Goal: Task Accomplishment & Management: Use online tool/utility

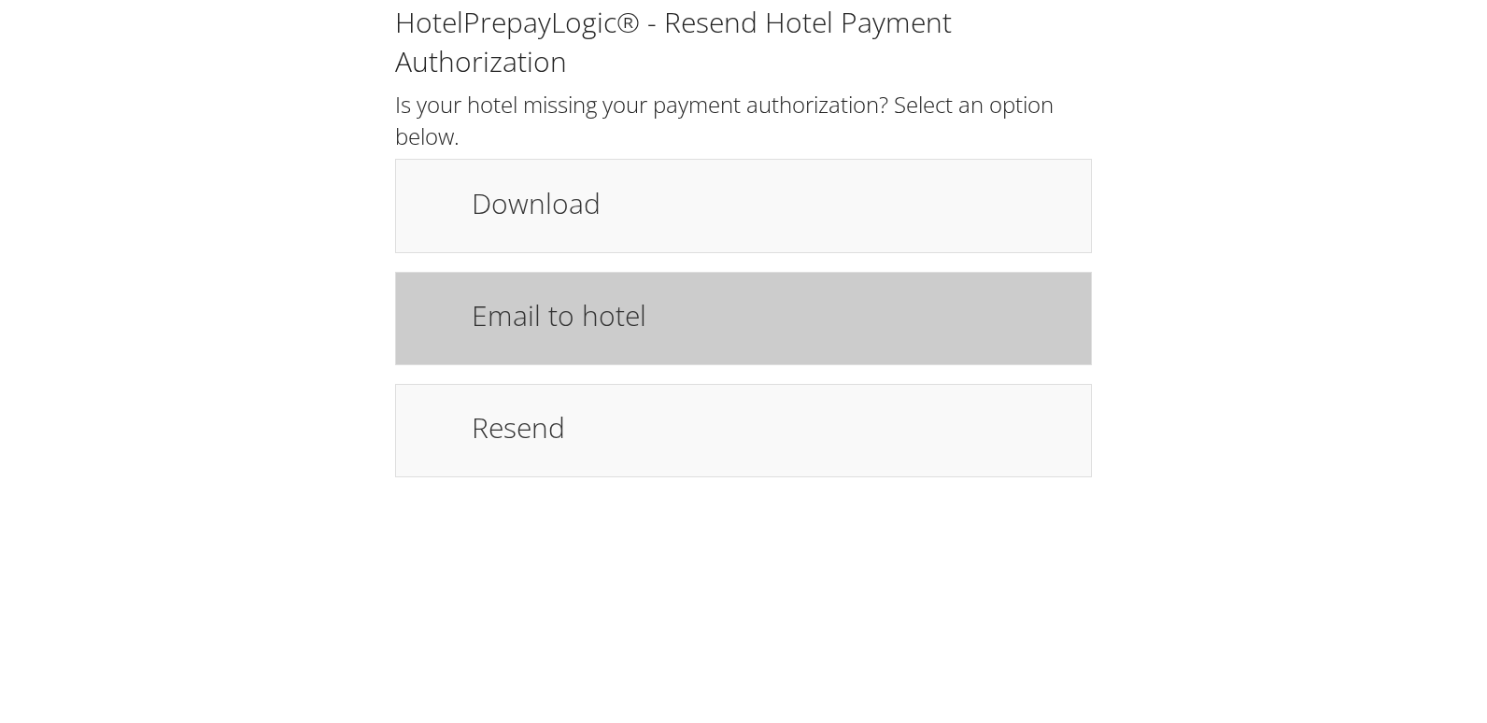
click at [537, 300] on h1 "Email to hotel" at bounding box center [772, 315] width 601 height 42
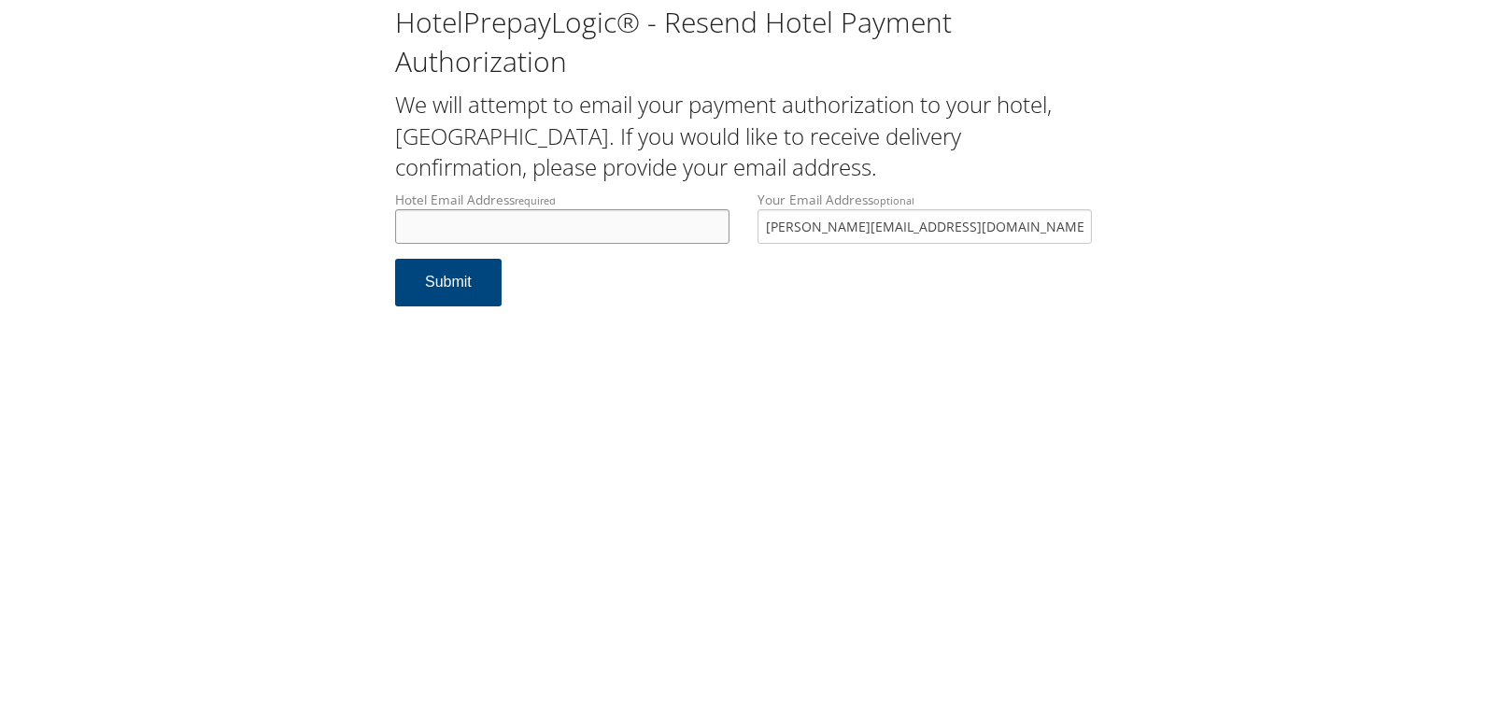
drag, startPoint x: 408, startPoint y: 220, endPoint x: 400, endPoint y: 225, distance: 9.6
click at [409, 221] on input "Hotel Email Address required" at bounding box center [562, 226] width 334 height 35
drag, startPoint x: 655, startPoint y: 228, endPoint x: 184, endPoint y: 227, distance: 470.8
click at [184, 227] on div "HotelPrepayLogic® - Resend Hotel Payment Authorization We will attempt to email…" at bounding box center [744, 162] width 1450 height 325
type input "robert.bruggeman2@aimbridge.com"
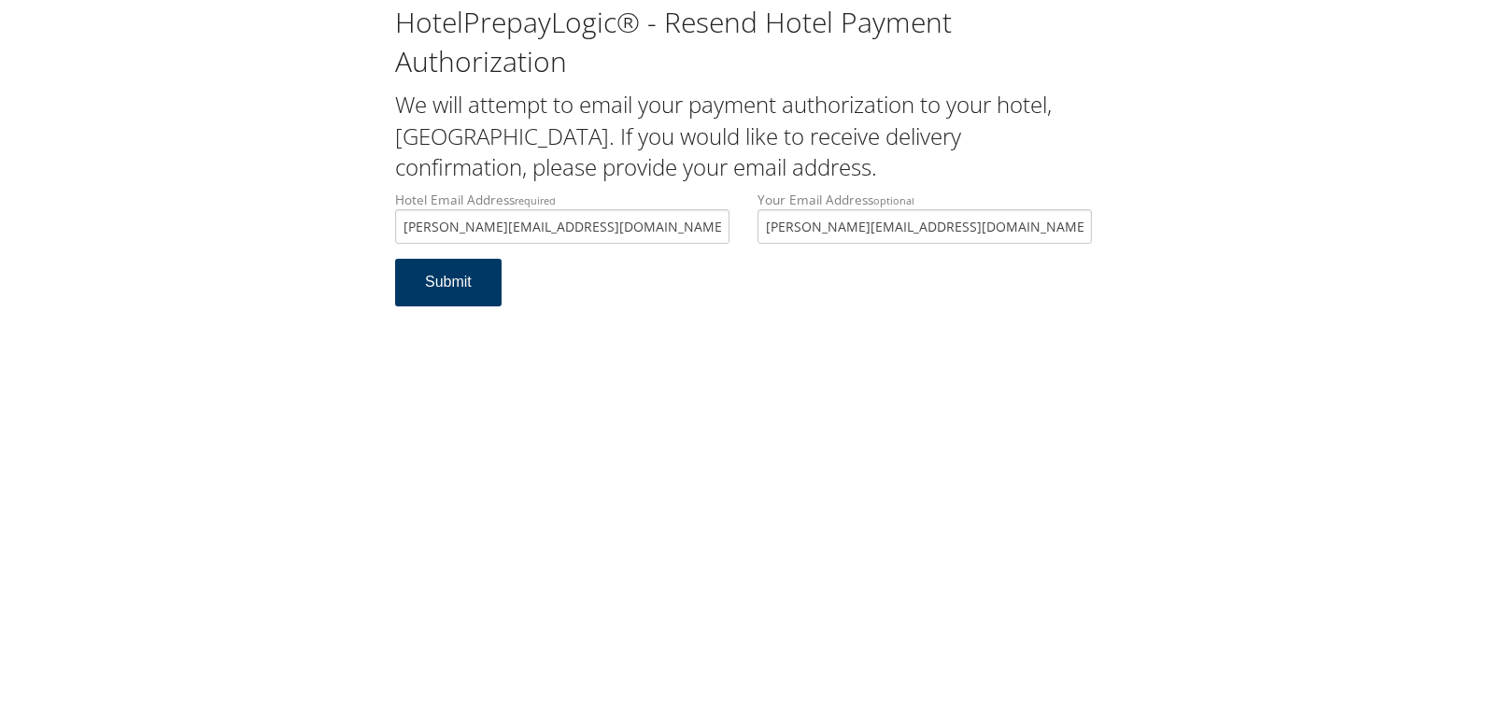
click at [428, 294] on button "Submit" at bounding box center [448, 283] width 107 height 48
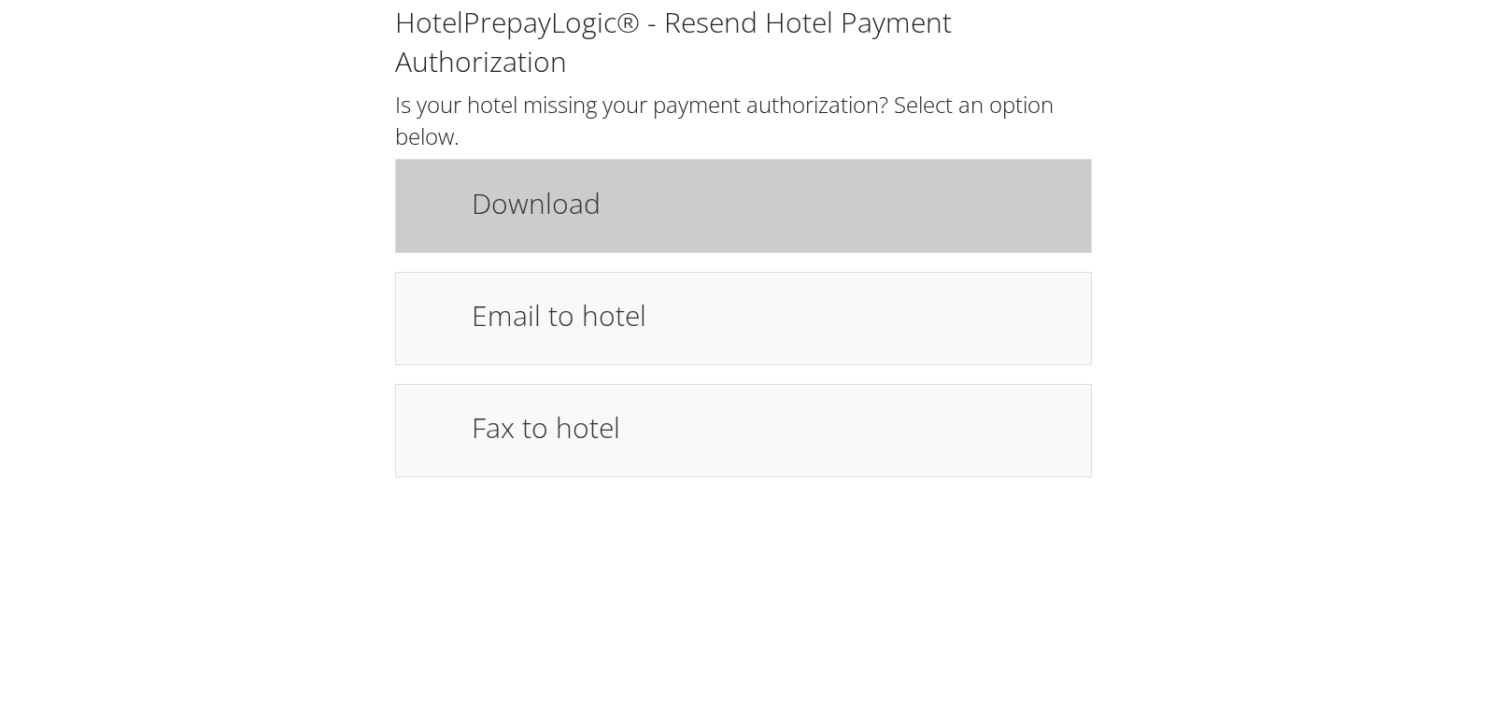
click at [635, 223] on h1 "Download" at bounding box center [772, 203] width 601 height 42
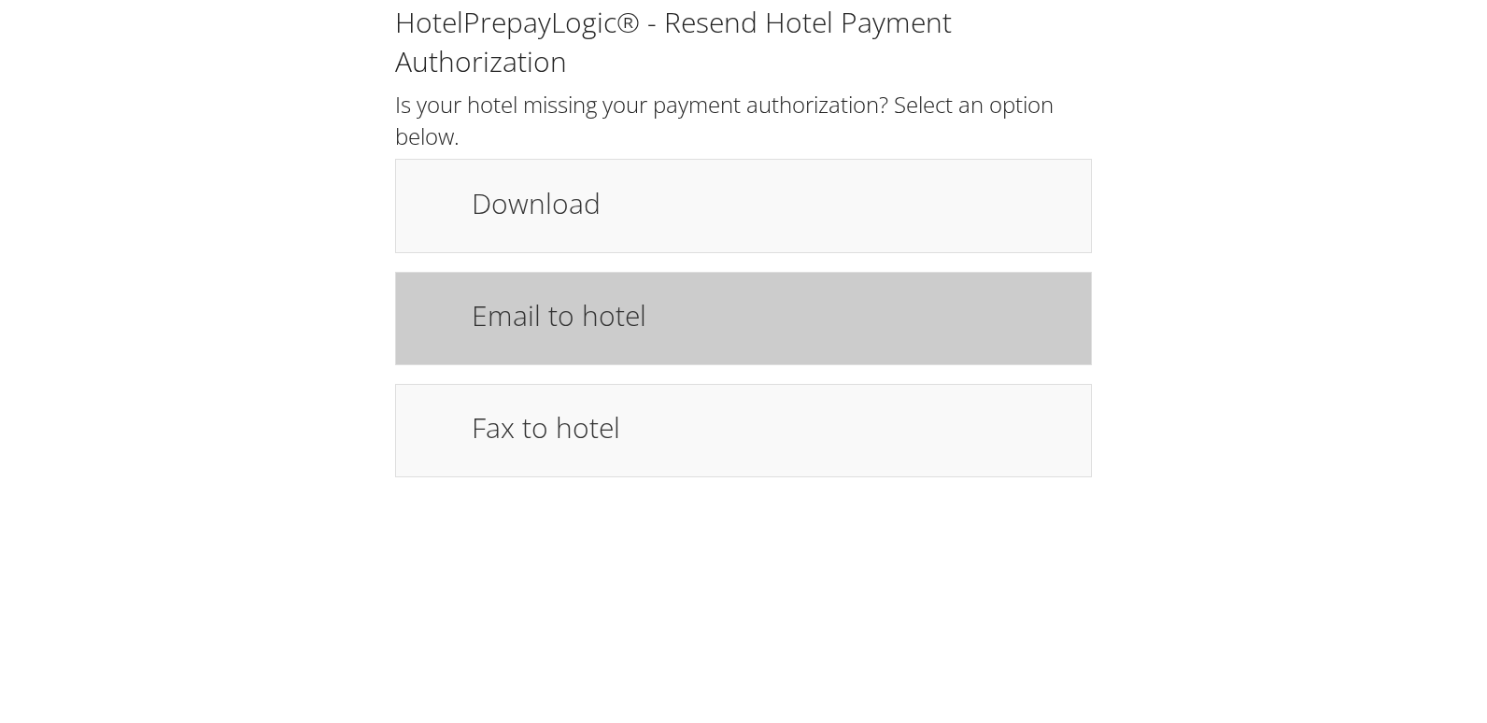
drag, startPoint x: 681, startPoint y: 314, endPoint x: 664, endPoint y: 320, distance: 18.0
click at [680, 314] on h1 "Email to hotel" at bounding box center [772, 315] width 601 height 42
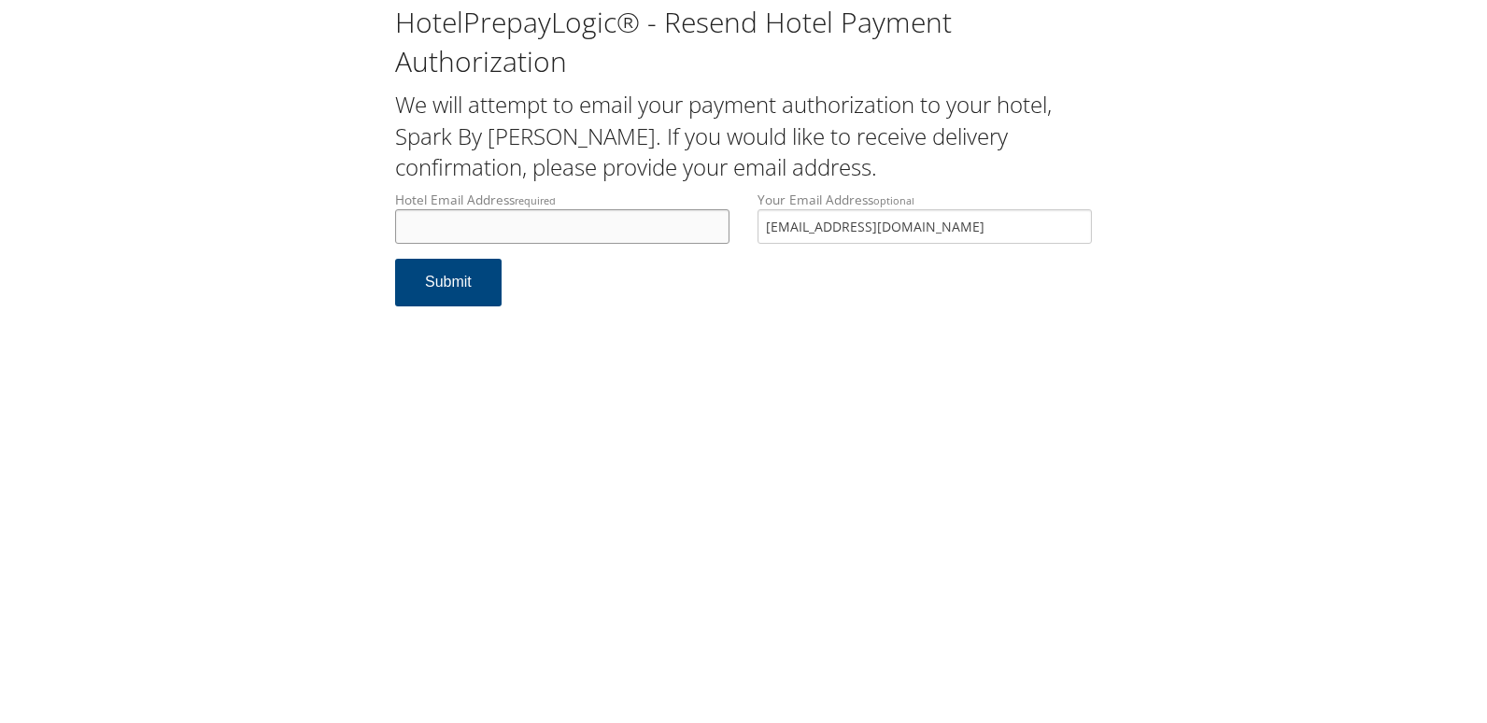
drag, startPoint x: 462, startPoint y: 226, endPoint x: 457, endPoint y: 235, distance: 10.4
click at [462, 226] on input "Hotel Email Address required" at bounding box center [562, 226] width 334 height 35
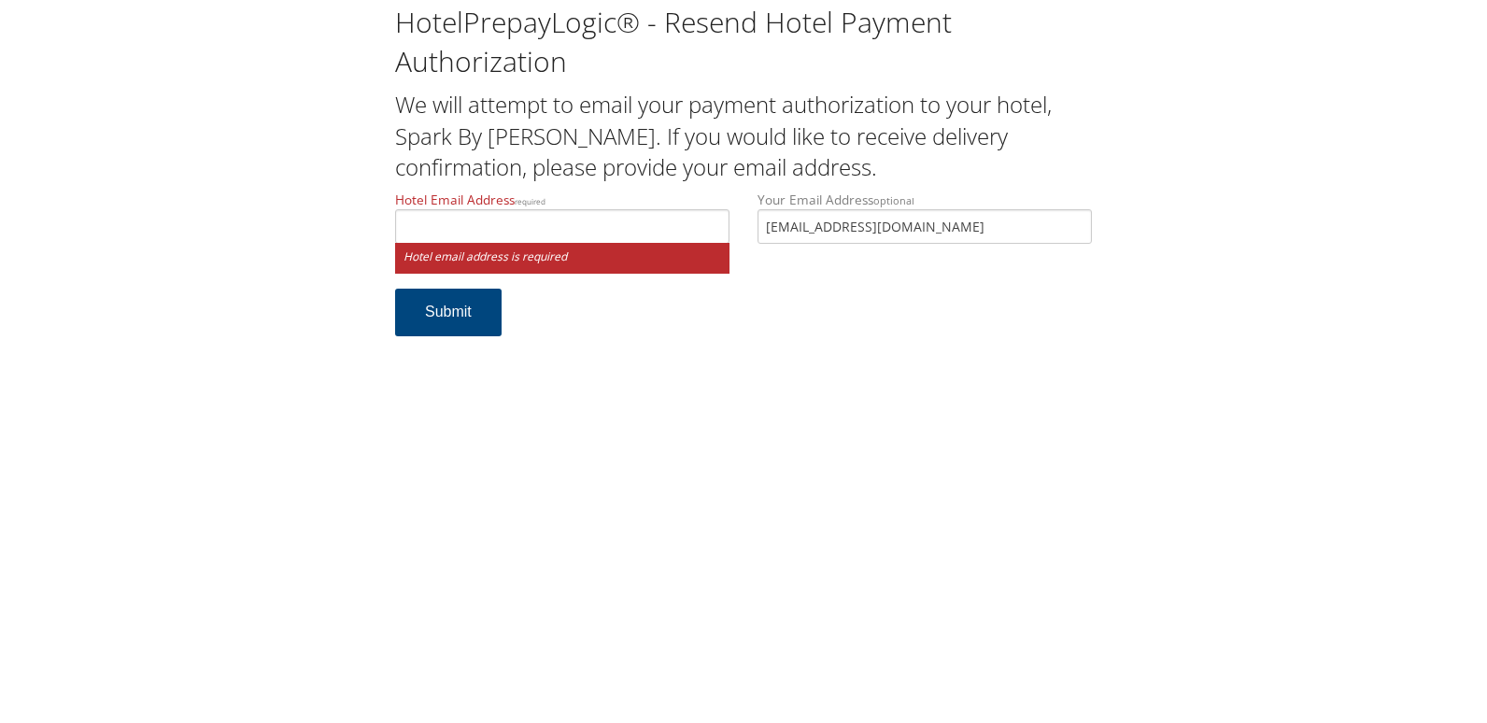
drag, startPoint x: 397, startPoint y: 479, endPoint x: 280, endPoint y: 468, distance: 117.3
click at [397, 479] on div "HotelPrepayLogic® - Resend Hotel Payment Authorization We will attempt to email…" at bounding box center [743, 361] width 1487 height 723
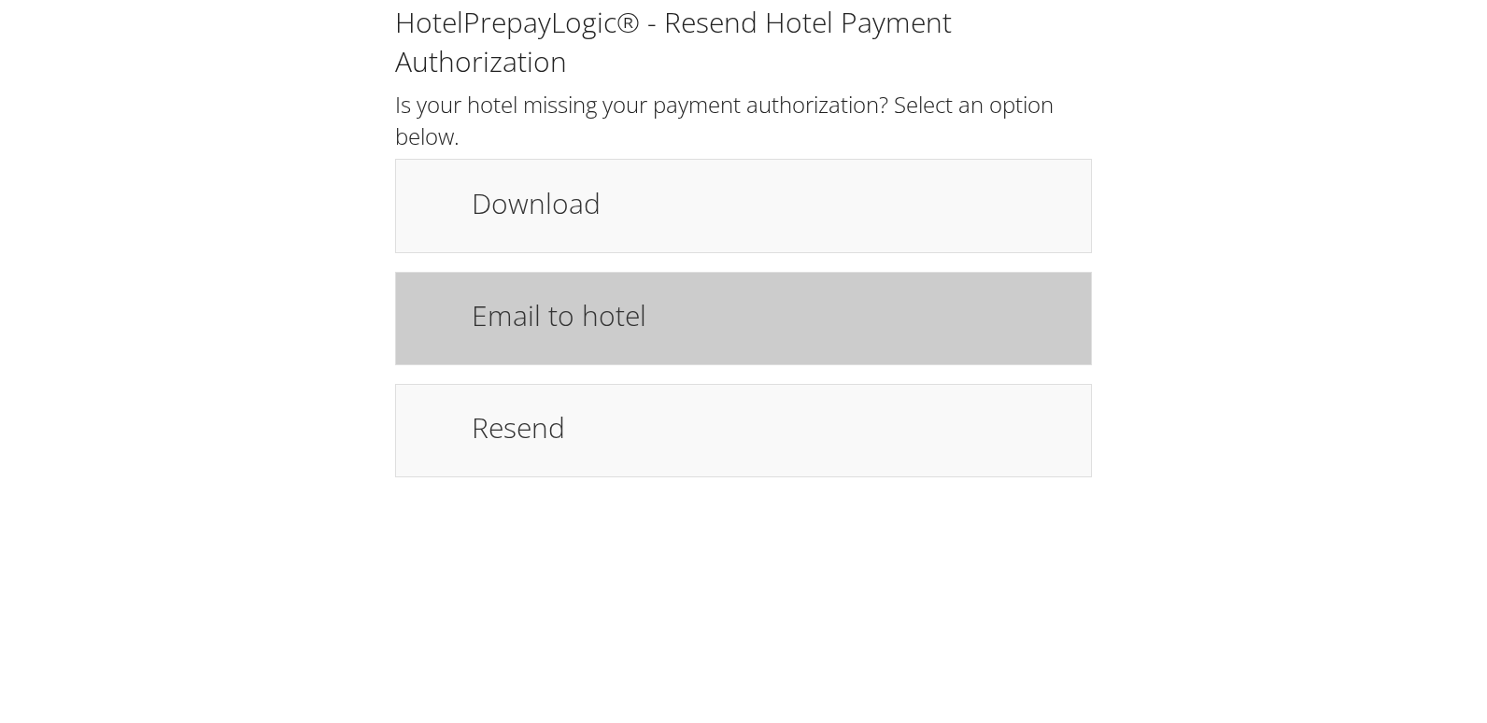
click at [548, 299] on h1 "Email to hotel" at bounding box center [772, 315] width 601 height 42
click at [540, 304] on h1 "Email to hotel" at bounding box center [772, 315] width 601 height 42
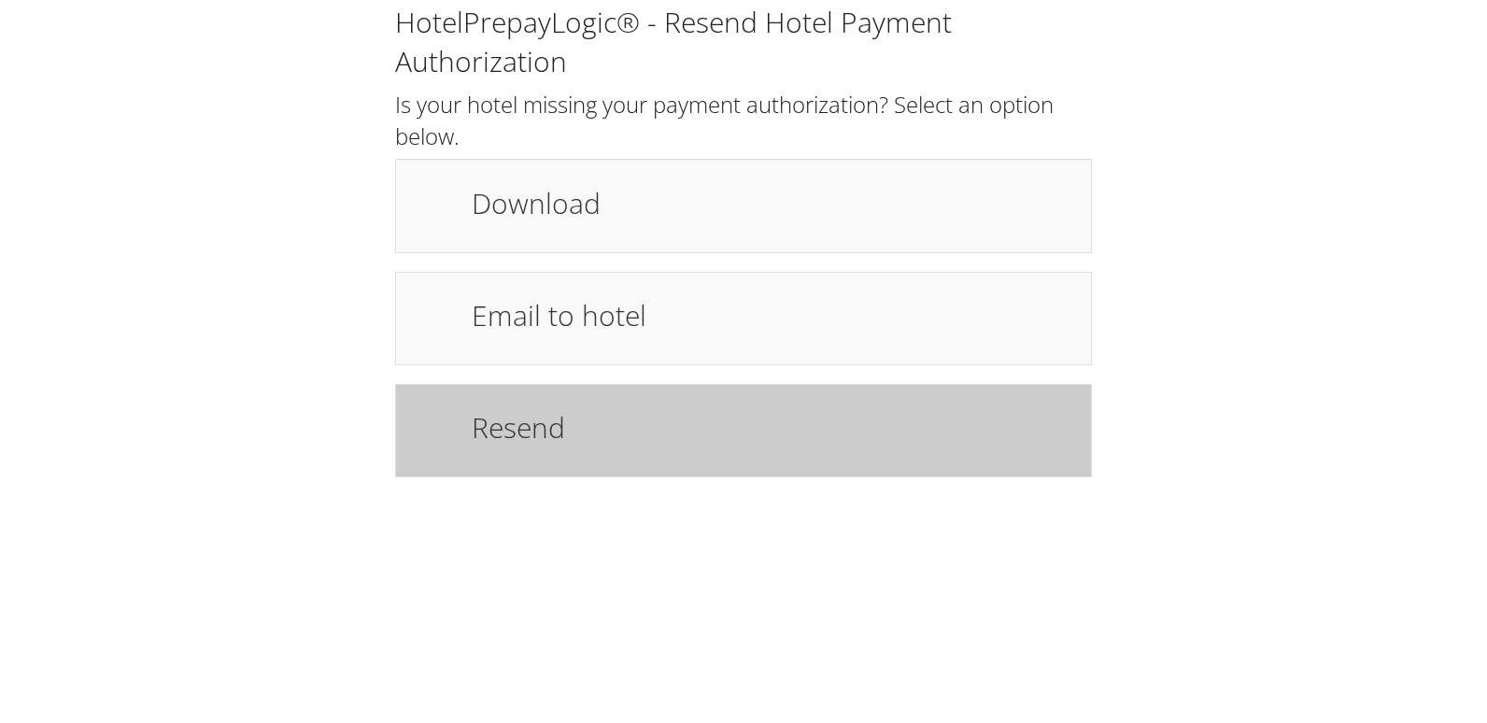
click at [535, 434] on h1 "Resend" at bounding box center [772, 427] width 601 height 42
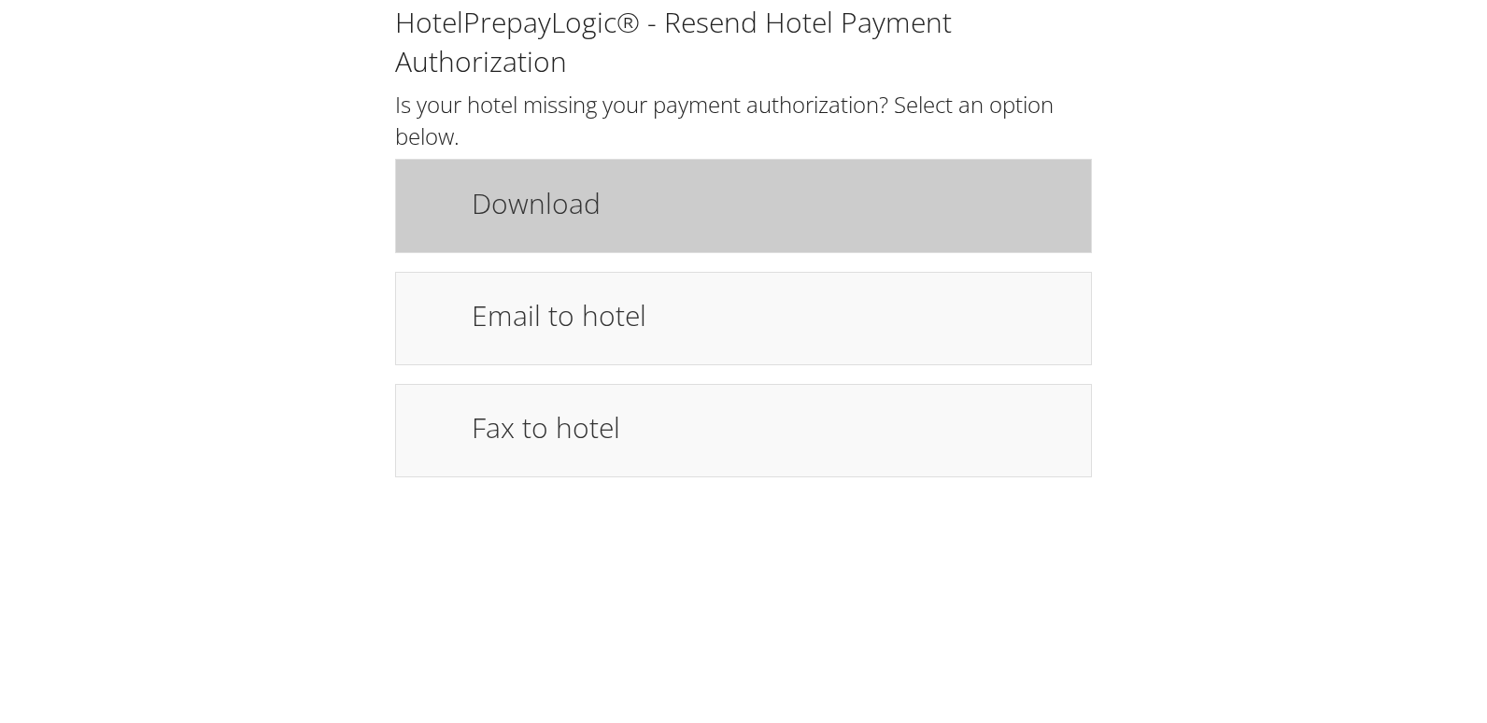
drag, startPoint x: 509, startPoint y: 211, endPoint x: 496, endPoint y: 214, distance: 13.4
click at [509, 211] on h1 "Download" at bounding box center [772, 203] width 601 height 42
drag, startPoint x: 531, startPoint y: 194, endPoint x: 520, endPoint y: 201, distance: 12.2
click at [531, 195] on h1 "Download" at bounding box center [772, 203] width 601 height 42
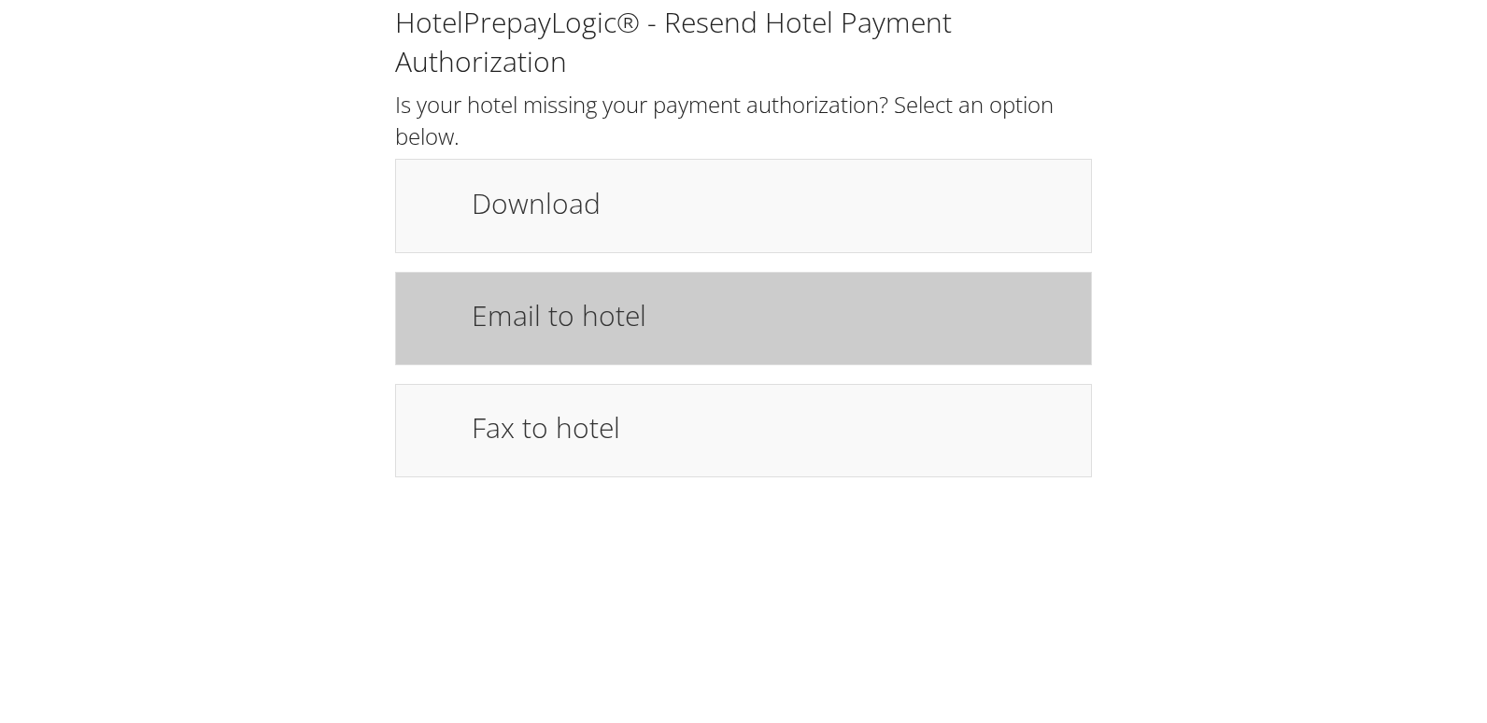
click at [767, 316] on h1 "Email to hotel" at bounding box center [772, 315] width 601 height 42
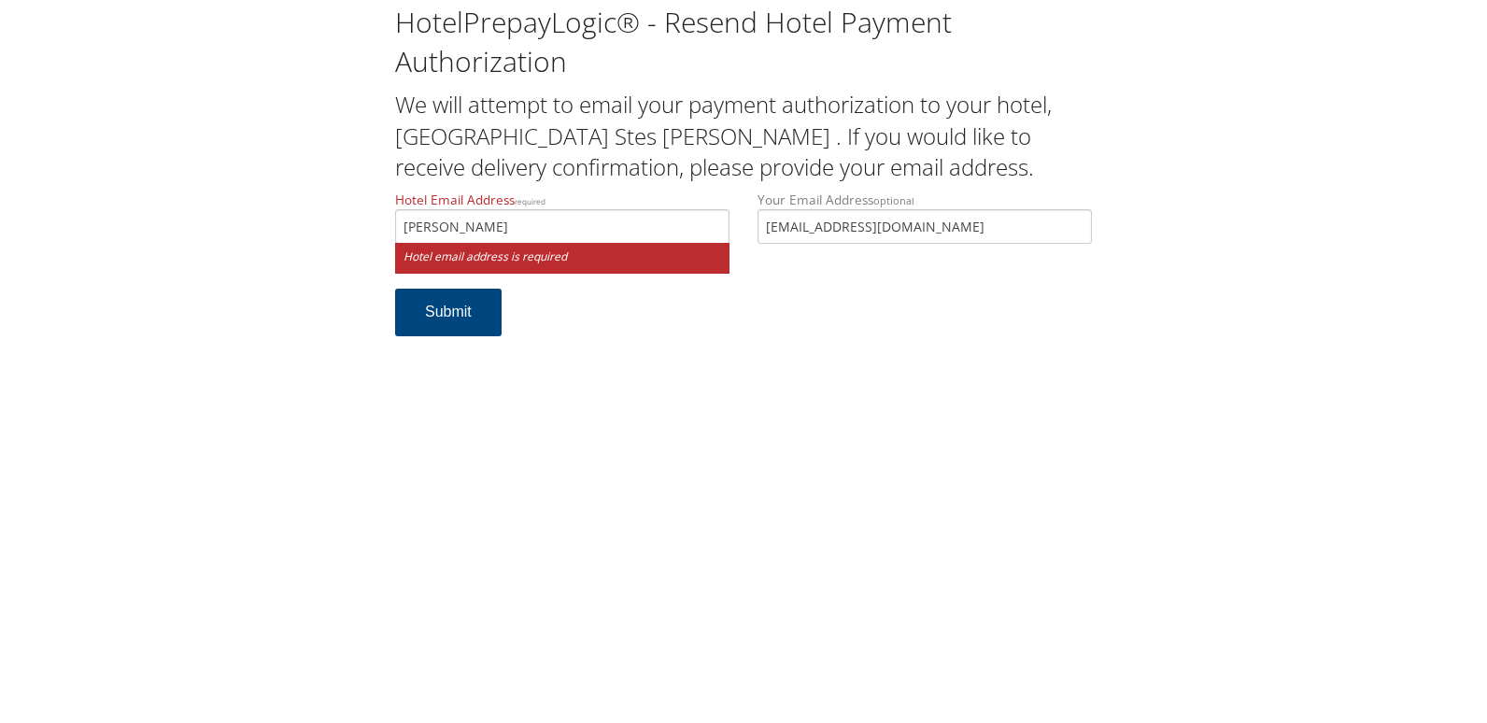
drag, startPoint x: 676, startPoint y: 230, endPoint x: 664, endPoint y: 230, distance: 12.1
drag, startPoint x: 567, startPoint y: 216, endPoint x: 530, endPoint y: 226, distance: 38.8
drag, startPoint x: 443, startPoint y: 224, endPoint x: 443, endPoint y: 236, distance: 12.1
click at [443, 224] on input "modhshampton_suites@hilton.com" at bounding box center [562, 226] width 334 height 35
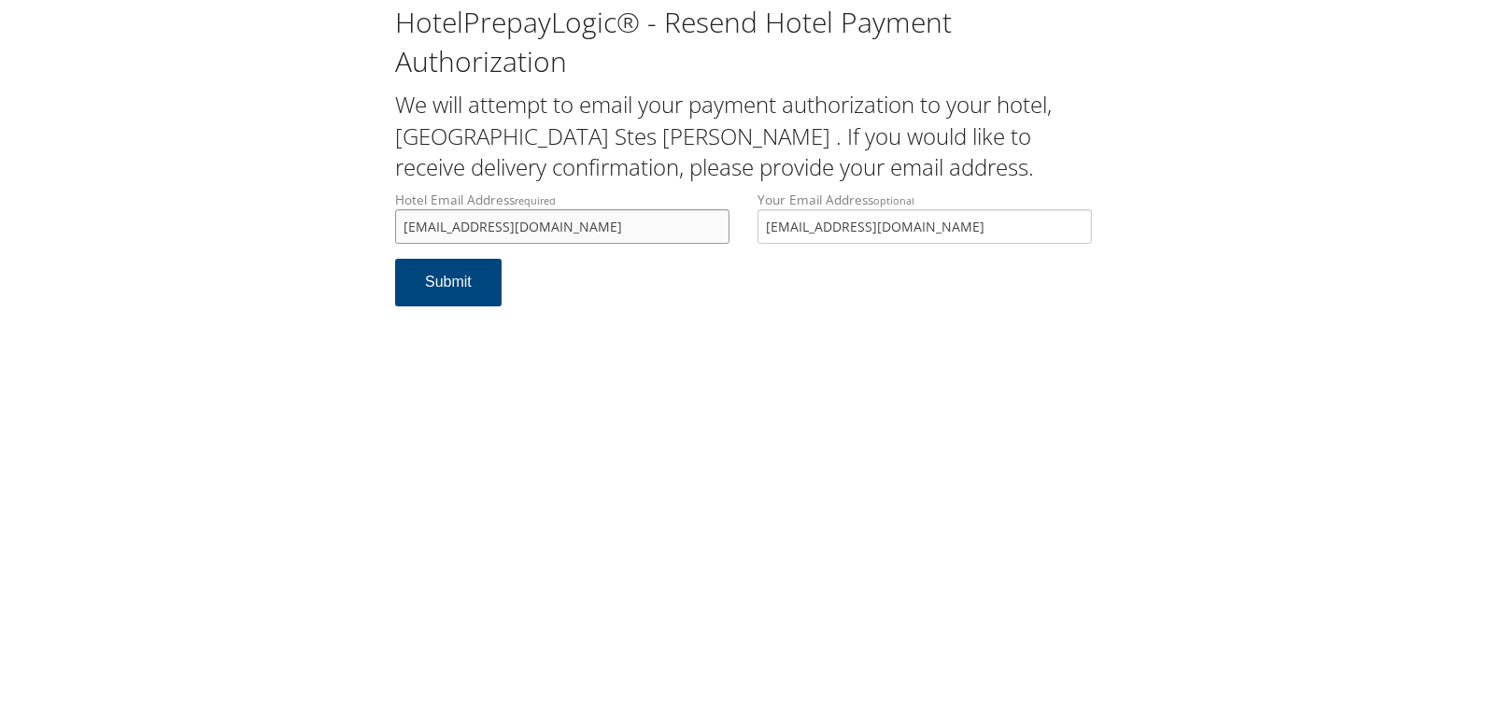
drag, startPoint x: 649, startPoint y: 218, endPoint x: 143, endPoint y: 203, distance: 506.6
click at [143, 203] on div "HotelPrepayLogic® - Resend Hotel Payment Authorization We will attempt to email…" at bounding box center [744, 162] width 1450 height 325
type input "modhs_hampton_suites@hilton.com"
click at [498, 283] on button "Submit" at bounding box center [448, 283] width 107 height 48
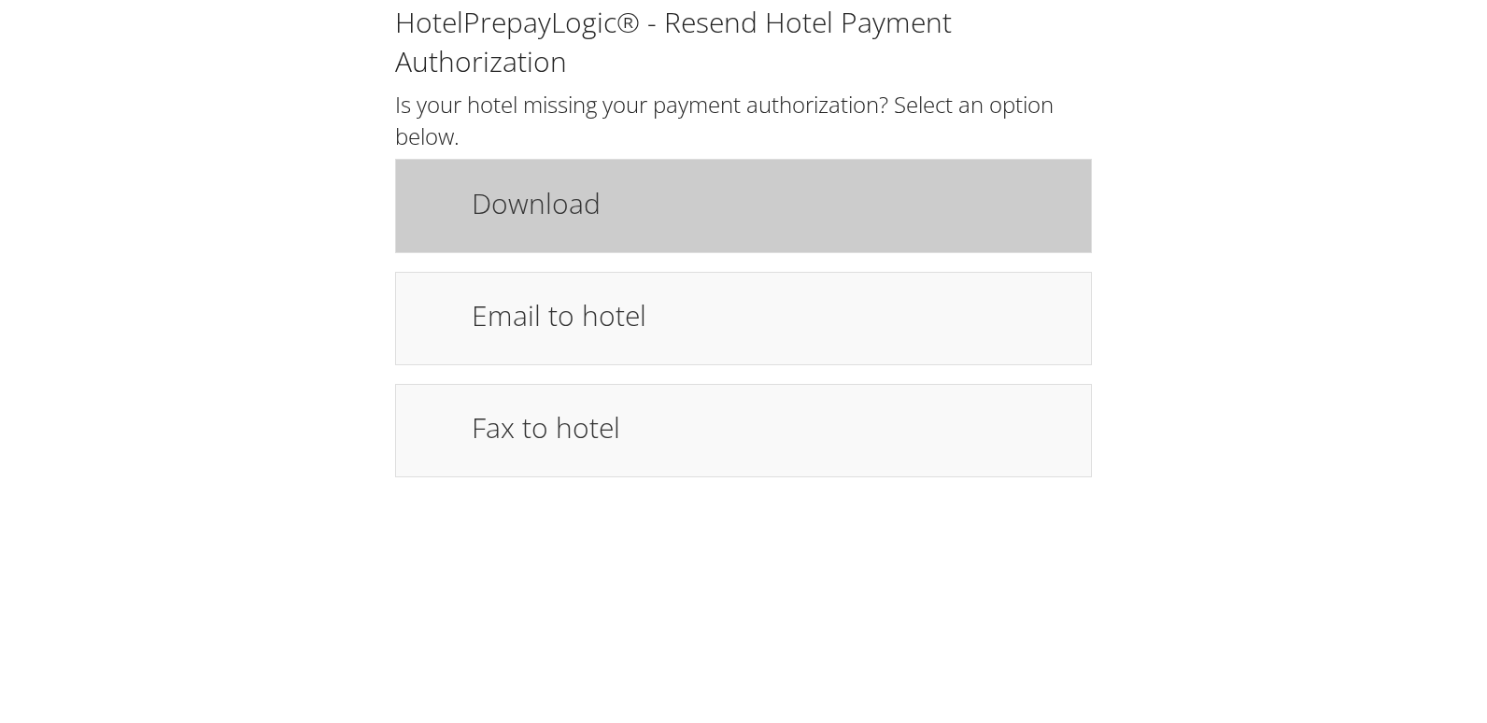
click at [655, 206] on h1 "Download" at bounding box center [772, 203] width 601 height 42
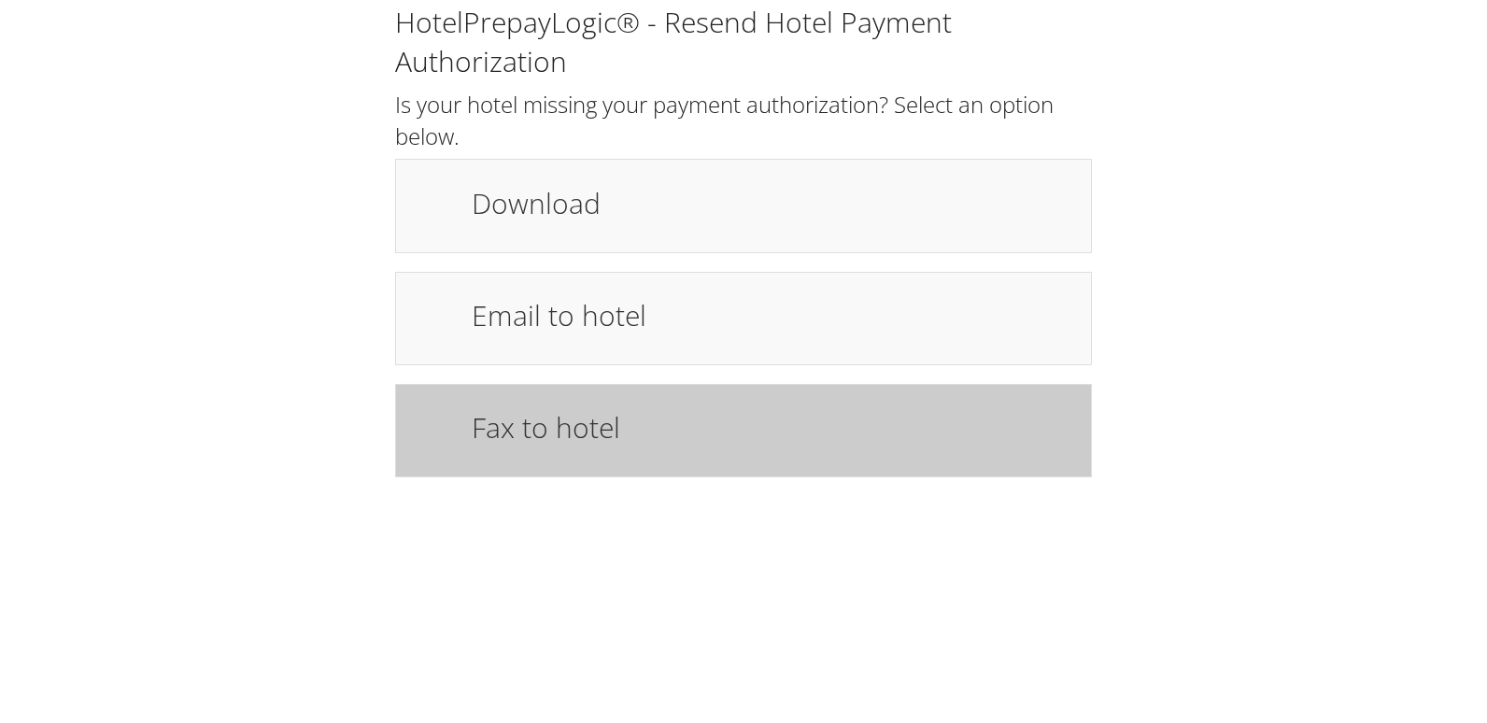
click at [614, 397] on div "Fax to hotel" at bounding box center [743, 430] width 697 height 93
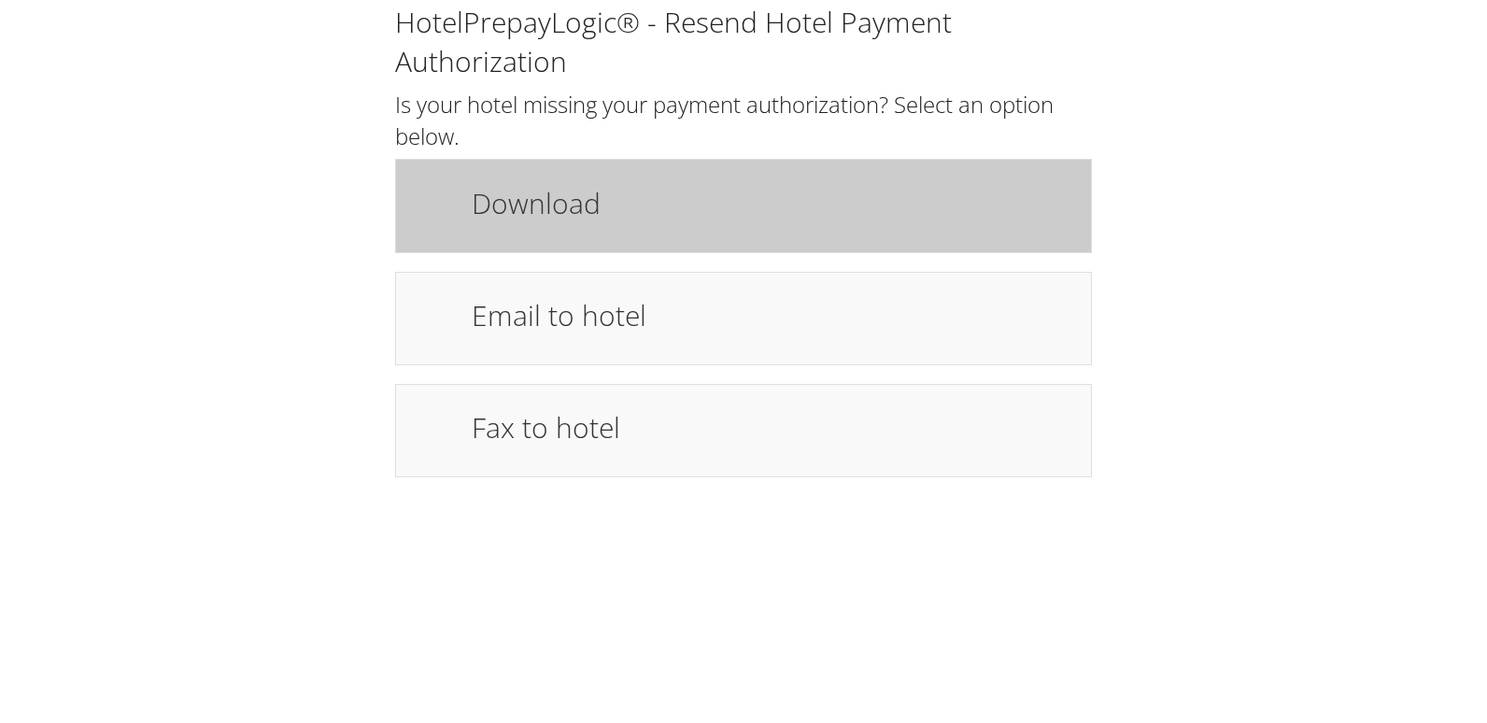
click at [600, 193] on h1 "Download" at bounding box center [772, 203] width 601 height 42
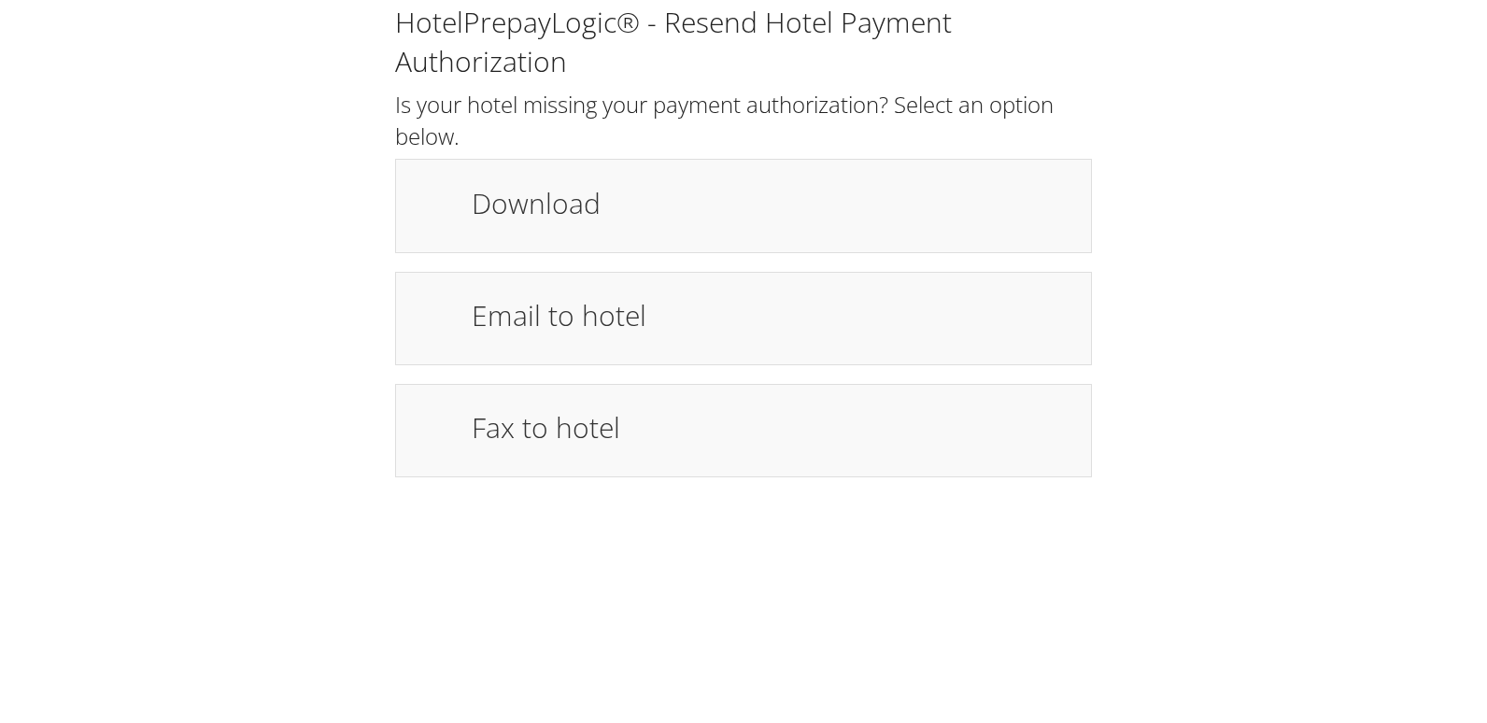
drag, startPoint x: 658, startPoint y: 238, endPoint x: 653, endPoint y: 255, distance: 17.5
click at [658, 238] on div "Download" at bounding box center [743, 205] width 697 height 93
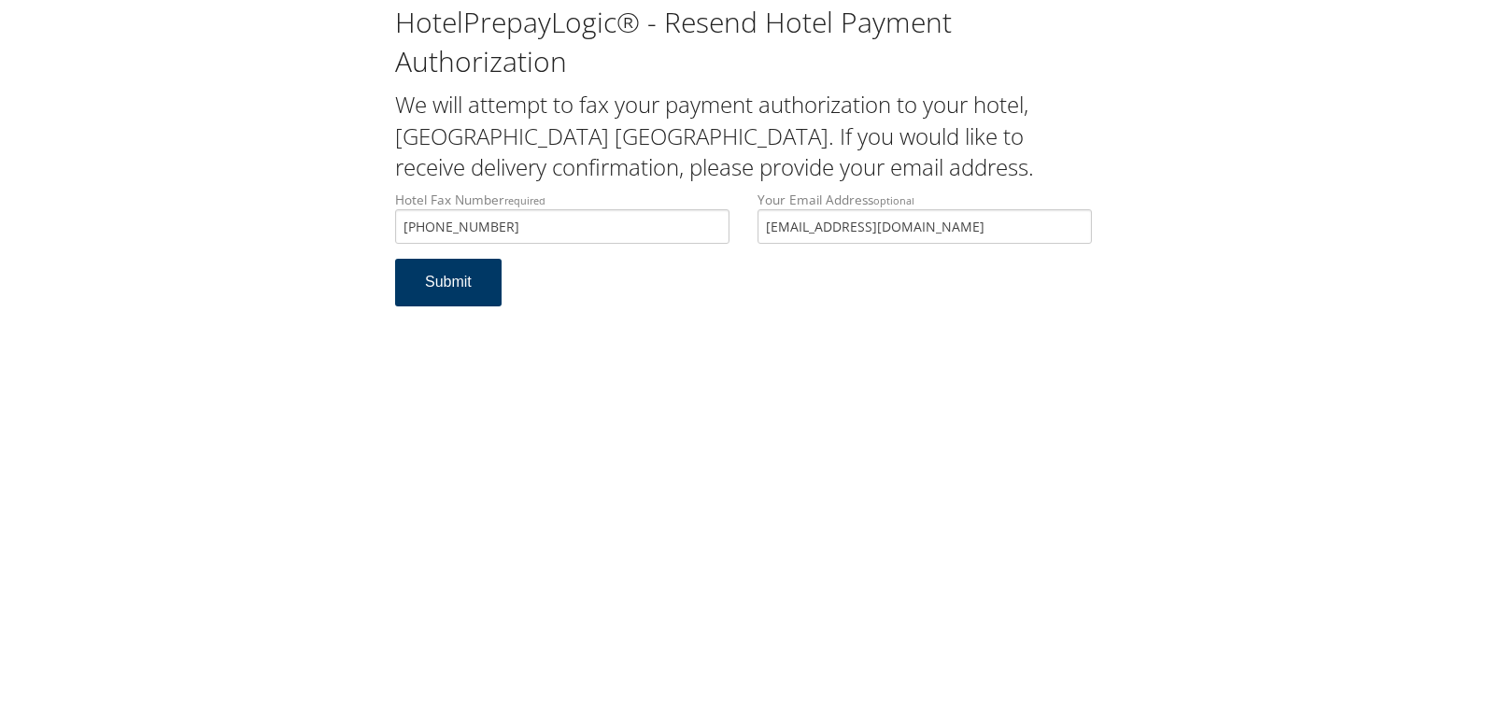
click at [458, 301] on button "Submit" at bounding box center [448, 283] width 107 height 48
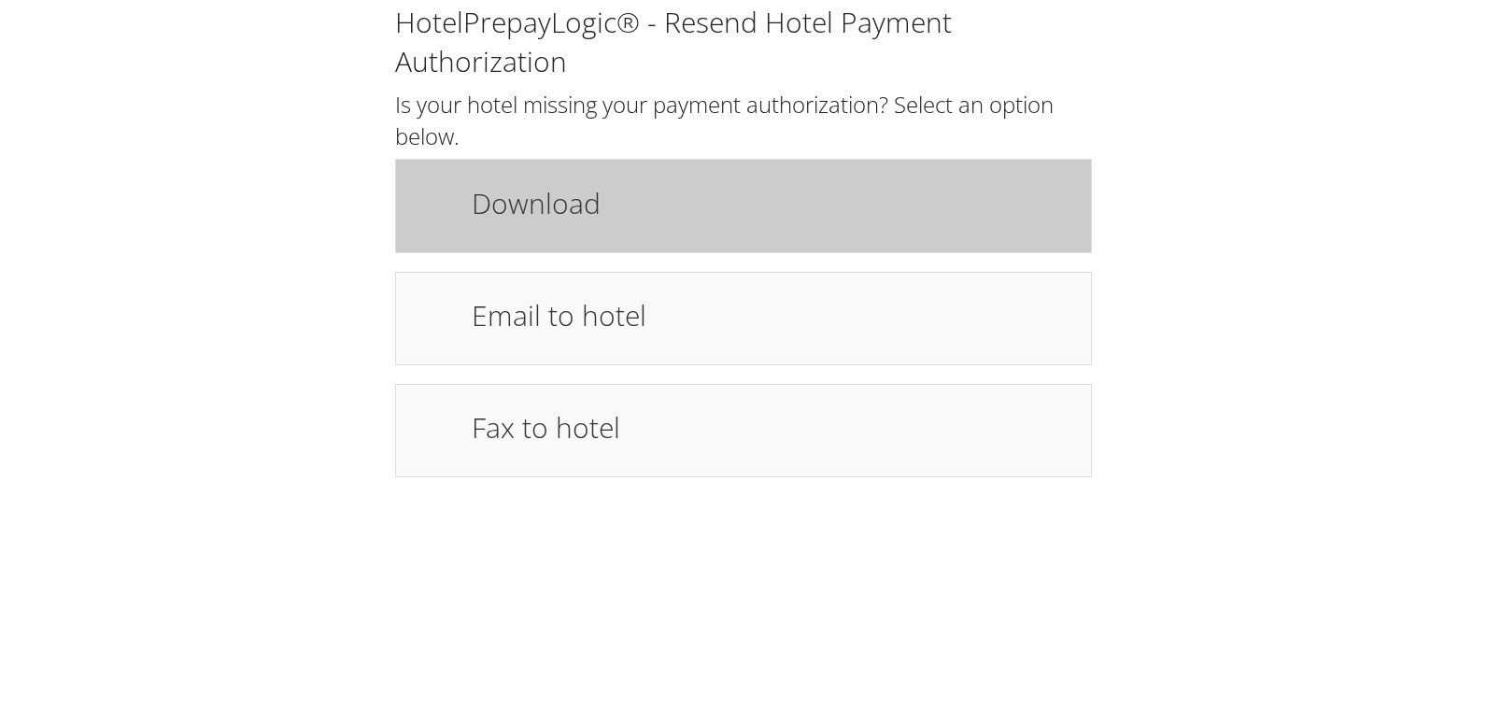
drag, startPoint x: 505, startPoint y: 209, endPoint x: 461, endPoint y: 71, distance: 145.4
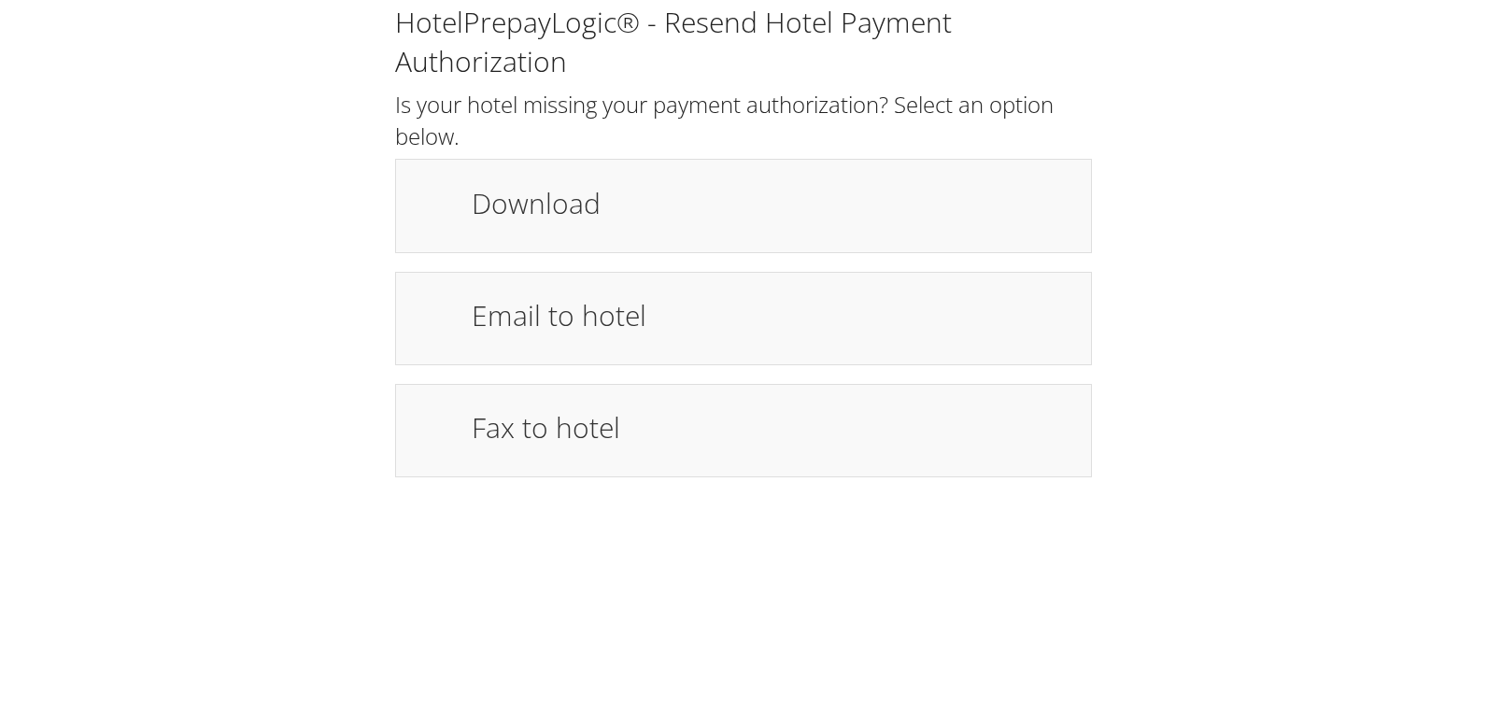
click at [504, 208] on h1 "Download" at bounding box center [772, 203] width 601 height 42
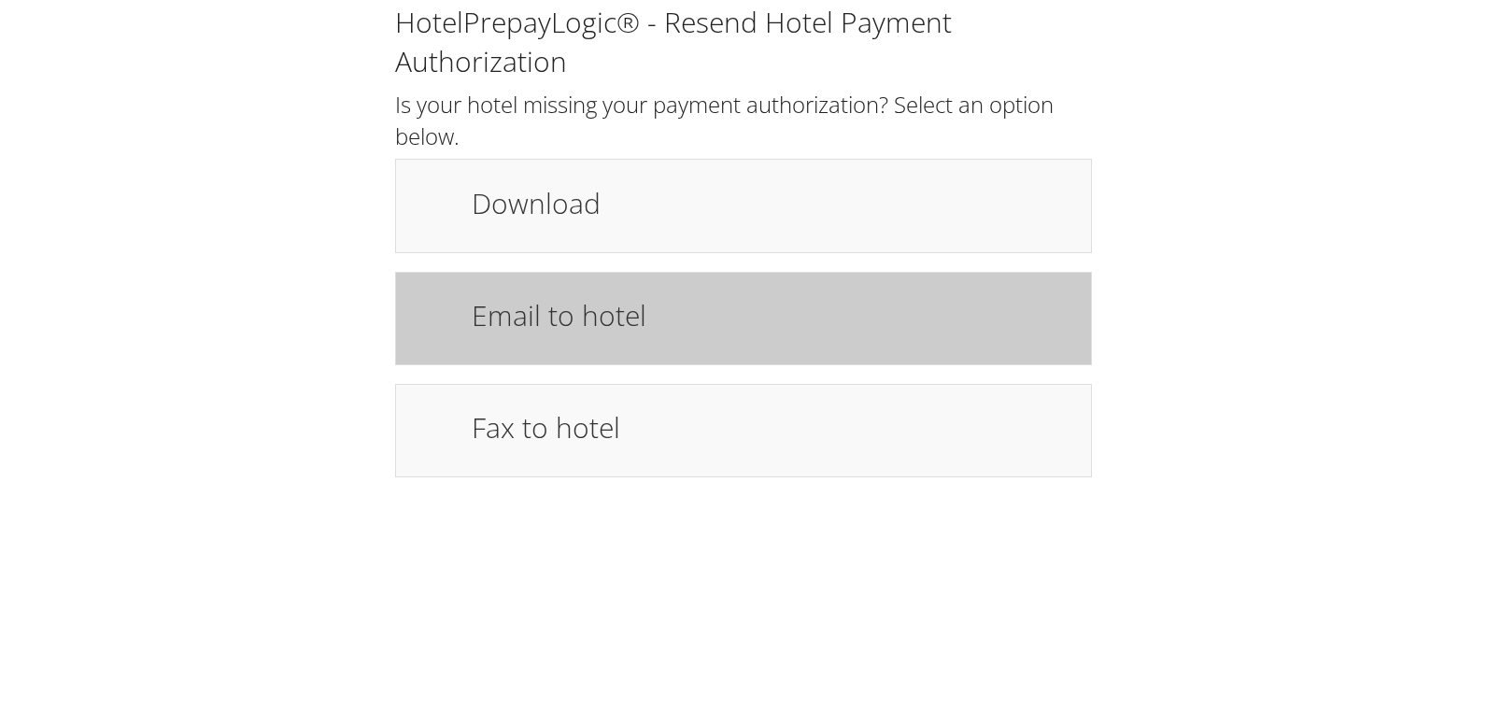
click at [501, 301] on h1 "Email to hotel" at bounding box center [772, 315] width 601 height 42
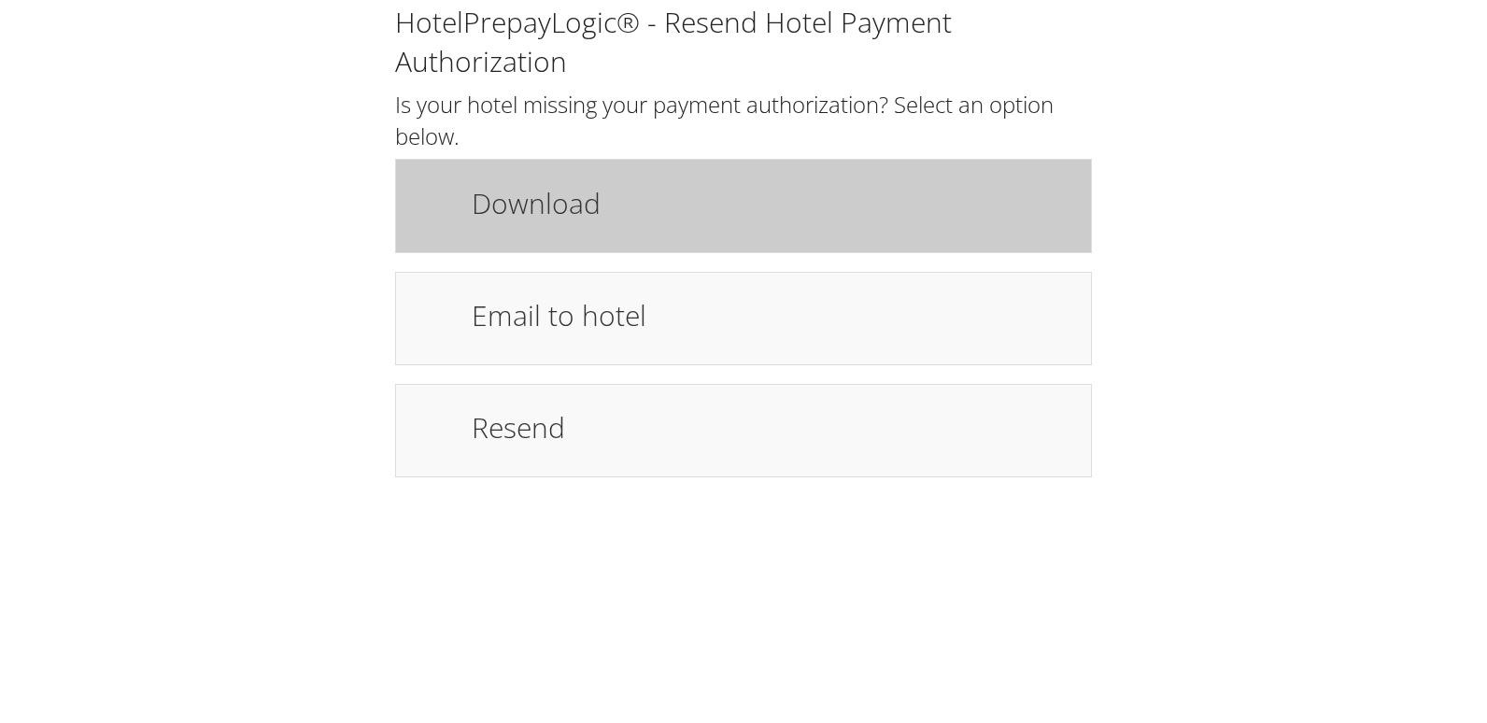
click at [485, 210] on h1 "Download" at bounding box center [772, 203] width 601 height 42
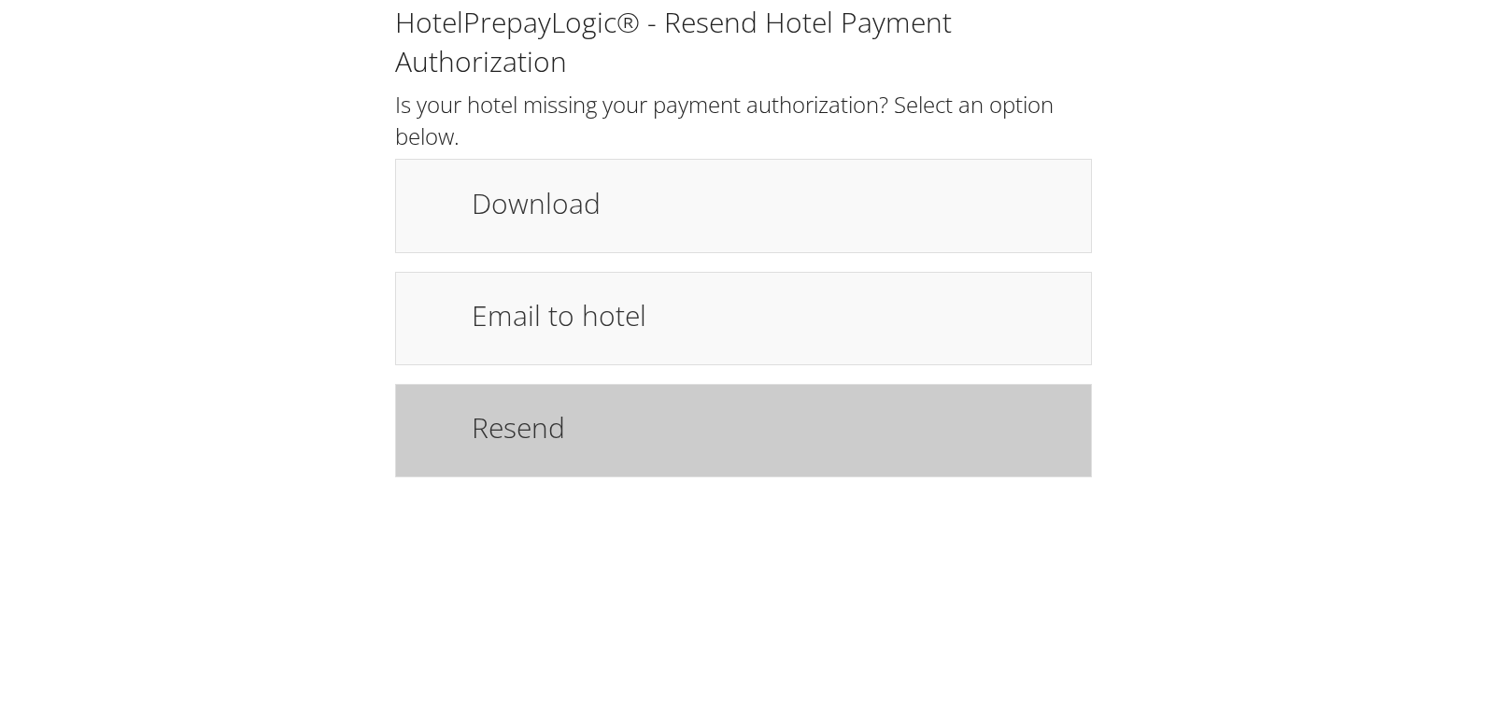
drag, startPoint x: 548, startPoint y: 316, endPoint x: 511, endPoint y: 412, distance: 103.2
click at [548, 317] on h1 "Email to hotel" at bounding box center [772, 315] width 601 height 42
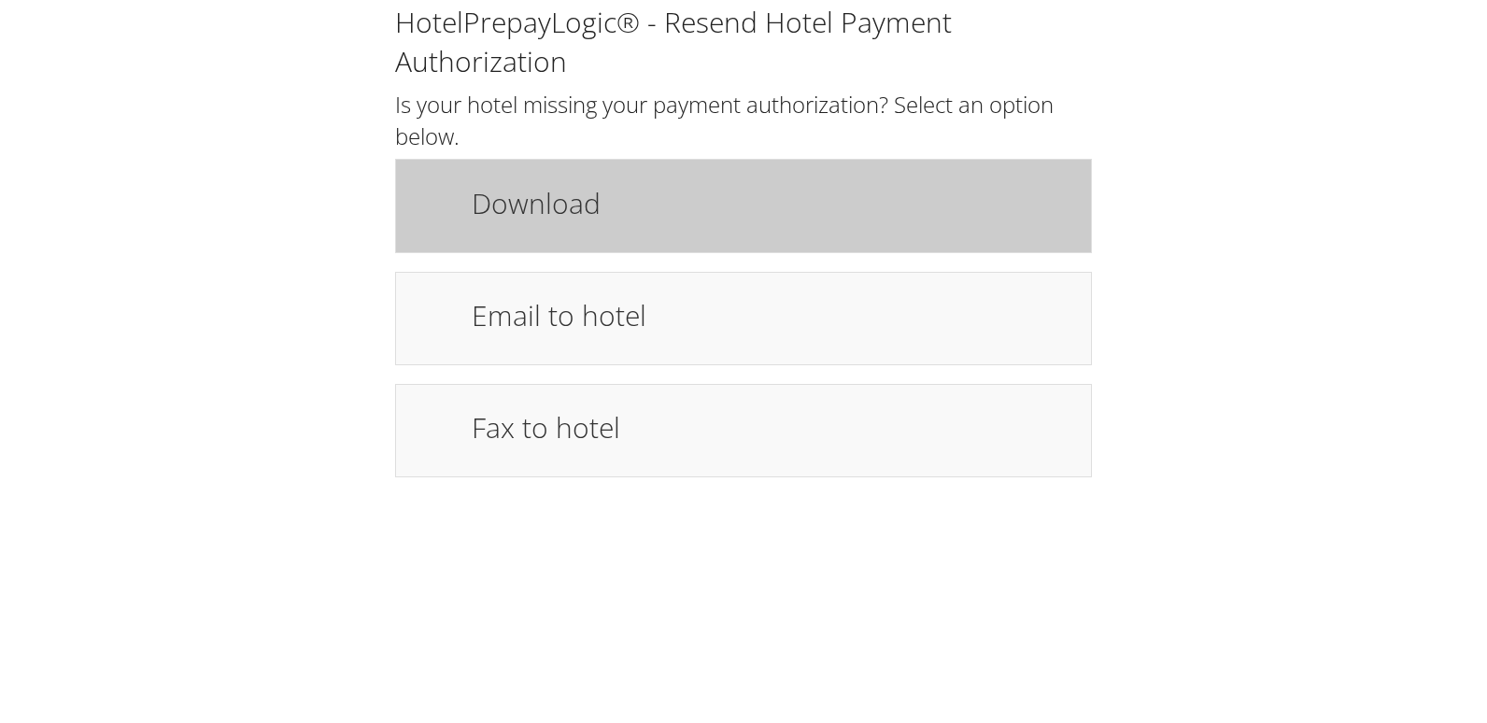
click at [603, 220] on h1 "Download" at bounding box center [772, 203] width 601 height 42
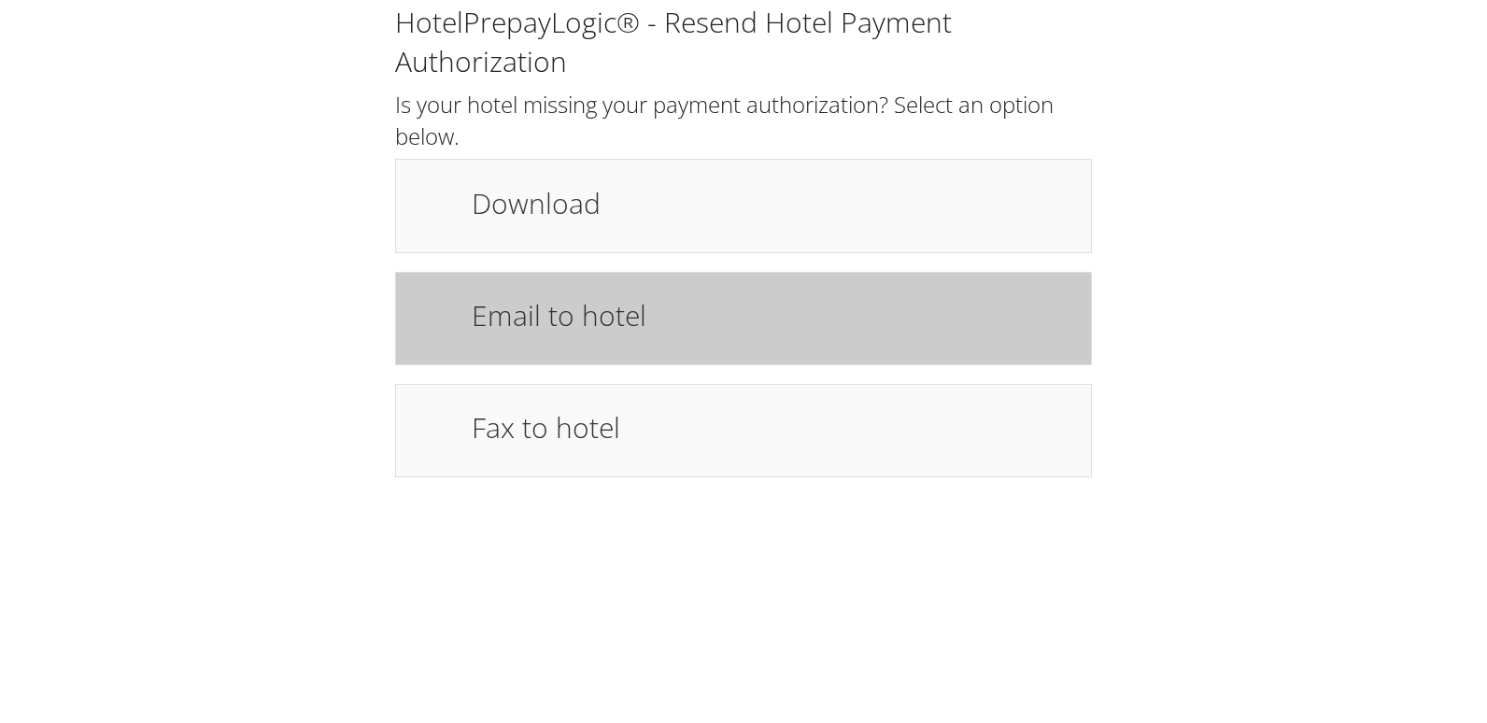
click at [512, 297] on h1 "Email to hotel" at bounding box center [772, 315] width 601 height 42
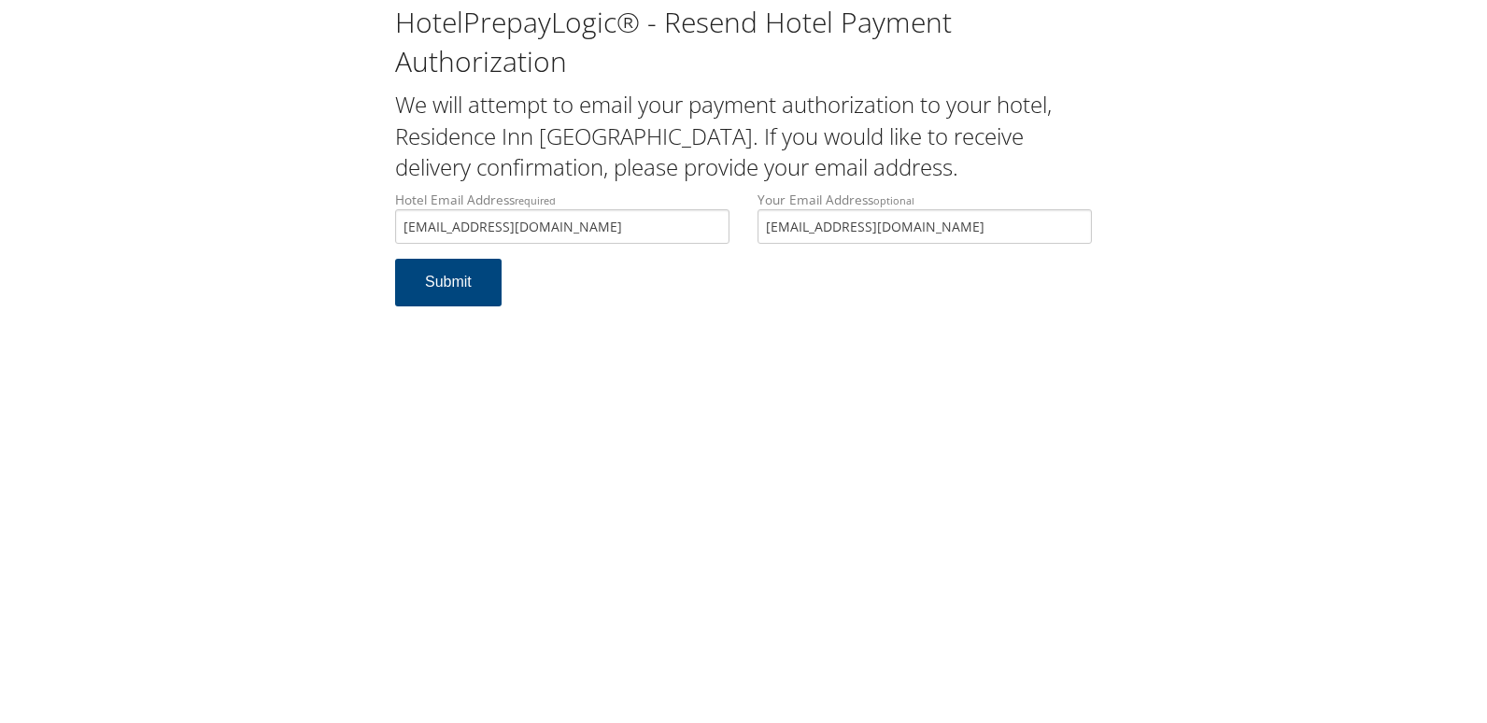
drag, startPoint x: 566, startPoint y: 230, endPoint x: 234, endPoint y: 220, distance: 331.8
click at [234, 220] on div "HotelPrepayLogic® - Resend Hotel Payment Authorization We will attempt to email…" at bounding box center [744, 162] width 1450 height 325
type input "[EMAIL_ADDRESS][DOMAIN_NAME]"
drag, startPoint x: 448, startPoint y: 285, endPoint x: 439, endPoint y: 288, distance: 9.8
click at [446, 285] on button "Submit" at bounding box center [448, 283] width 107 height 48
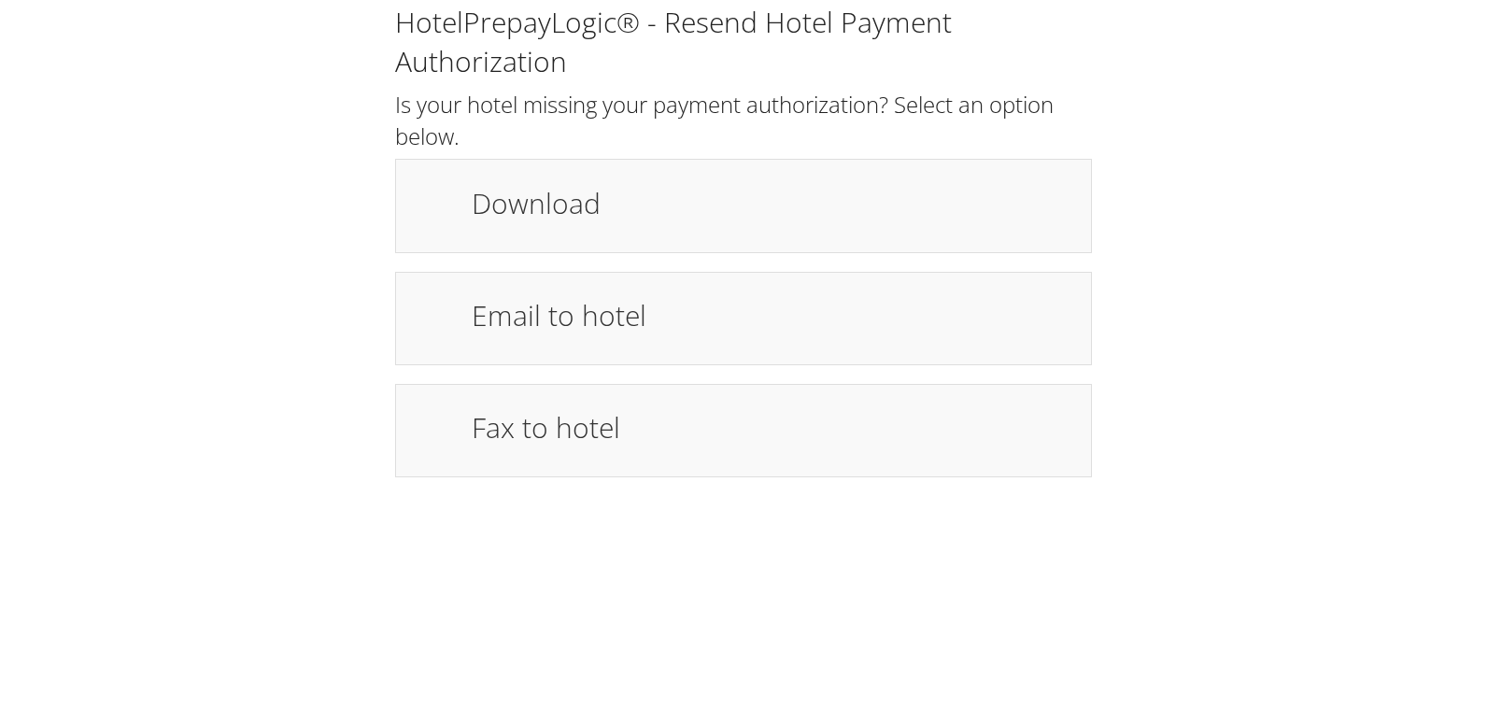
click at [1196, 441] on div "HotelPrepayLogic® - Resend Hotel Payment Authorization Is your hotel missing yo…" at bounding box center [744, 248] width 1450 height 496
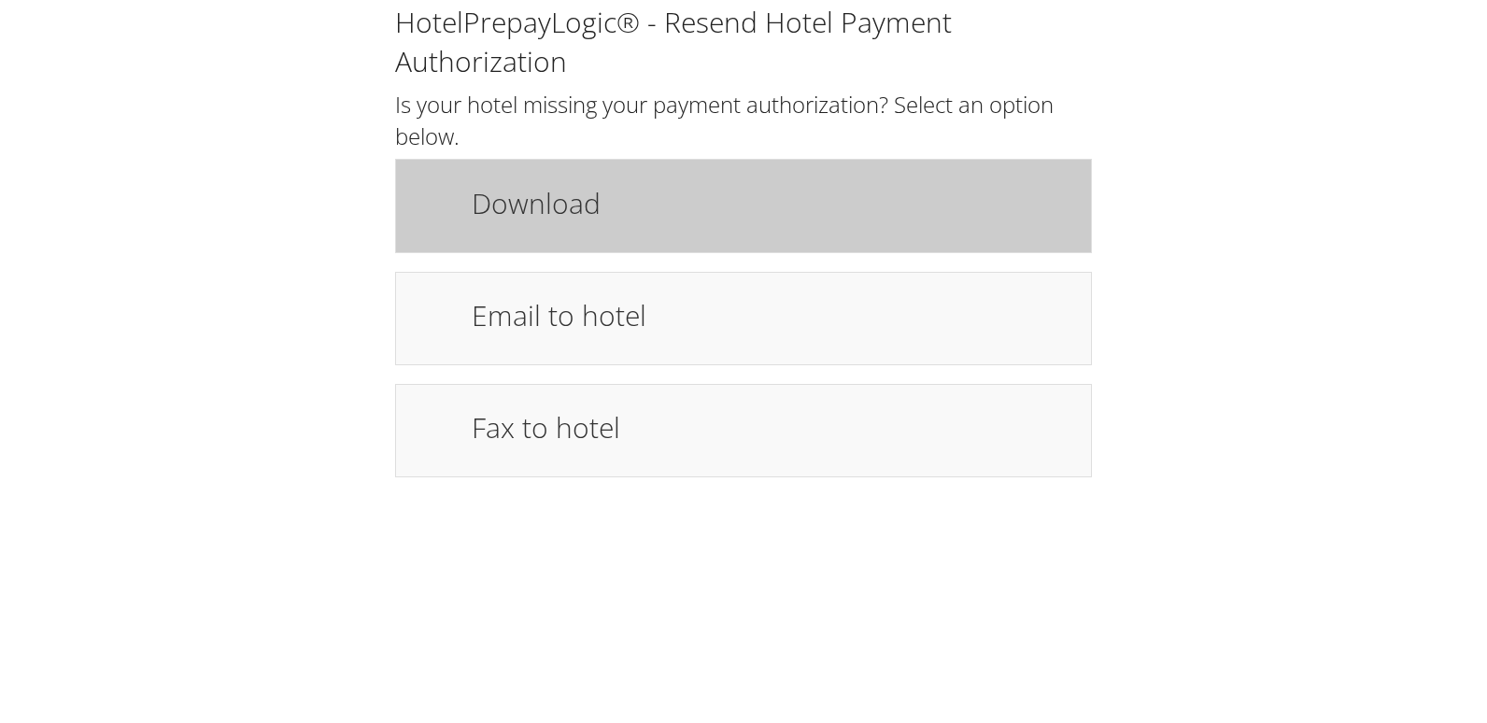
click at [756, 225] on div "Download" at bounding box center [772, 205] width 629 height 54
click at [607, 200] on h1 "Download" at bounding box center [772, 203] width 601 height 42
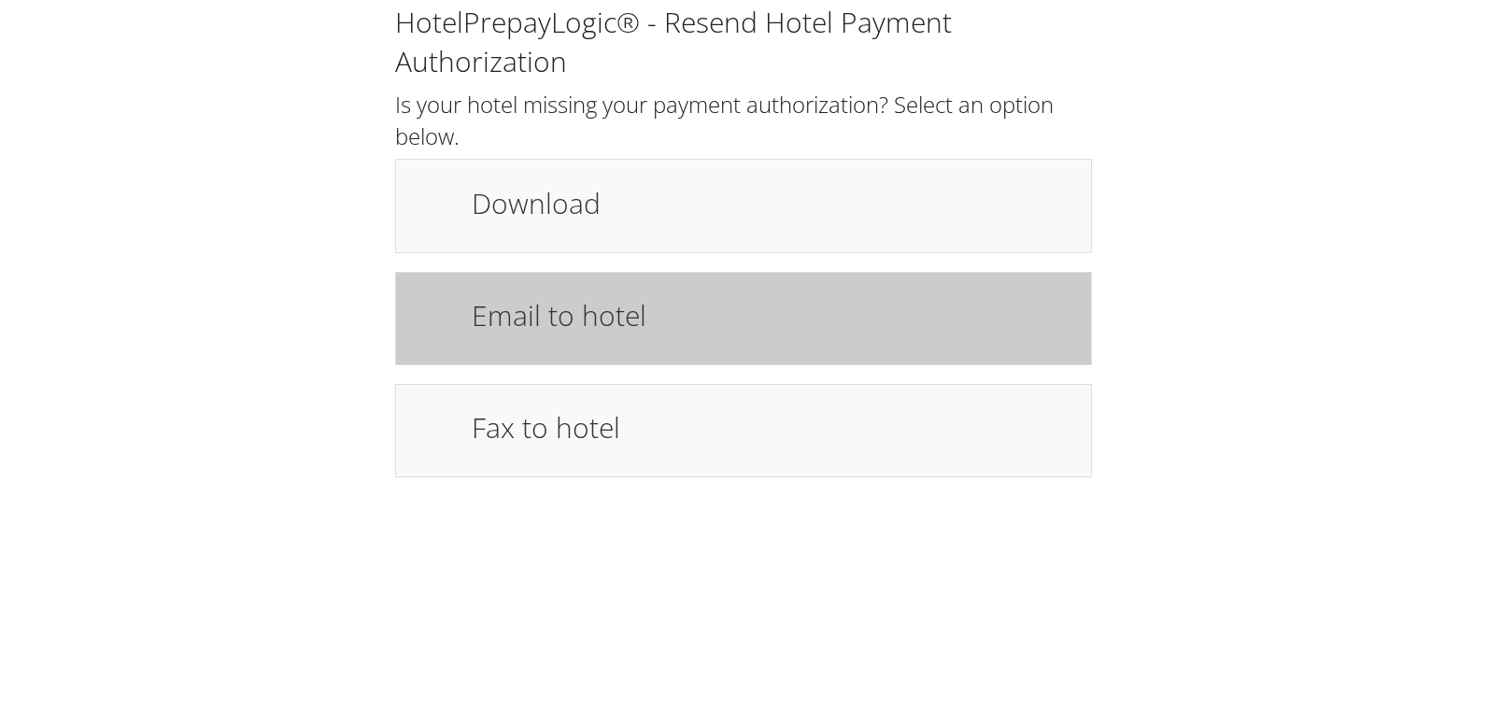
click at [561, 318] on h1 "Email to hotel" at bounding box center [772, 315] width 601 height 42
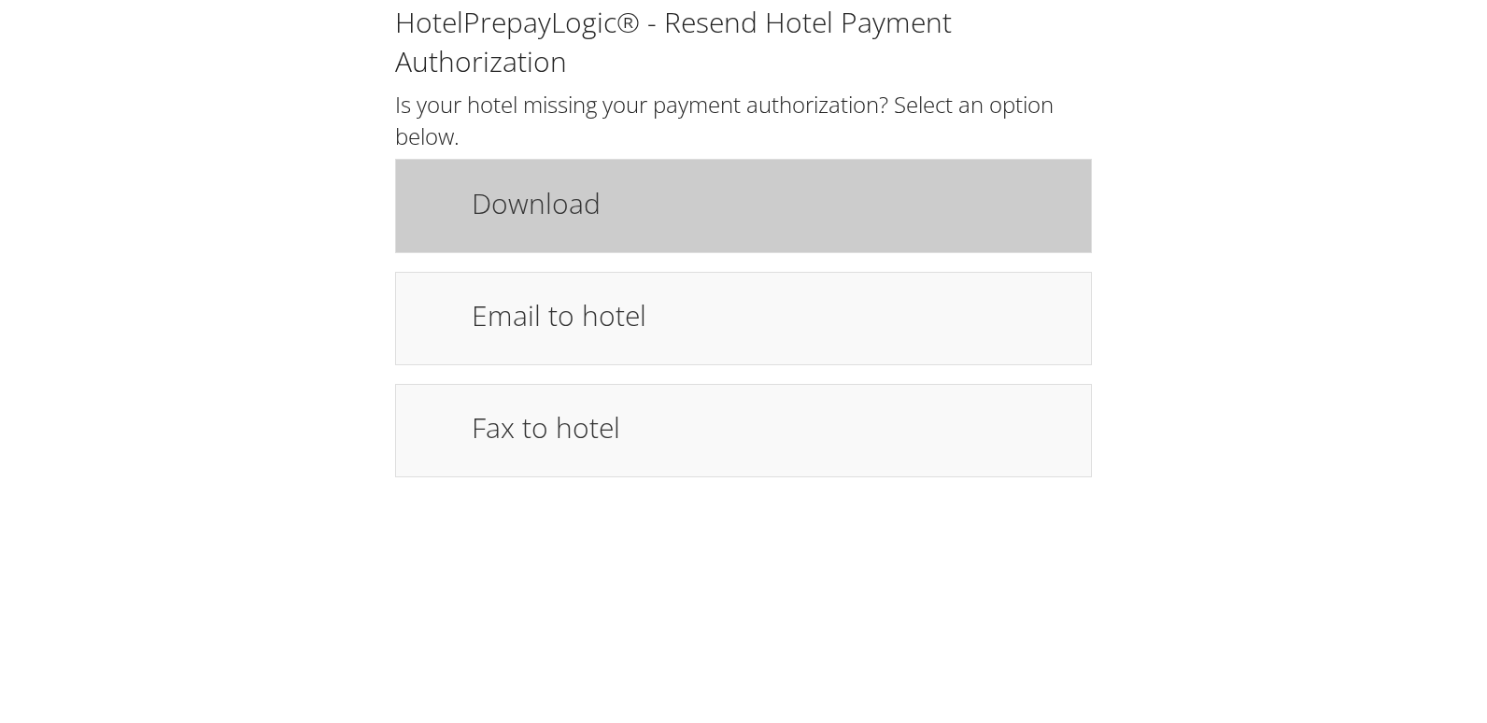
click at [694, 191] on h1 "Download" at bounding box center [772, 203] width 601 height 42
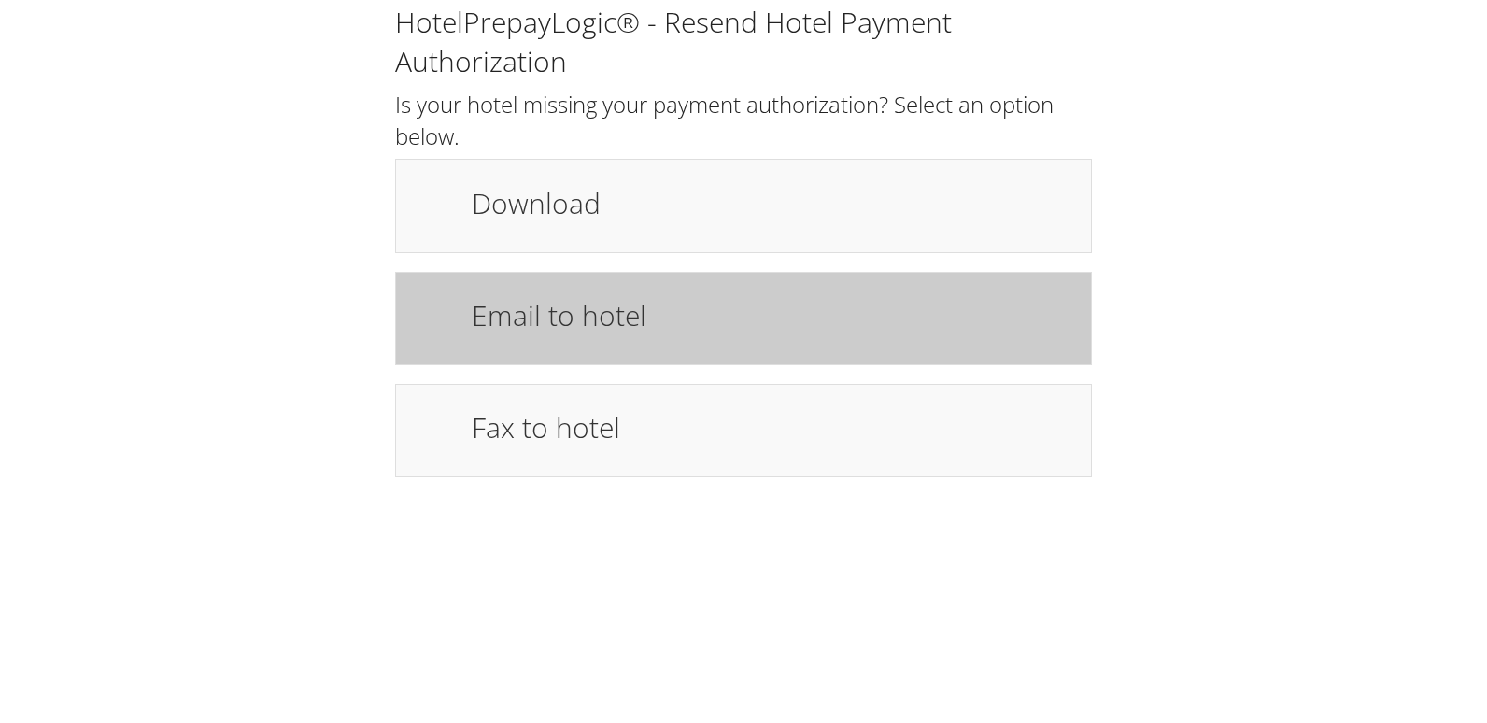
click at [513, 348] on div "Email to hotel" at bounding box center [743, 318] width 697 height 93
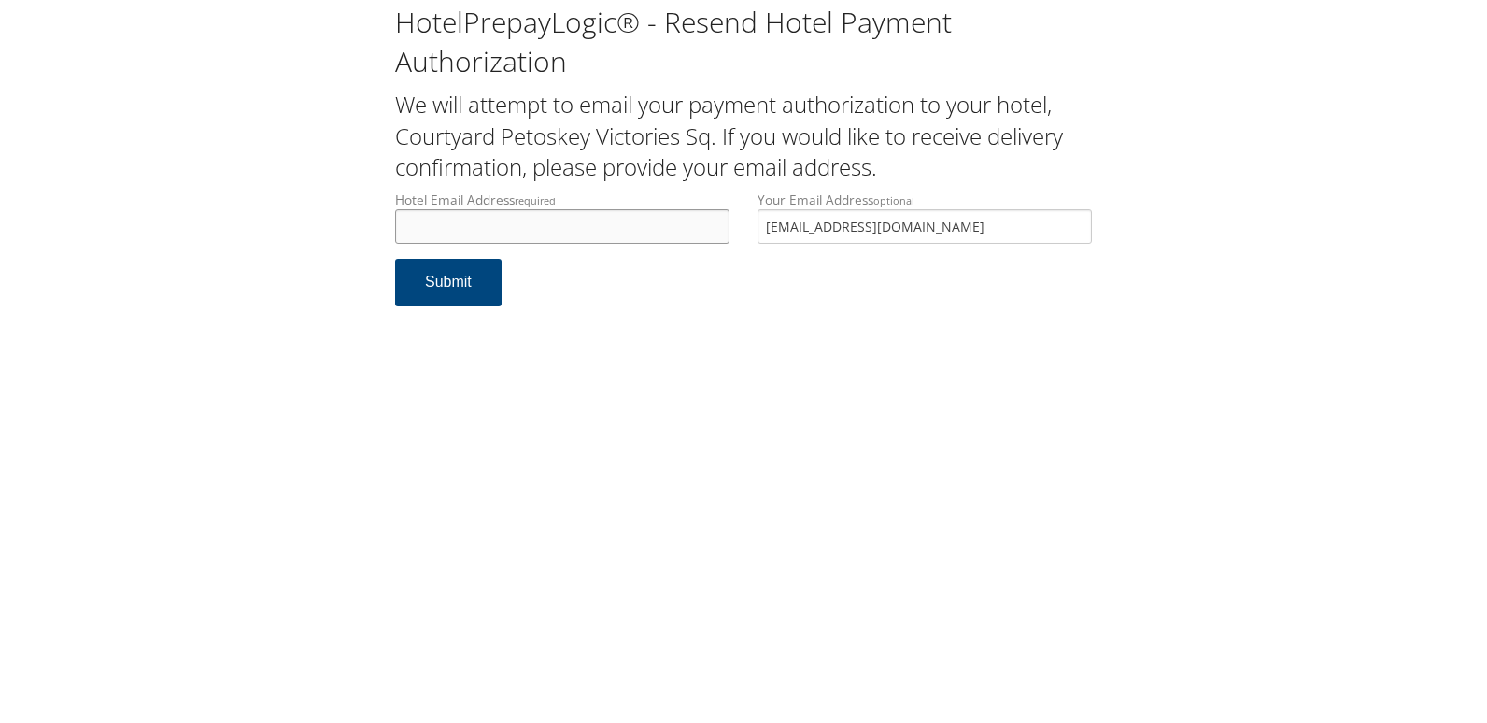
drag, startPoint x: 0, startPoint y: 0, endPoint x: 472, endPoint y: 233, distance: 526.0
click at [472, 233] on input "Hotel Email Address required" at bounding box center [562, 226] width 334 height 35
click at [513, 229] on input "Hotel Email Address required" at bounding box center [562, 226] width 334 height 35
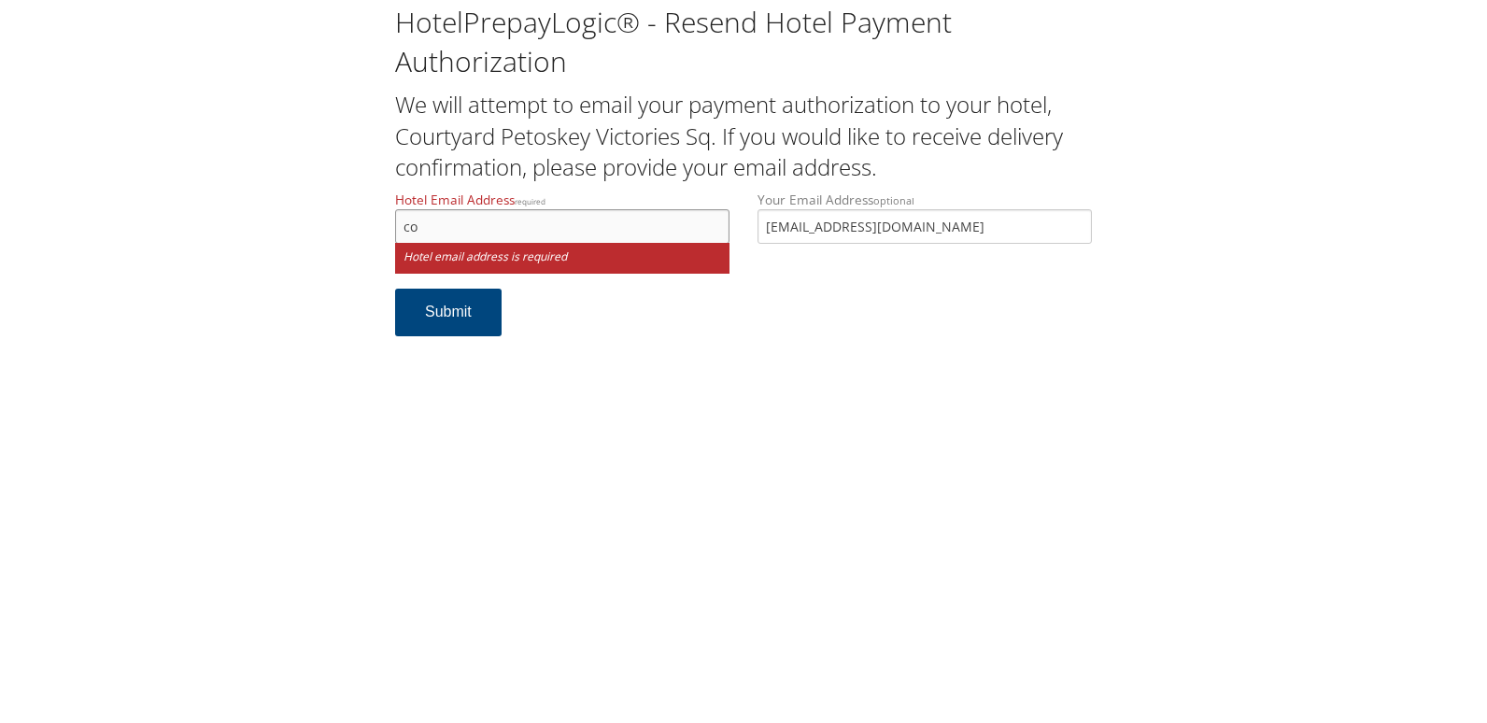
type input "c"
type input "[EMAIL_ADDRESS][DOMAIN_NAME]"
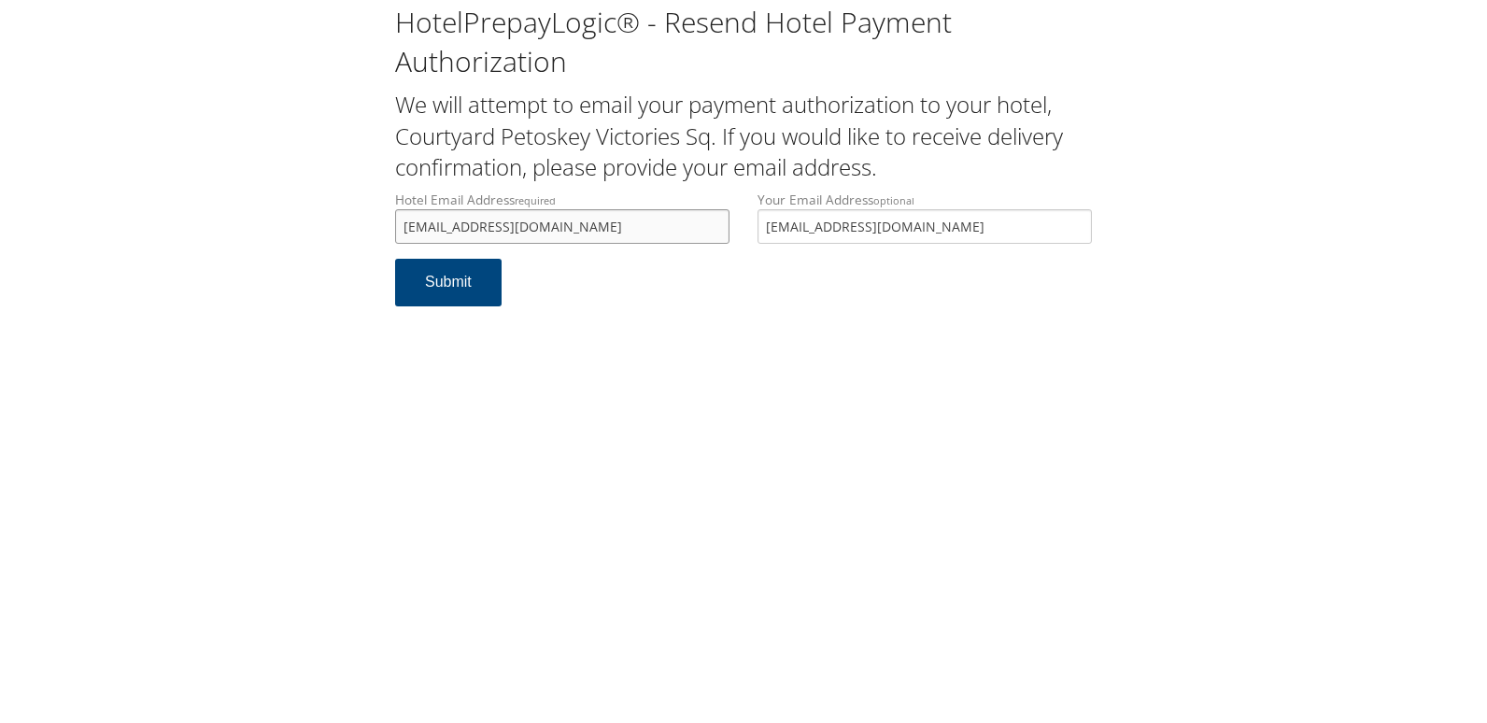
drag, startPoint x: 603, startPoint y: 230, endPoint x: 140, endPoint y: 159, distance: 467.9
click at [140, 159] on div "HotelPrepayLogic® - Resend Hotel Payment Authorization We will attempt to email…" at bounding box center [744, 162] width 1450 height 325
click at [402, 282] on button "Submit" at bounding box center [448, 283] width 107 height 48
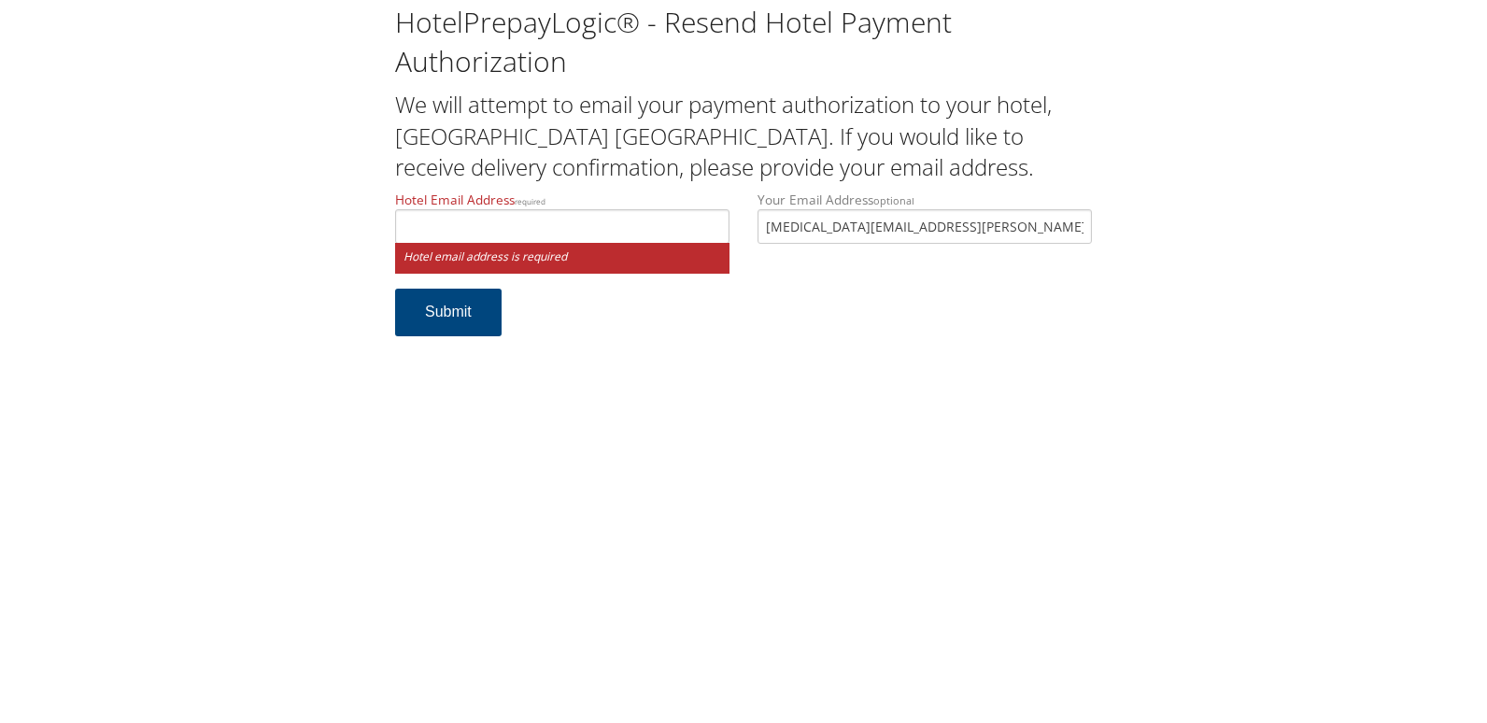
click at [476, 209] on label "Hotel Email Address required" at bounding box center [562, 217] width 334 height 53
click at [476, 209] on input "Hotel Email Address required" at bounding box center [562, 226] width 334 height 35
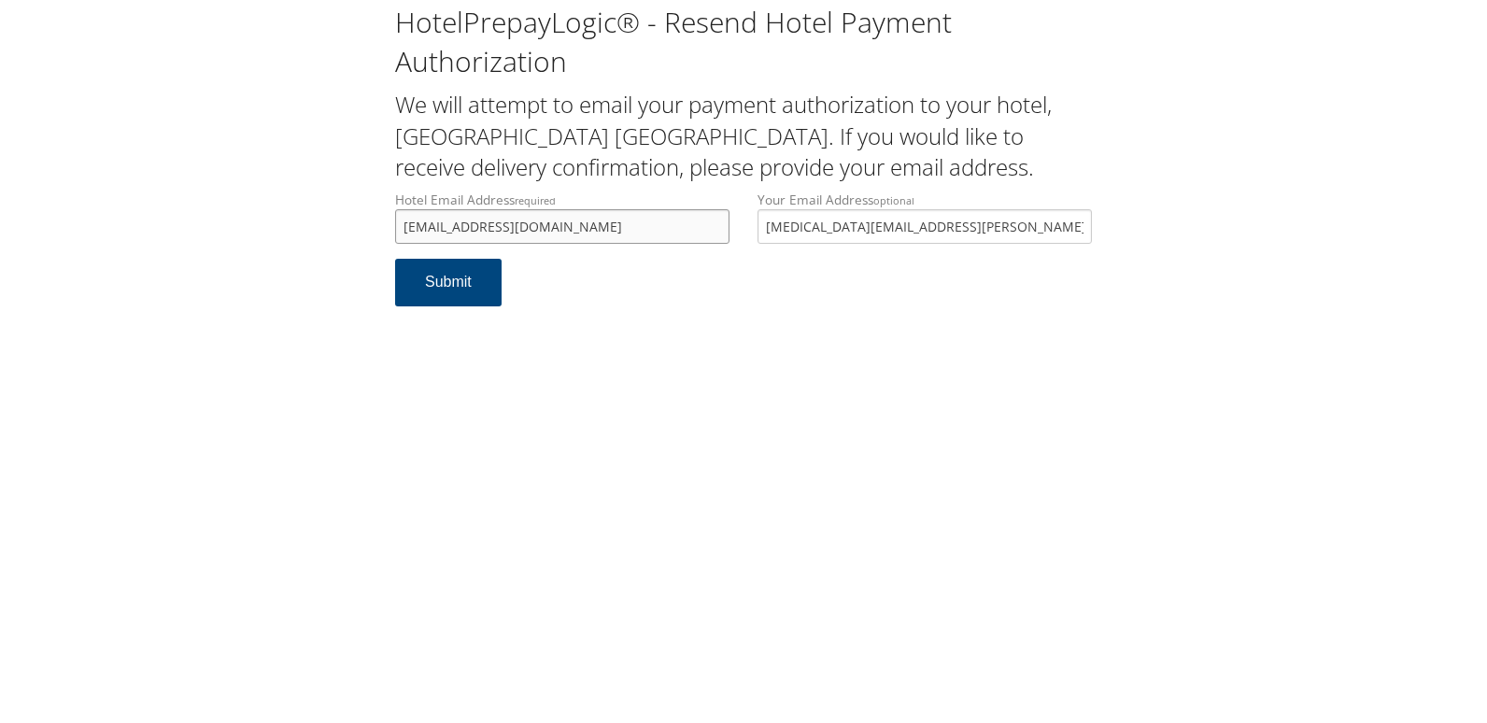
drag, startPoint x: 587, startPoint y: 223, endPoint x: 67, endPoint y: 220, distance: 519.4
click at [67, 220] on div "HotelPrepayLogic® - Resend Hotel Payment Authorization We will attempt to email…" at bounding box center [744, 162] width 1450 height 325
type input "fd.sdfxl@dunnhospitality.com"
click at [404, 299] on button "Submit" at bounding box center [448, 283] width 107 height 48
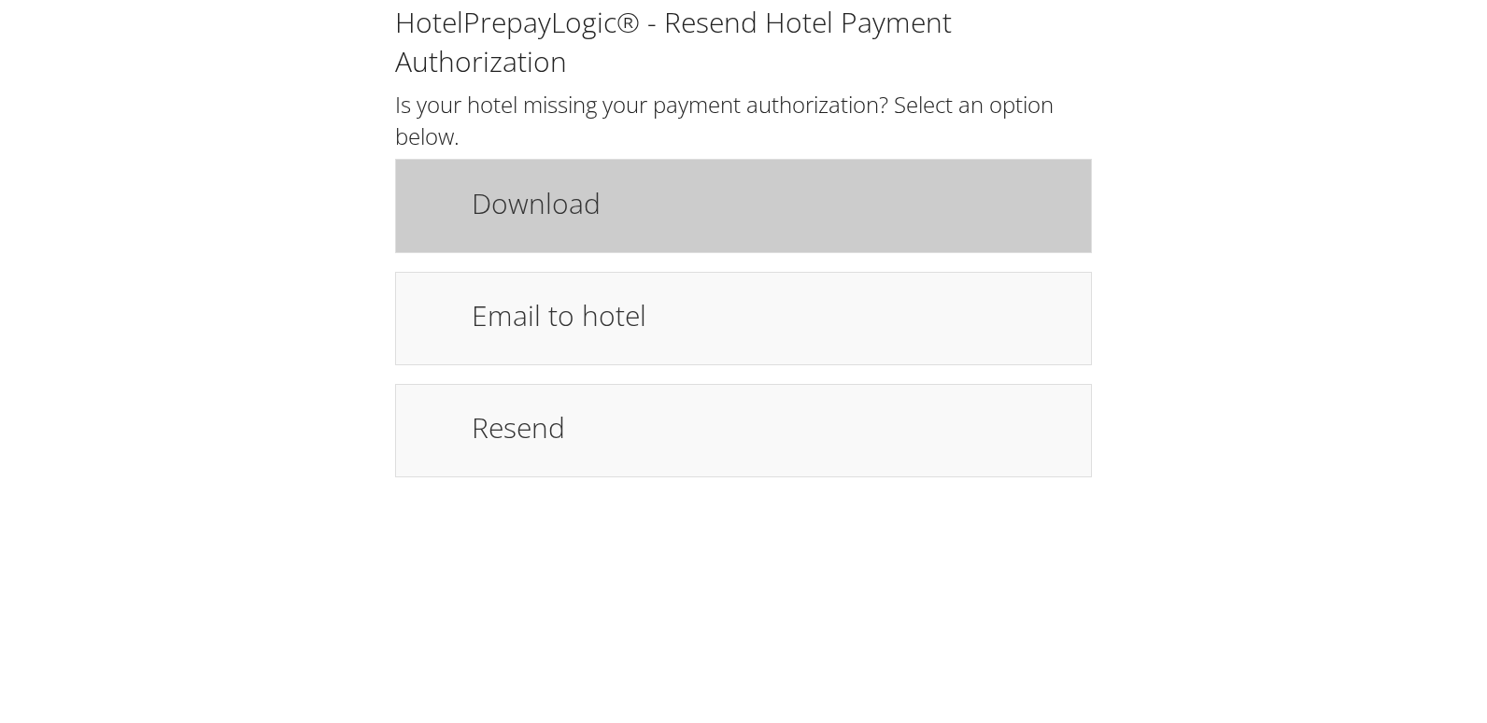
click at [783, 234] on div "Download" at bounding box center [743, 205] width 697 height 93
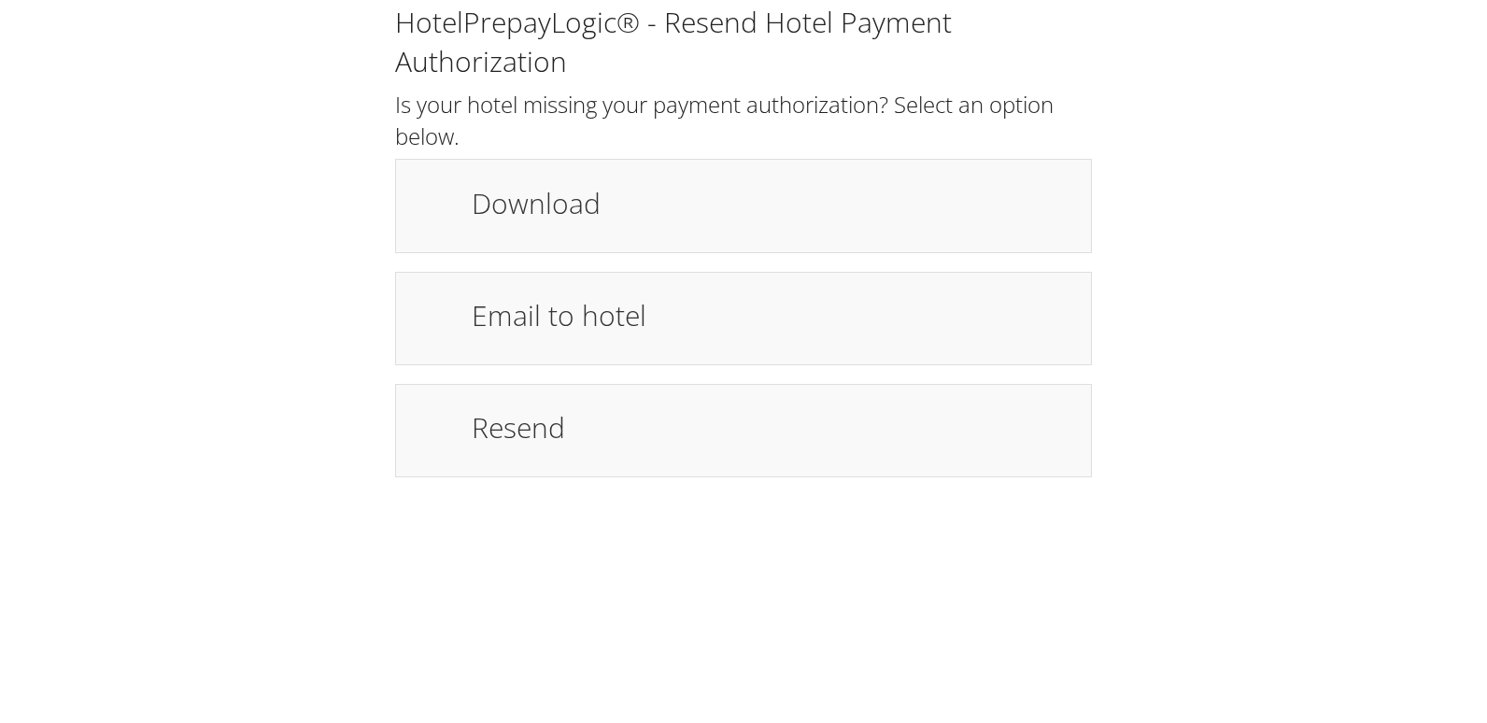
drag, startPoint x: 632, startPoint y: 208, endPoint x: 689, endPoint y: 107, distance: 115.9
click at [632, 208] on h1 "Download" at bounding box center [772, 203] width 601 height 42
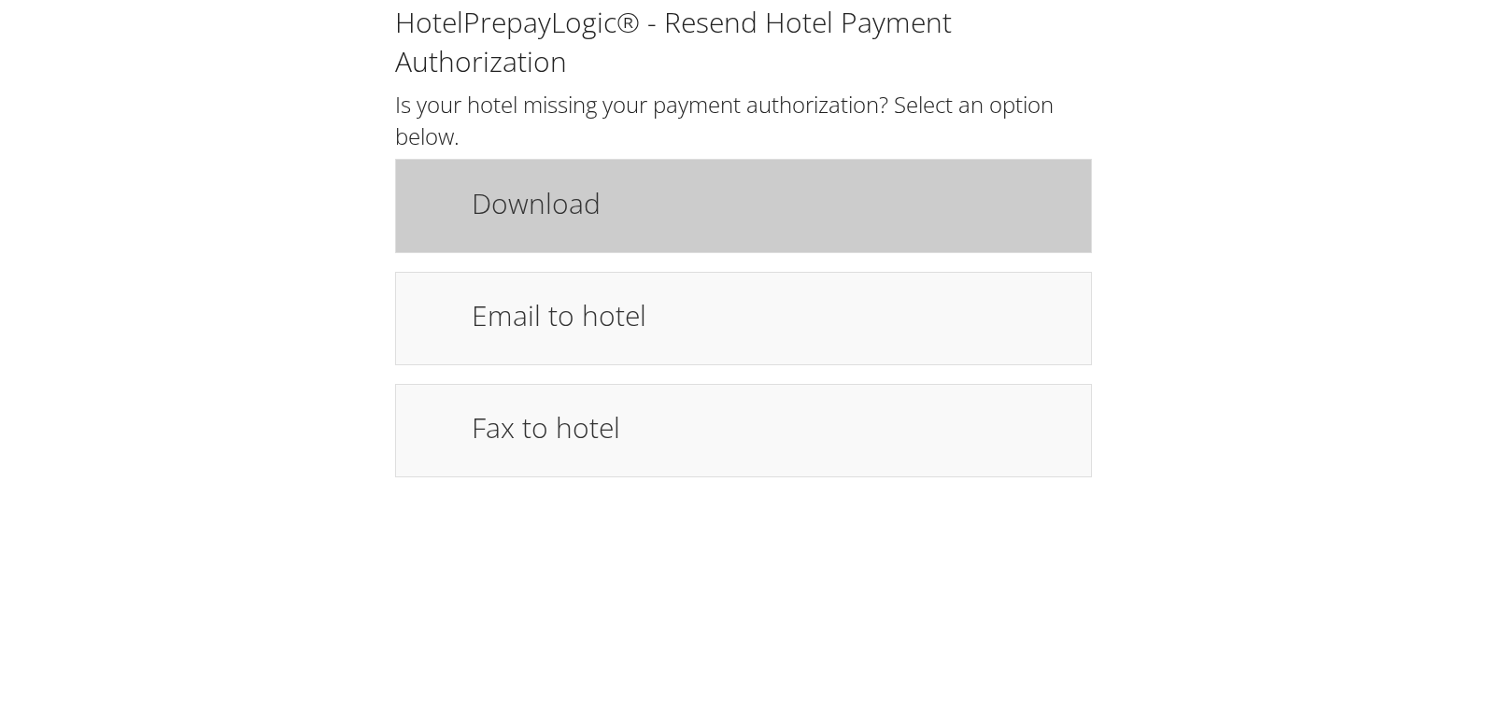
drag, startPoint x: 649, startPoint y: 261, endPoint x: 675, endPoint y: 226, distance: 42.8
click at [653, 256] on div "HotelPrepayLogic® - Resend Hotel Payment Authorization Is your hotel missing yo…" at bounding box center [743, 240] width 725 height 475
click at [675, 226] on div "Download" at bounding box center [772, 205] width 629 height 54
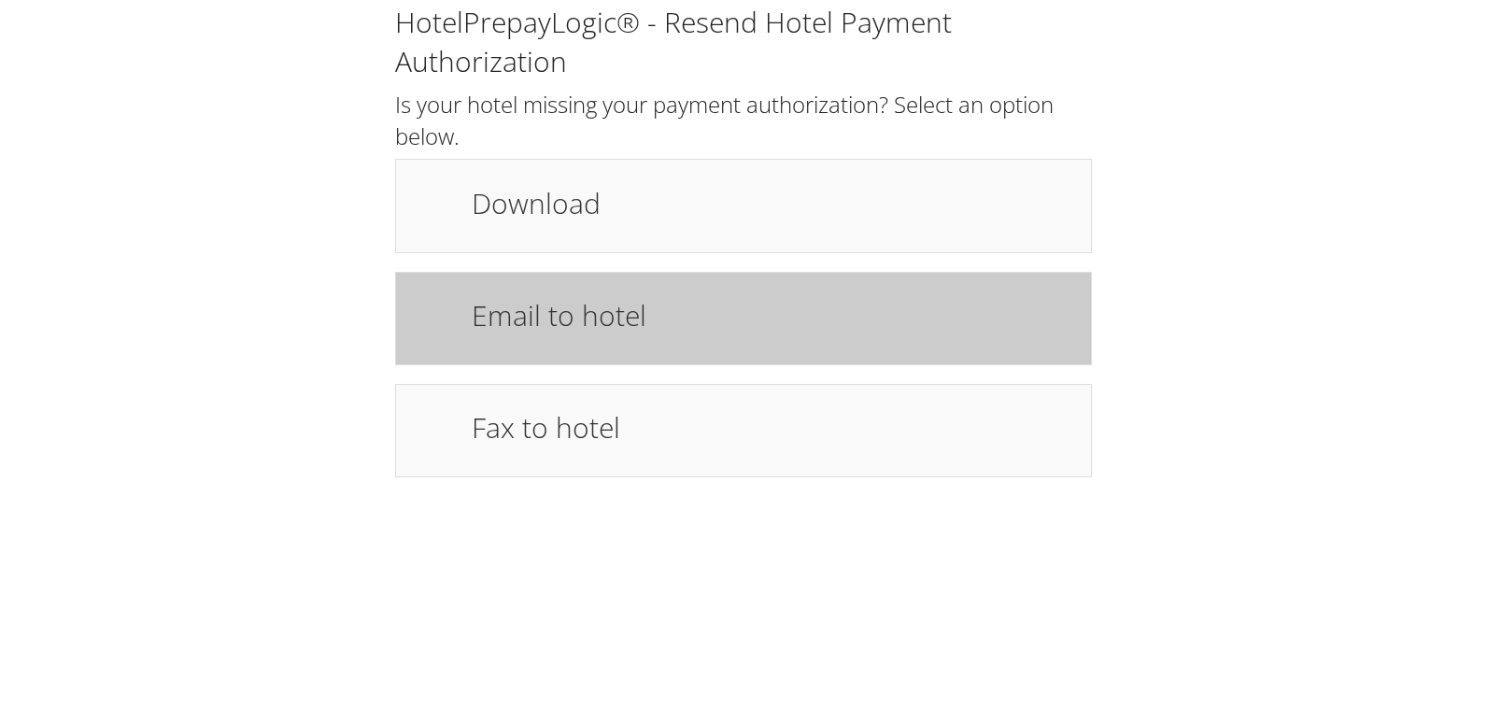
click at [555, 357] on div "Email to hotel" at bounding box center [743, 318] width 697 height 93
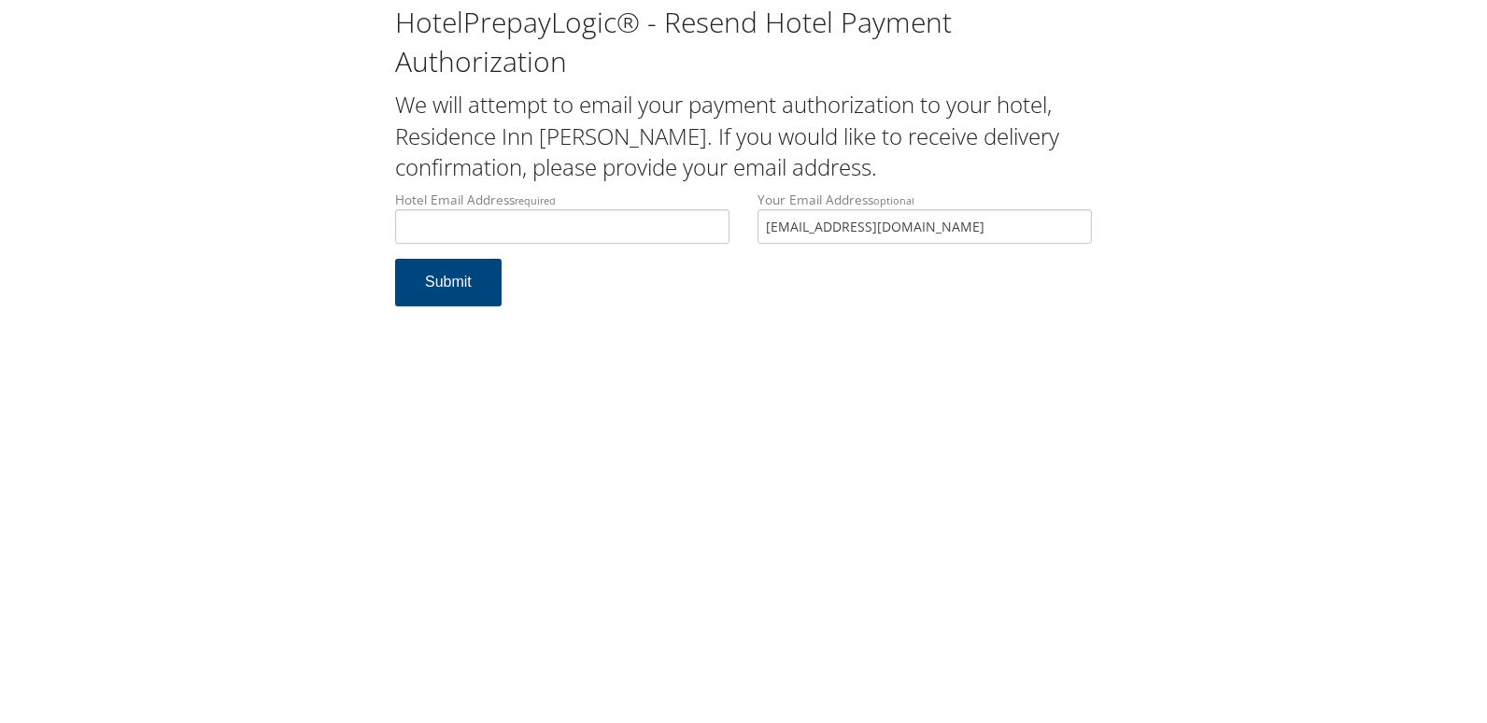
click at [512, 202] on label "Hotel Email Address required" at bounding box center [562, 217] width 334 height 53
click at [512, 209] on input "Hotel Email Address required" at bounding box center [562, 226] width 334 height 35
click at [503, 220] on input "Hotel Email Address required" at bounding box center [562, 226] width 334 height 35
paste input "residenceinnjackson@peghospitalitygroup.com"
type input "residenceinnjackson@peghospitalitygroup.com"
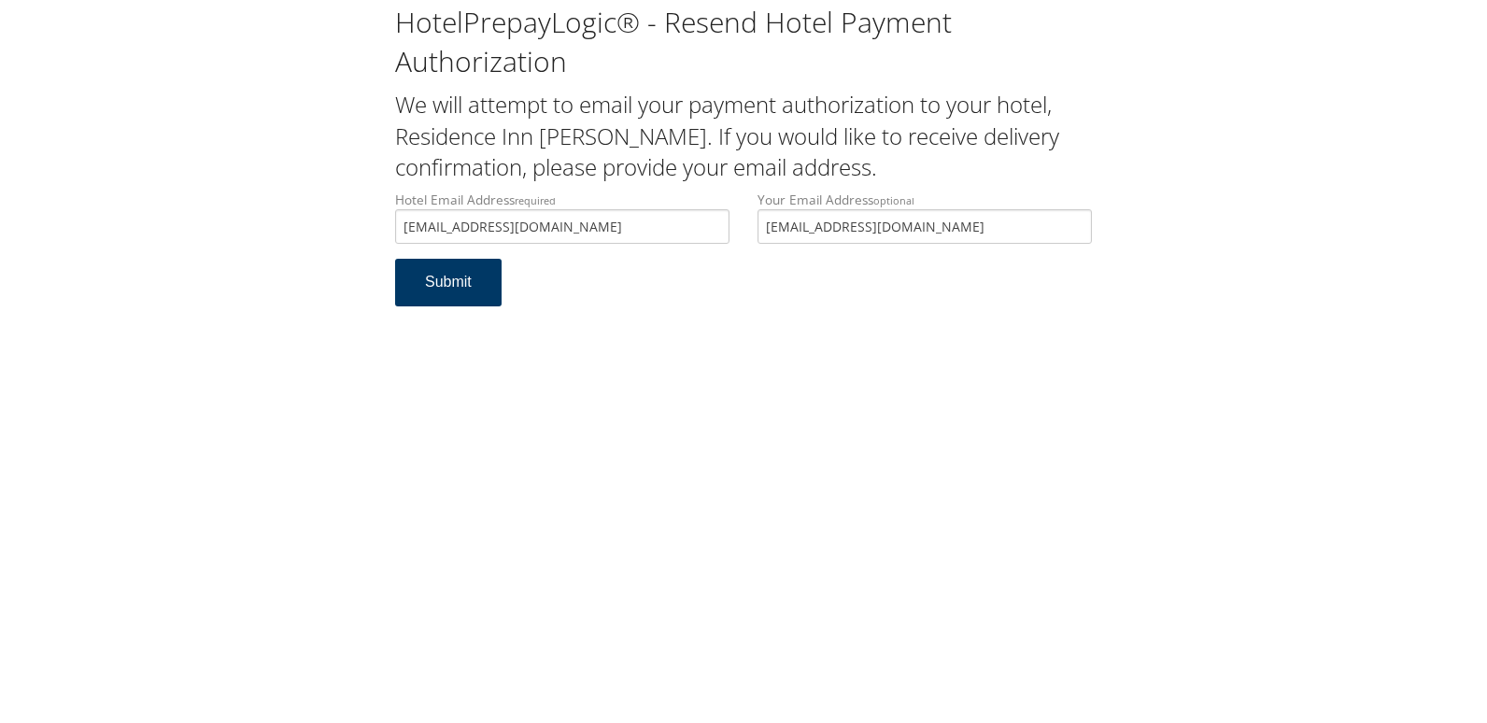
click at [413, 294] on button "Submit" at bounding box center [448, 283] width 107 height 48
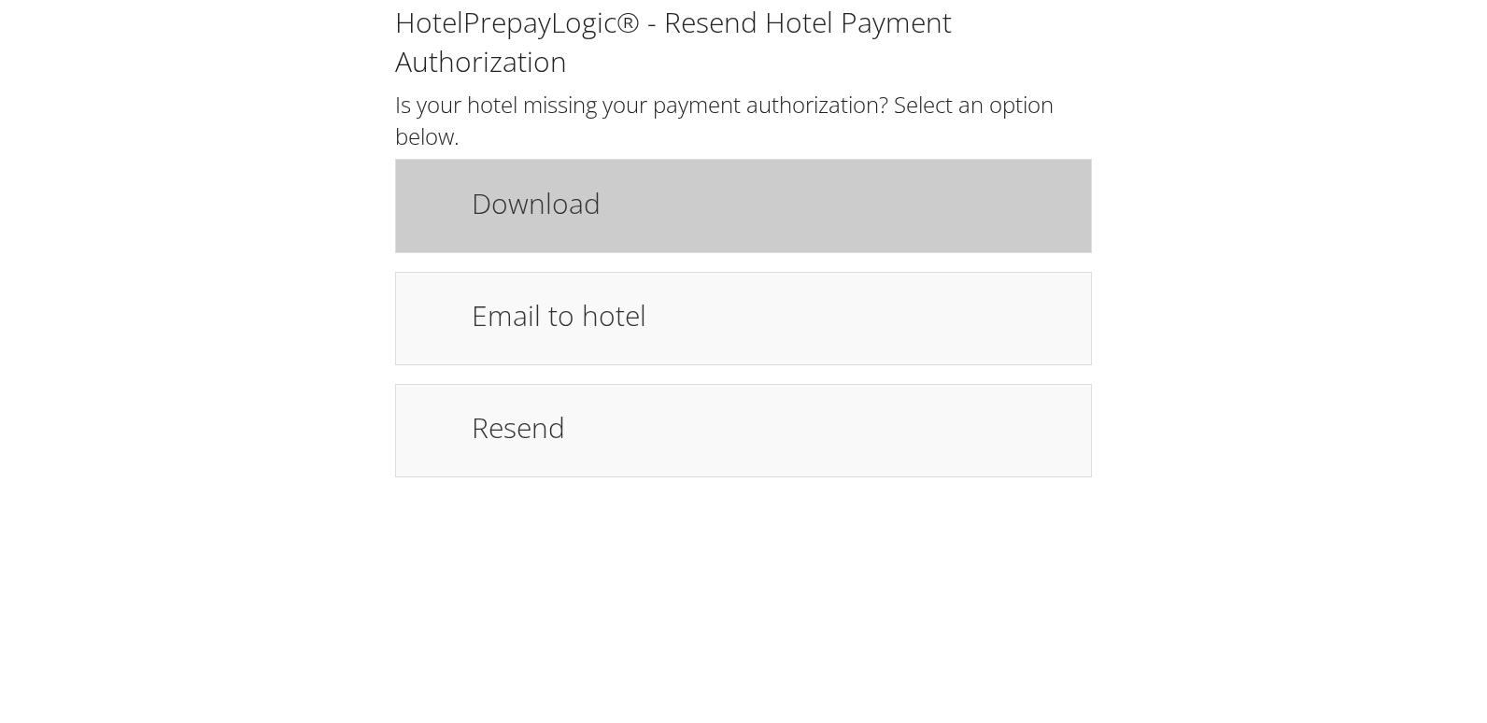
click at [710, 163] on div "Download" at bounding box center [743, 205] width 697 height 93
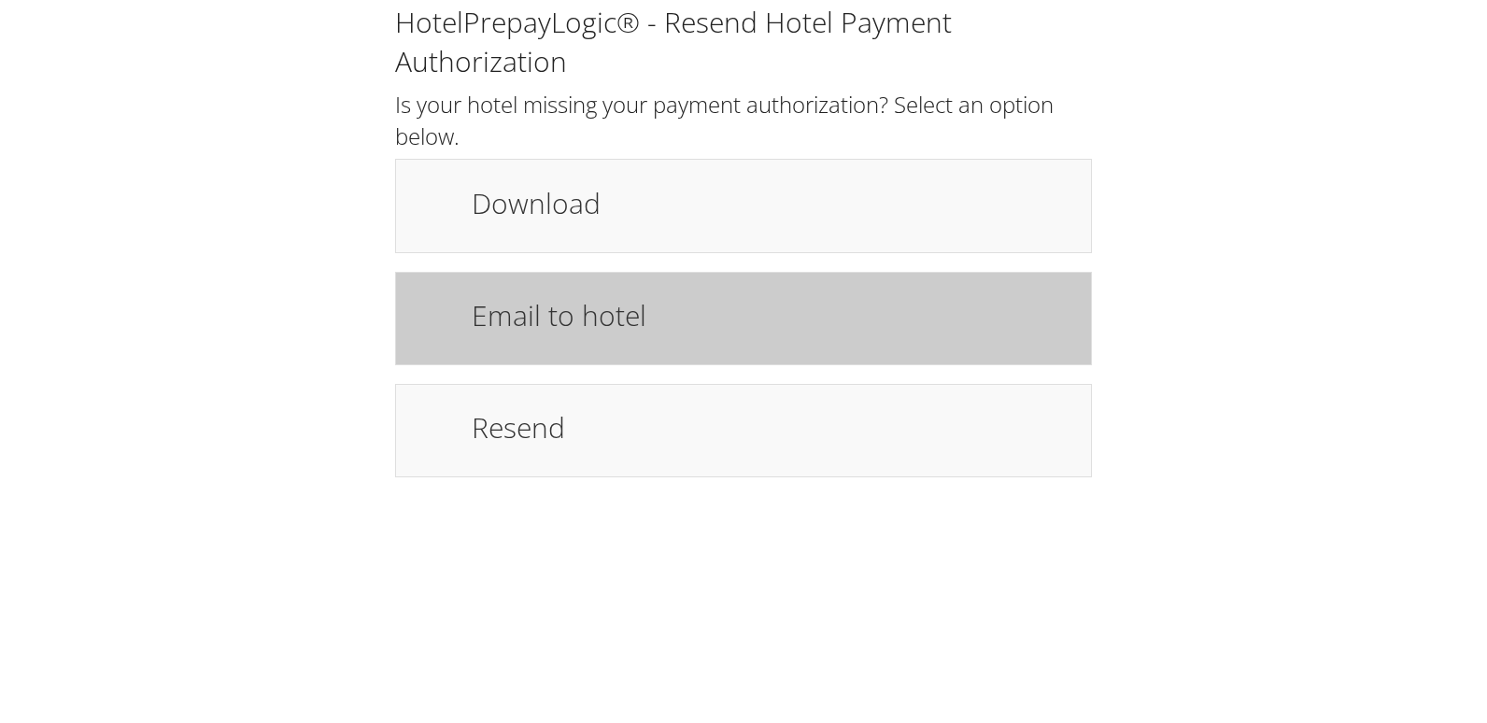
drag, startPoint x: 499, startPoint y: 319, endPoint x: 490, endPoint y: 350, distance: 33.1
click at [499, 319] on h1 "Email to hotel" at bounding box center [772, 315] width 601 height 42
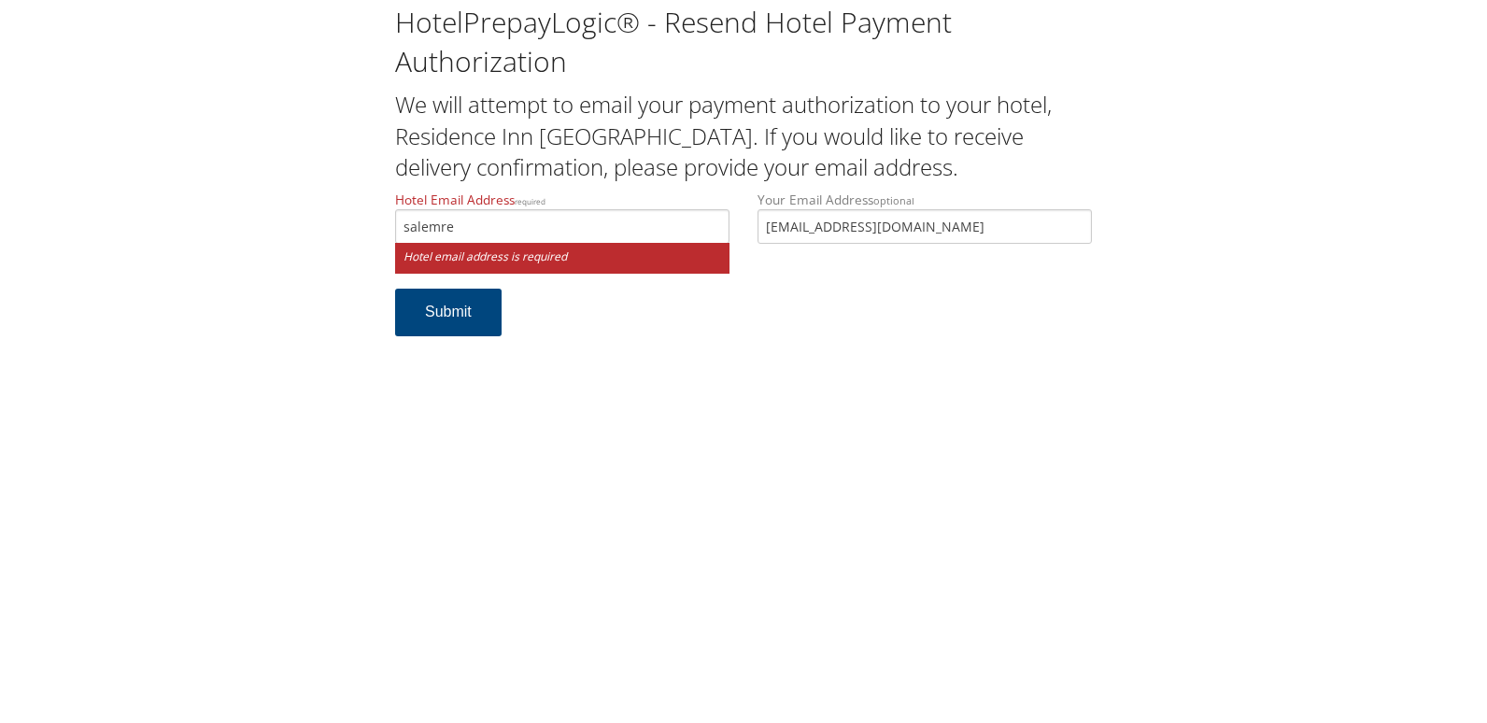
type input "salemresidenceinn@gmail.com"
drag, startPoint x: 529, startPoint y: 219, endPoint x: 179, endPoint y: 218, distance: 349.4
click at [179, 218] on div "HotelPrepayLogic® - Resend Hotel Payment Authorization We will attempt to email…" at bounding box center [744, 177] width 1450 height 355
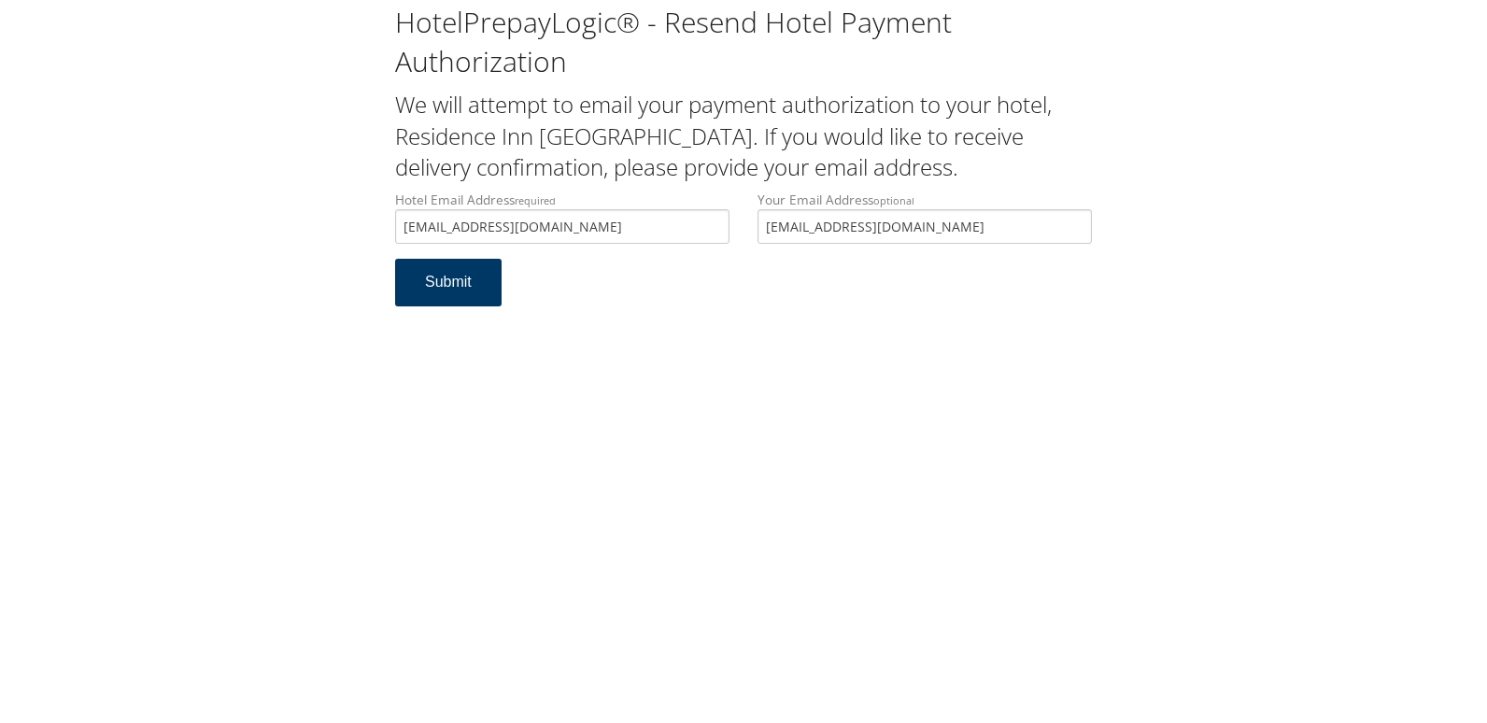
click at [407, 280] on button "Submit" at bounding box center [448, 283] width 107 height 48
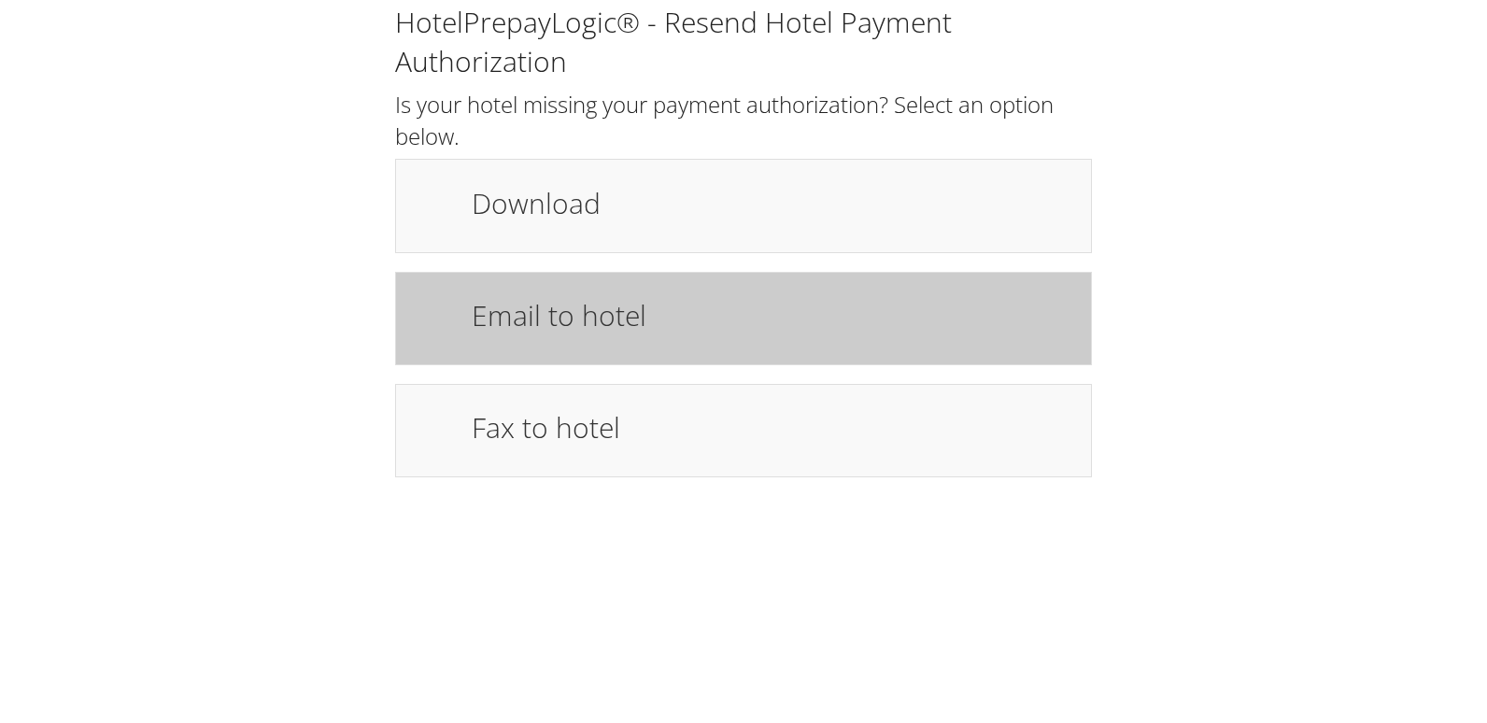
click at [612, 342] on div "Email to hotel" at bounding box center [772, 318] width 629 height 54
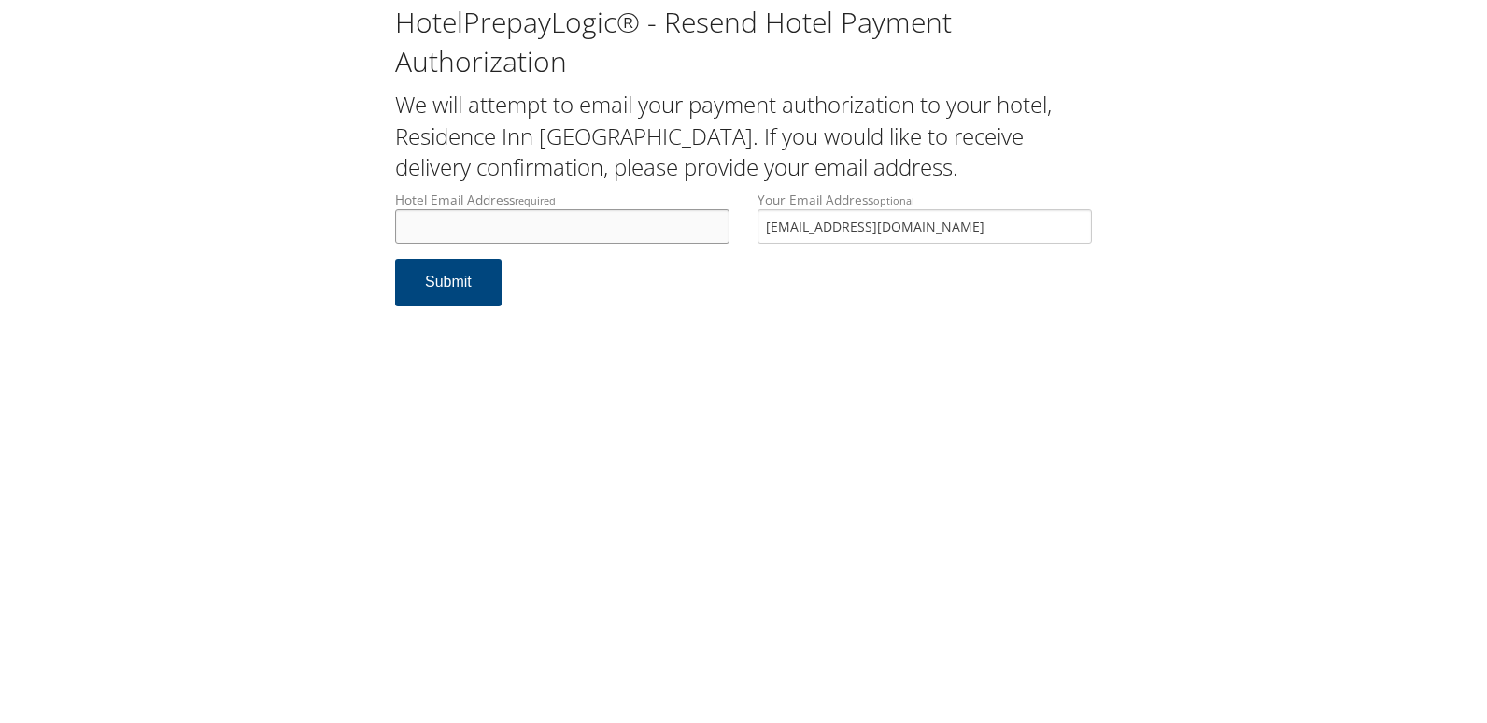
click at [454, 213] on input "Hotel Email Address required" at bounding box center [562, 226] width 334 height 35
paste input "[EMAIL_ADDRESS][DOMAIN_NAME]"
type input "rifrontdesk@lizhotelgroup.com"
click at [449, 282] on button "Submit" at bounding box center [448, 283] width 107 height 48
click at [263, 224] on div "HotelPrepayLogic® - Resend Hotel Payment Authorization We will attempt to email…" at bounding box center [744, 162] width 1450 height 325
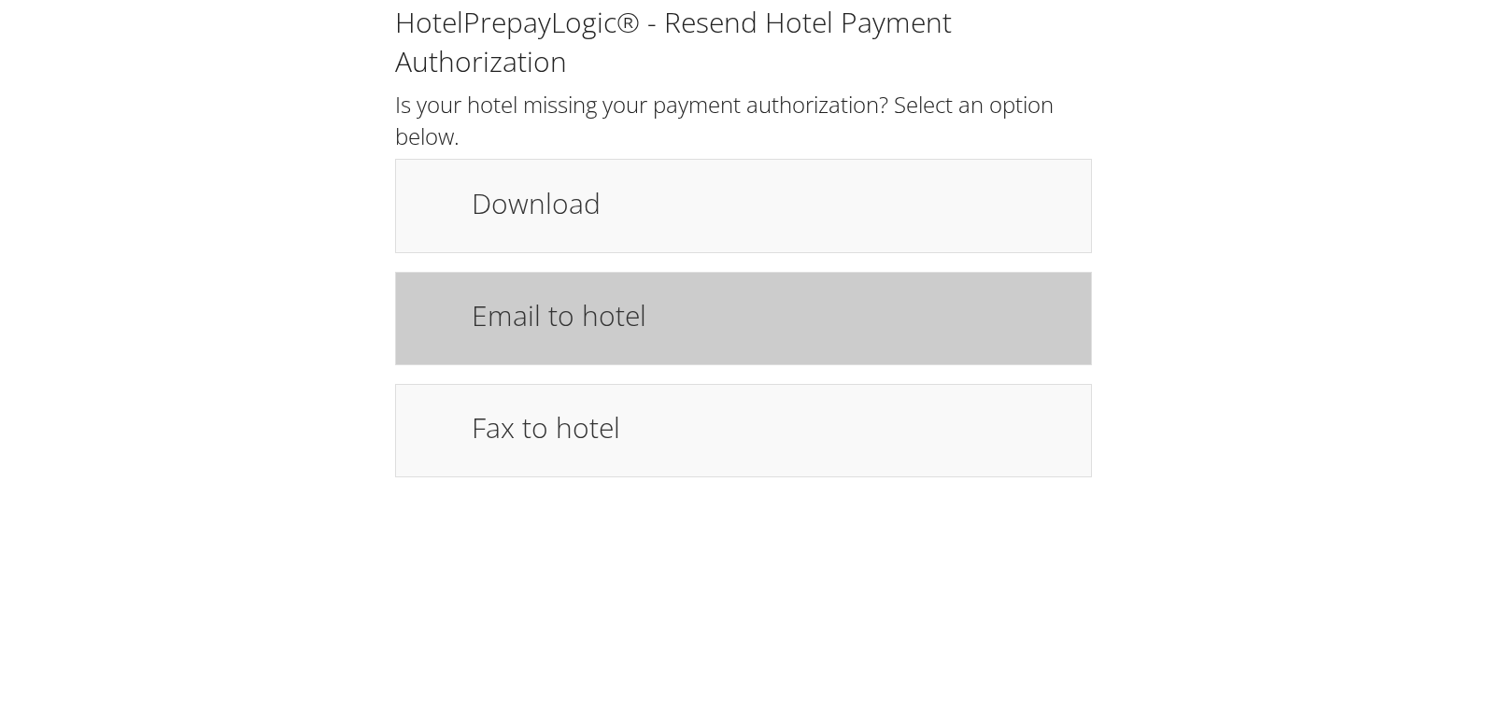
drag, startPoint x: 530, startPoint y: 303, endPoint x: 529, endPoint y: 354, distance: 51.4
click at [530, 303] on h1 "Email to hotel" at bounding box center [772, 315] width 601 height 42
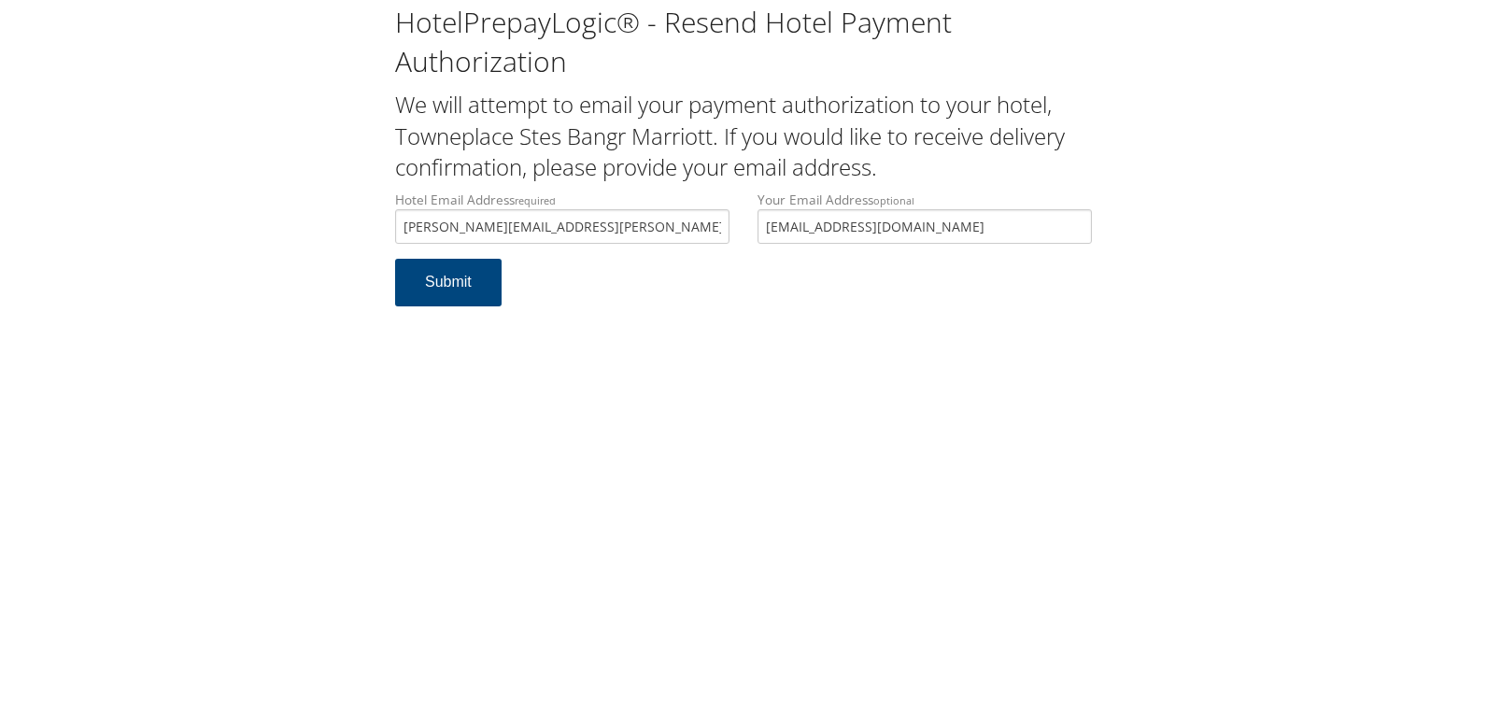
type input "[PERSON_NAME][EMAIL_ADDRESS][PERSON_NAME][DOMAIN_NAME]"
click at [418, 280] on button "Submit" at bounding box center [448, 283] width 107 height 48
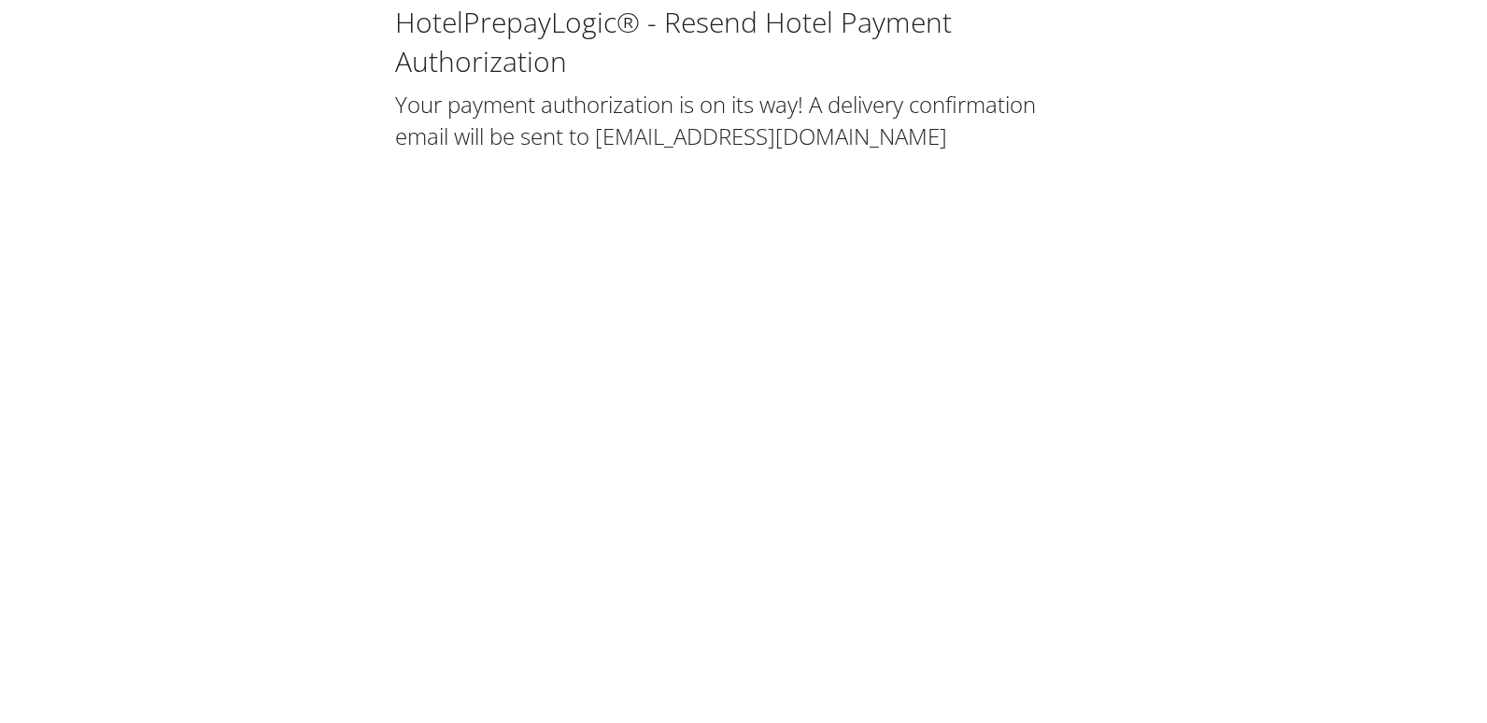
click at [847, 324] on div "HotelPrepayLogic® - Resend Hotel Payment Authorization Your payment authorizati…" at bounding box center [743, 361] width 1487 height 723
drag, startPoint x: 839, startPoint y: 292, endPoint x: 908, endPoint y: 156, distance: 152.9
click at [848, 289] on div "HotelPrepayLogic® - Resend Hotel Payment Authorization Your payment authorizati…" at bounding box center [743, 361] width 1487 height 723
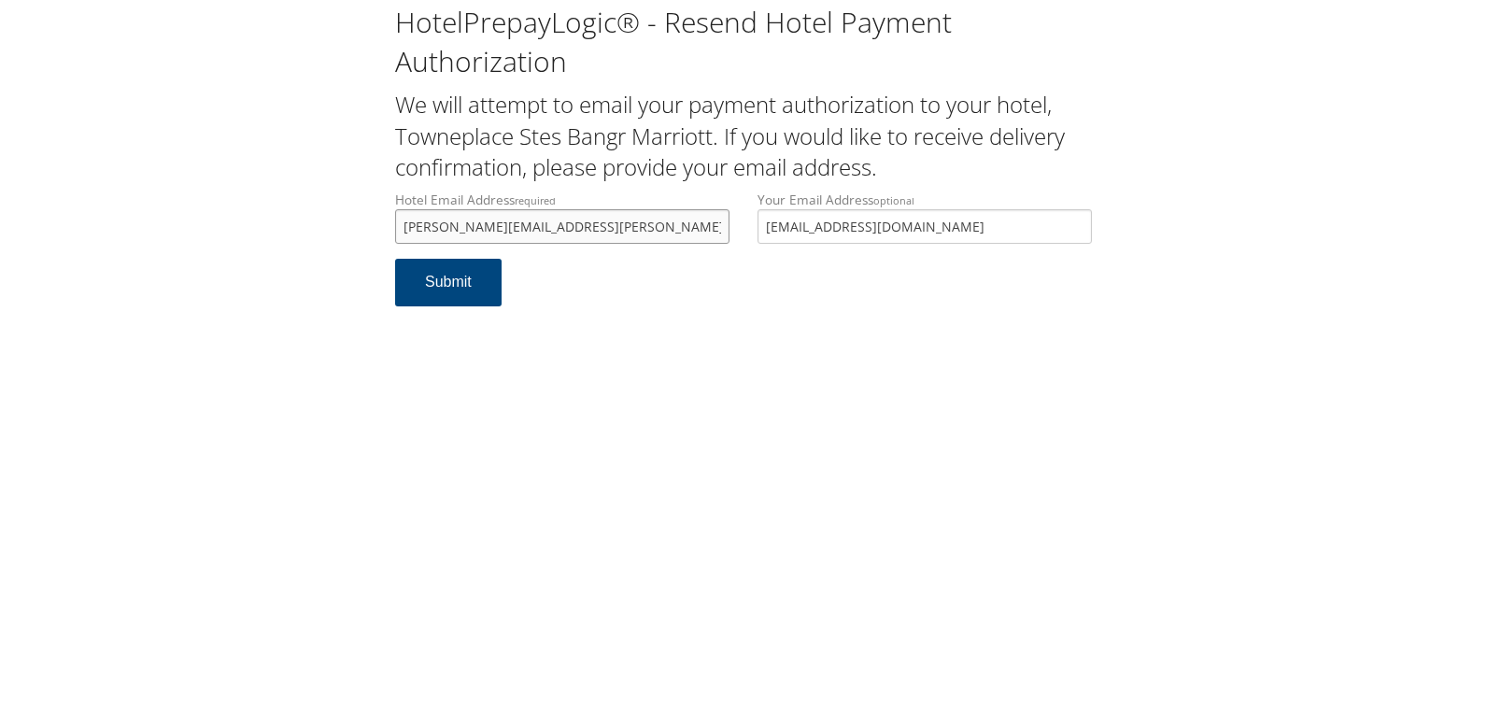
drag, startPoint x: 623, startPoint y: 234, endPoint x: 297, endPoint y: 234, distance: 326.0
click at [297, 234] on div "HotelPrepayLogic® - Resend Hotel Payment Authorization We will attempt to email…" at bounding box center [744, 162] width 1450 height 325
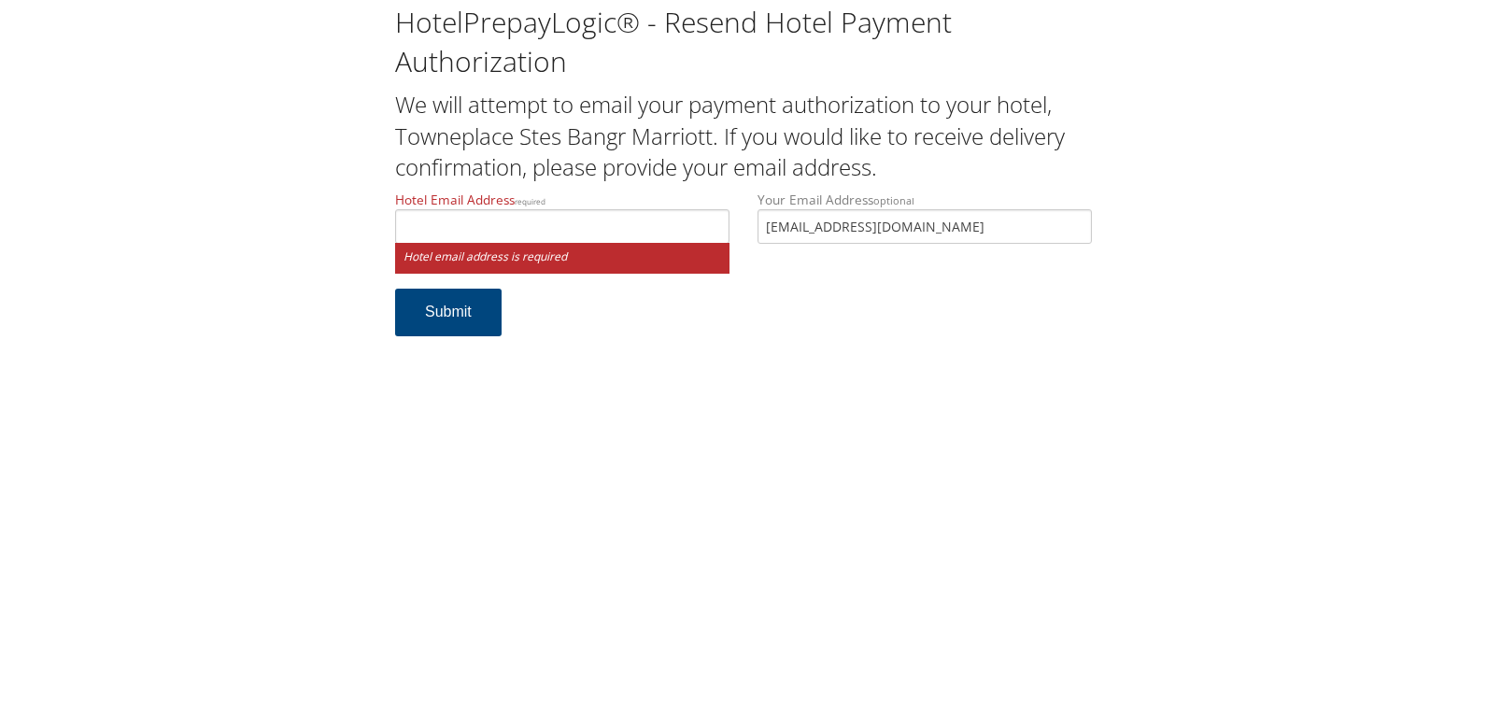
click at [282, 305] on div "HotelPrepayLogic® - Resend Hotel Payment Authorization We will attempt to email…" at bounding box center [744, 177] width 1450 height 355
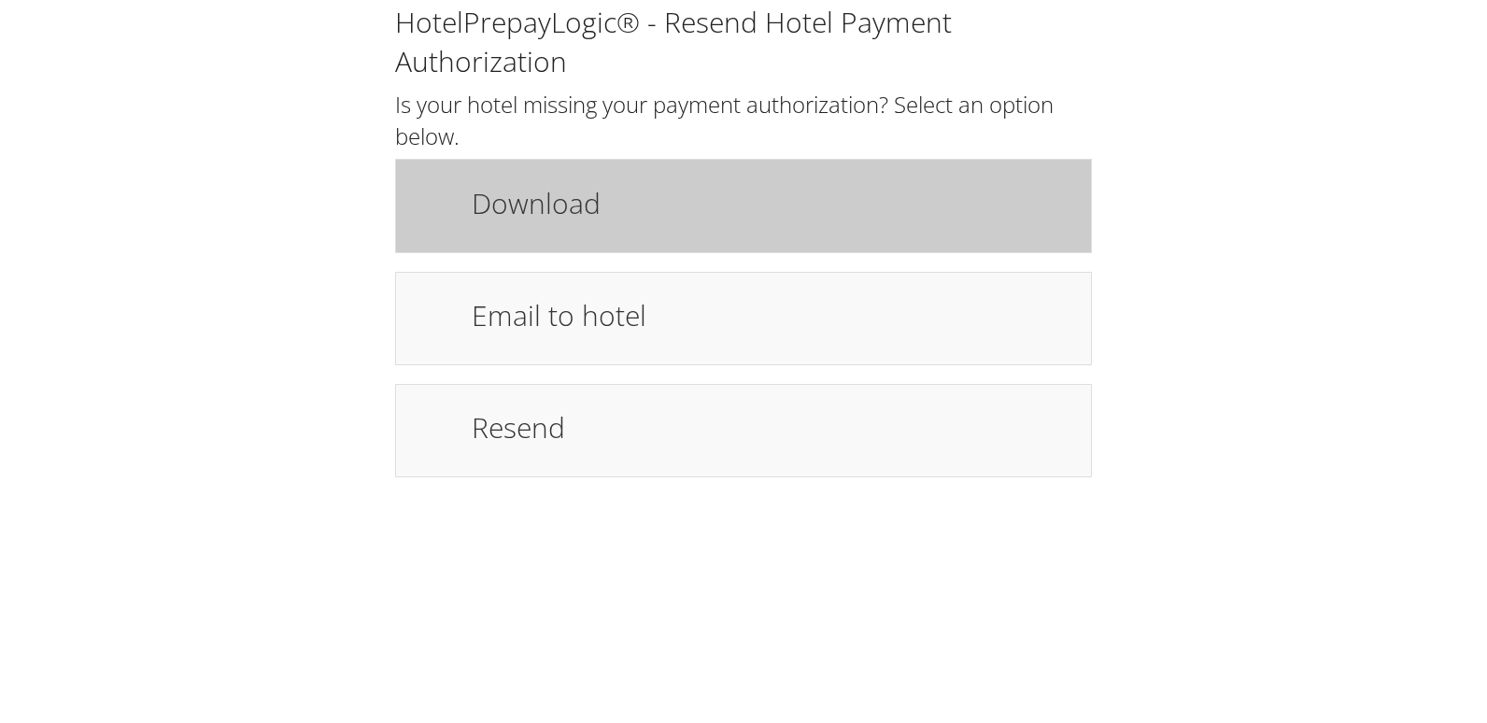
click at [664, 214] on h1 "Download" at bounding box center [772, 203] width 601 height 42
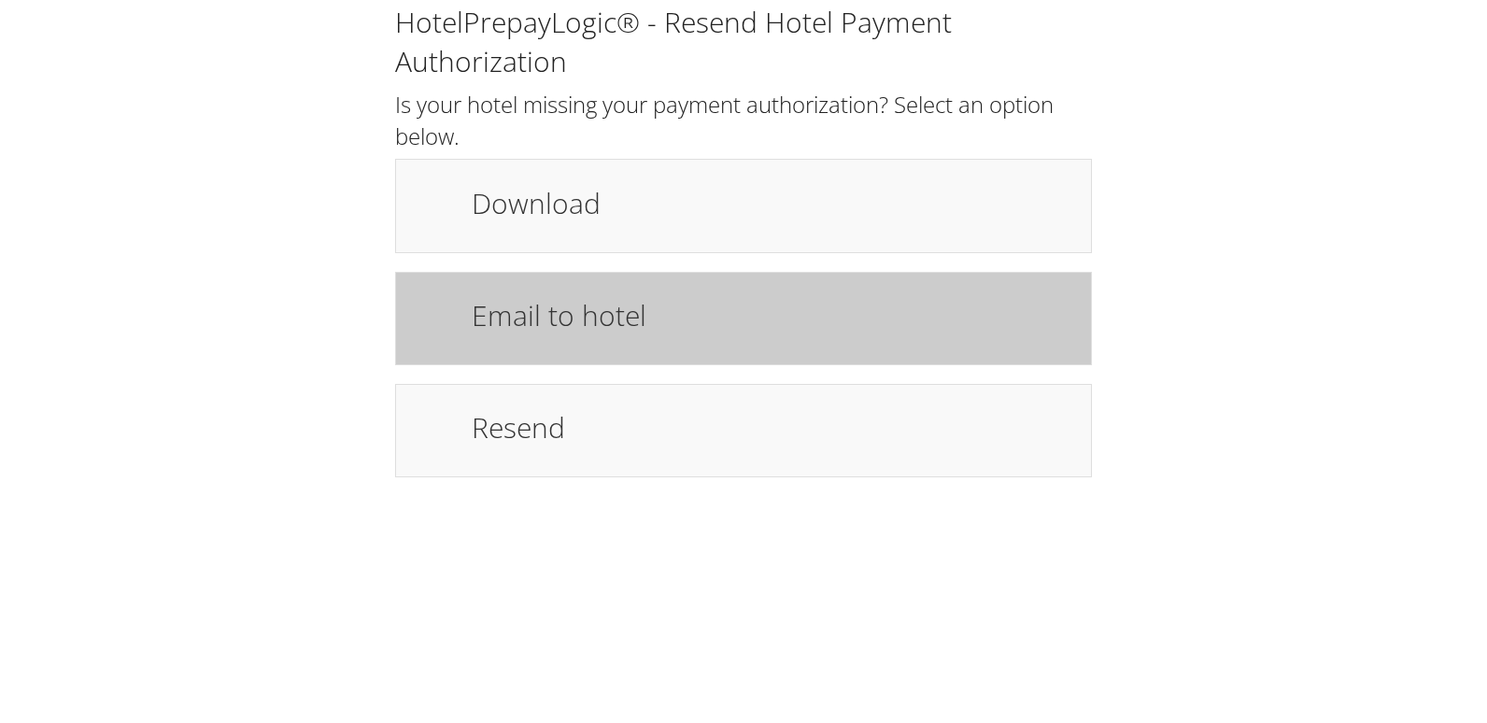
drag, startPoint x: 576, startPoint y: 312, endPoint x: 551, endPoint y: 323, distance: 27.6
click at [576, 312] on h1 "Email to hotel" at bounding box center [772, 315] width 601 height 42
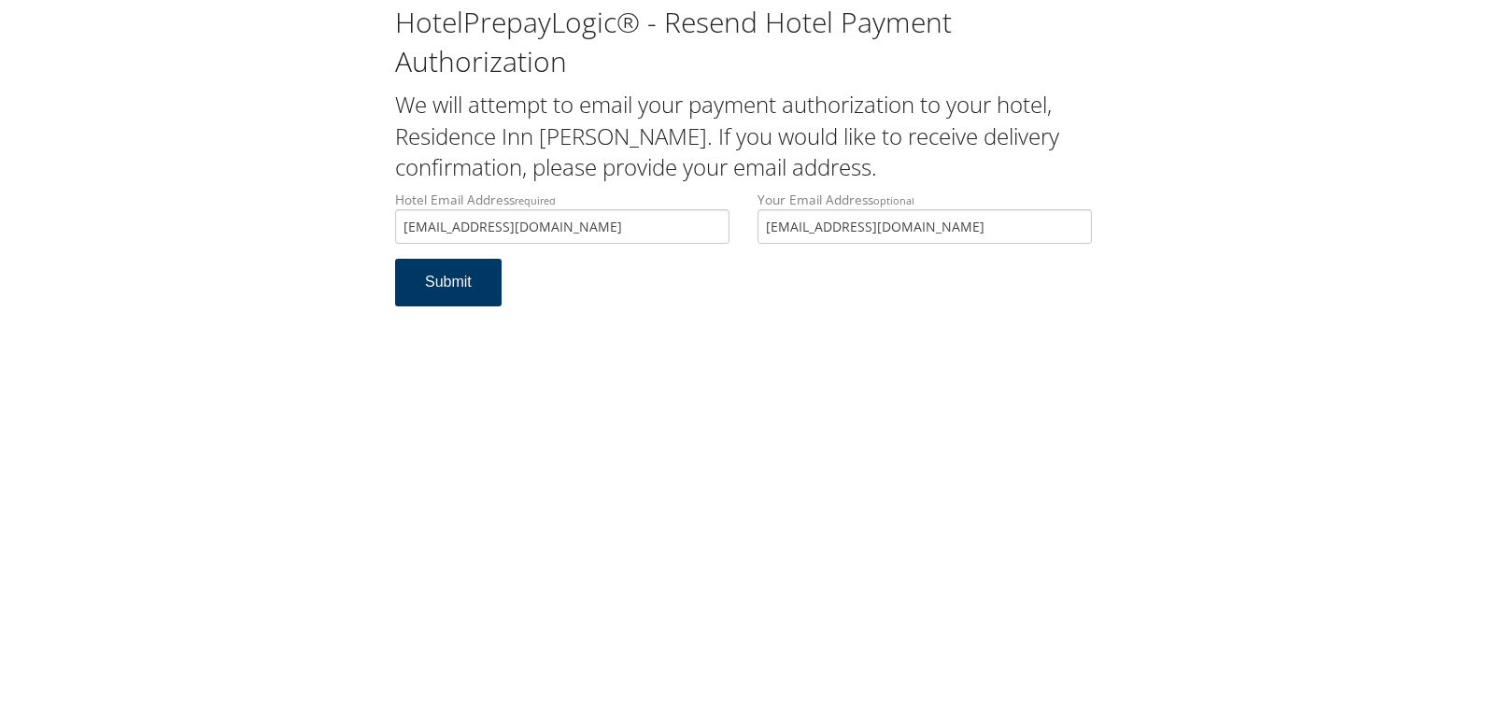
type input "[EMAIL_ADDRESS][DOMAIN_NAME]"
click at [412, 279] on button "Submit" at bounding box center [448, 283] width 107 height 48
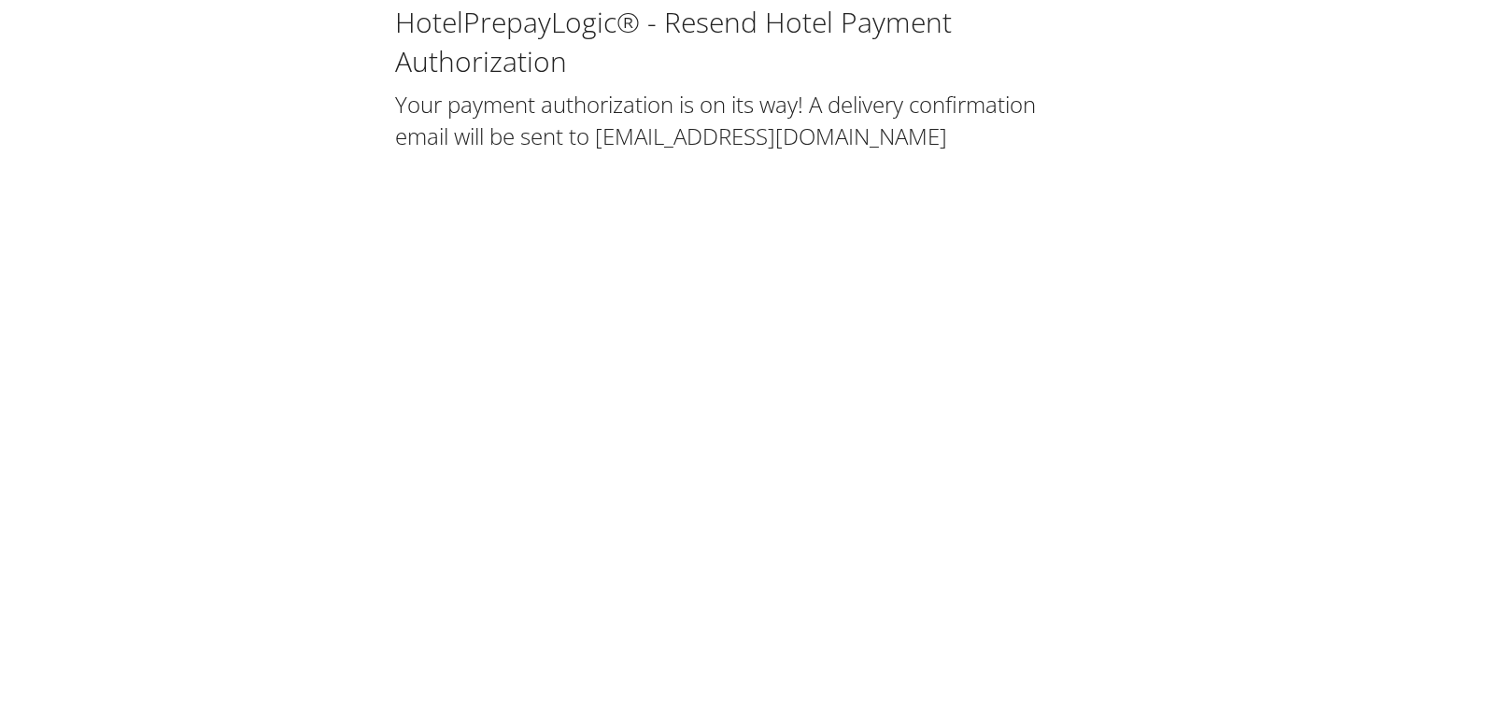
click at [647, 365] on div "HotelPrepayLogic® - Resend Hotel Payment Authorization Your payment authorizati…" at bounding box center [743, 361] width 1487 height 723
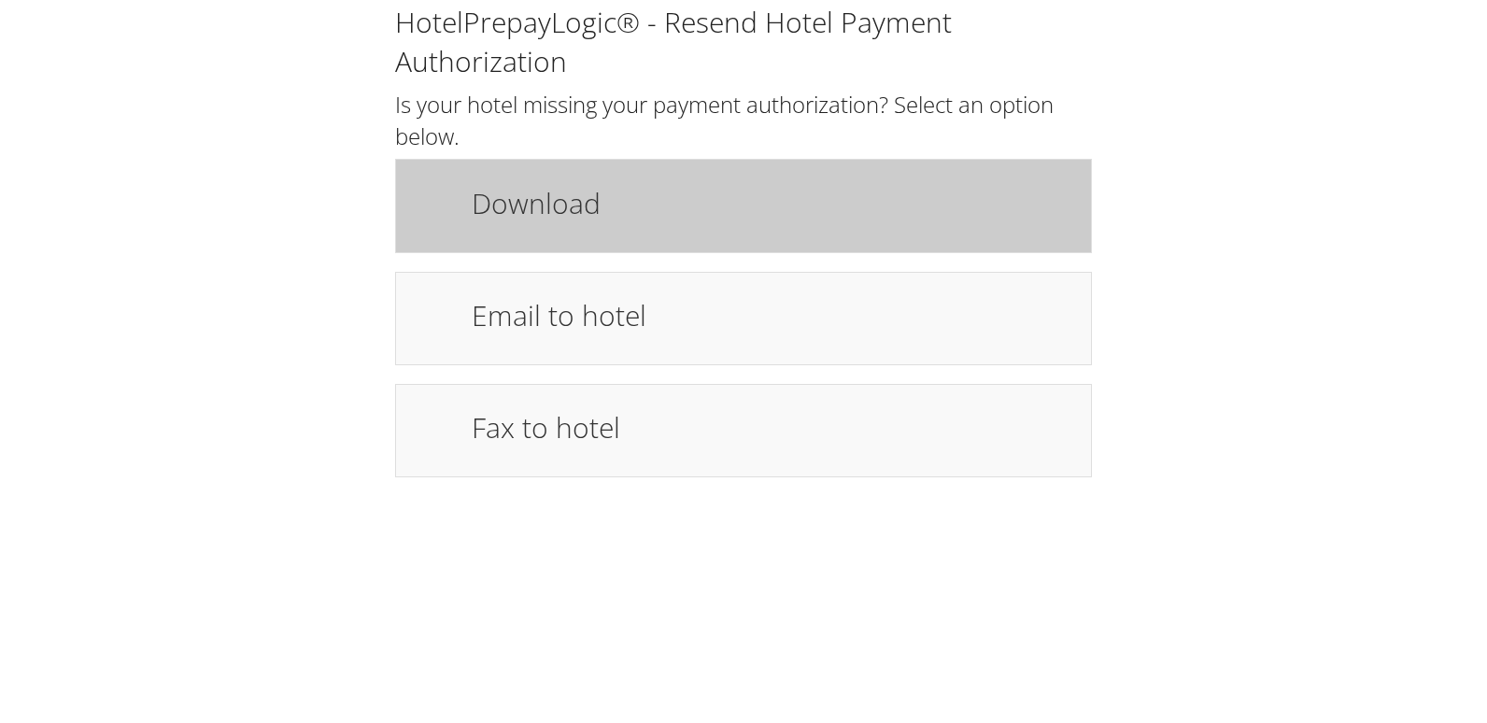
click at [566, 201] on h1 "Download" at bounding box center [772, 203] width 601 height 42
click at [644, 176] on div "Download" at bounding box center [743, 205] width 697 height 93
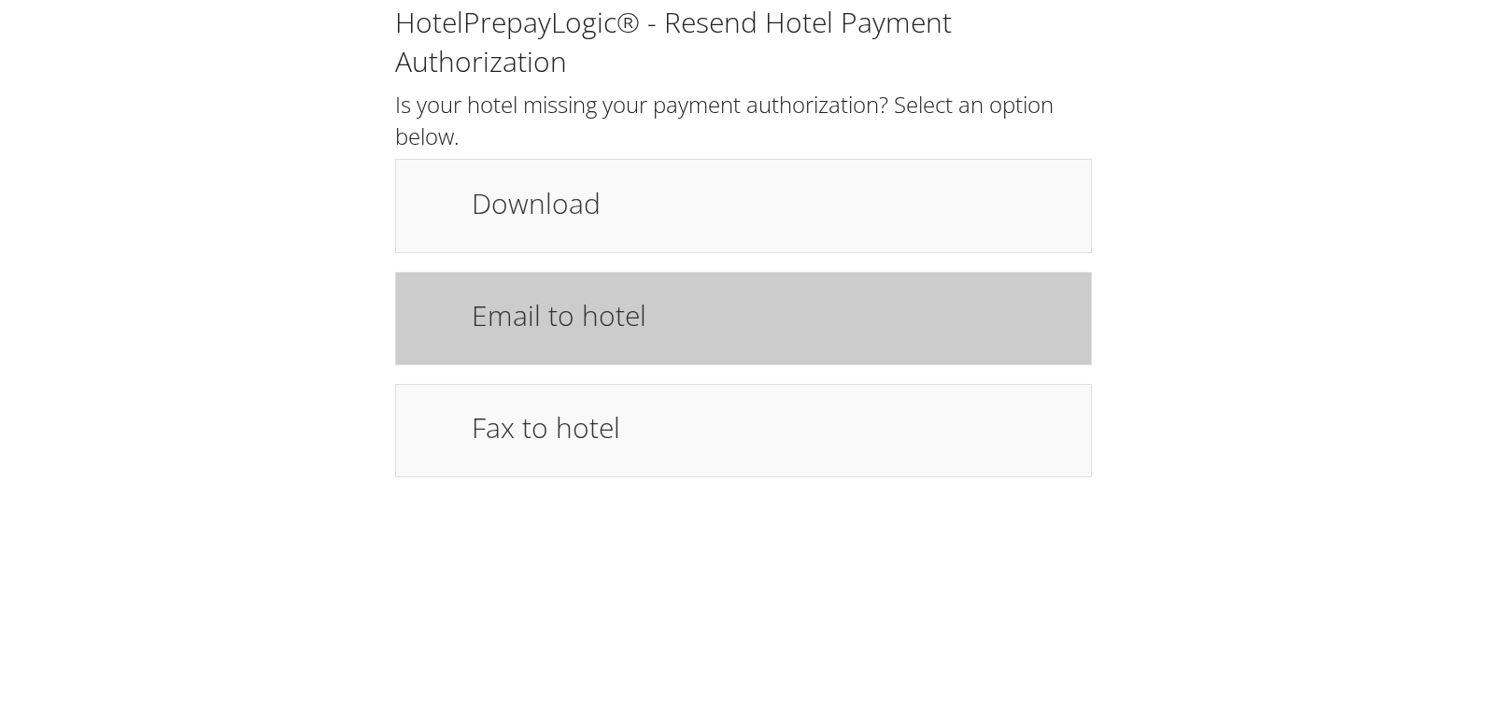
click at [530, 306] on h1 "Email to hotel" at bounding box center [772, 315] width 601 height 42
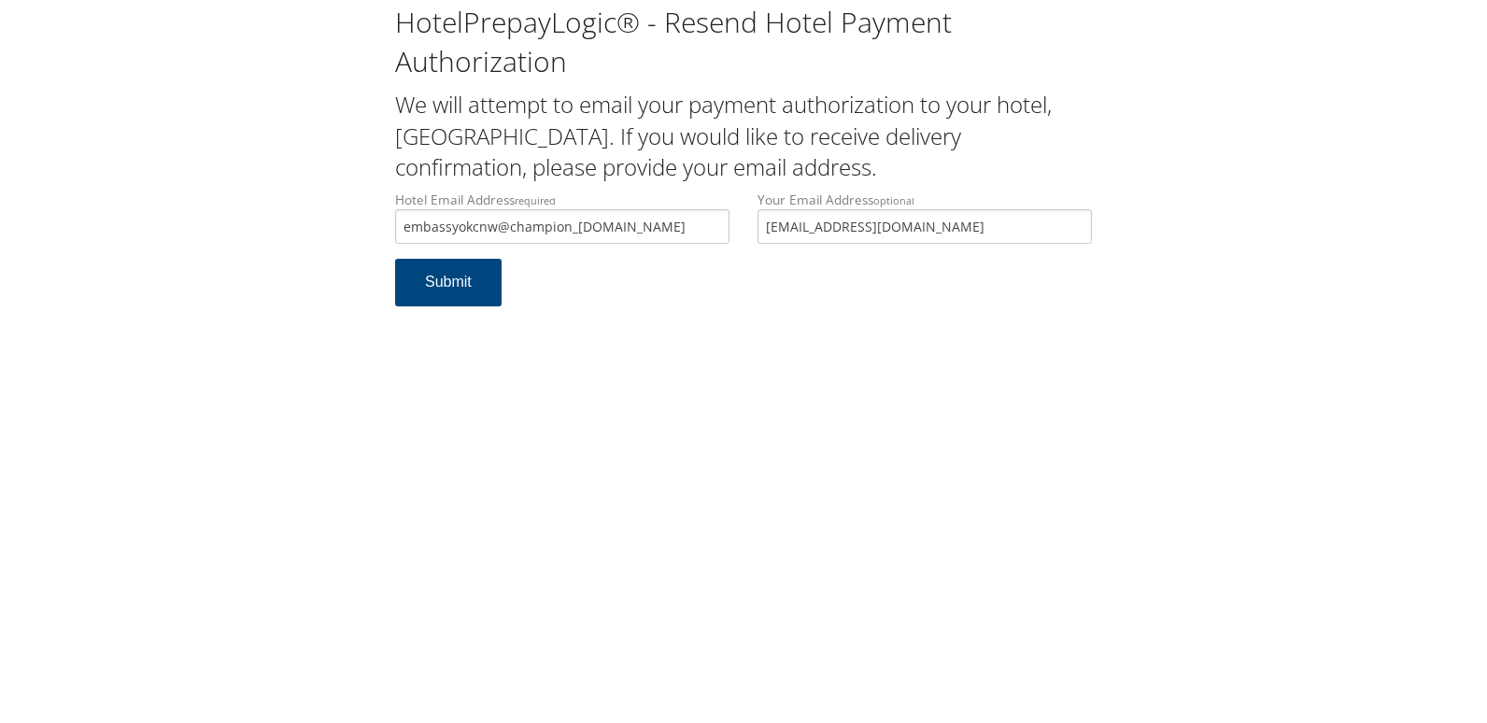
click at [654, 233] on input "embassyokcnw@champion_hotel.com" at bounding box center [562, 226] width 334 height 35
click at [402, 280] on button "Submit" at bounding box center [448, 283] width 107 height 48
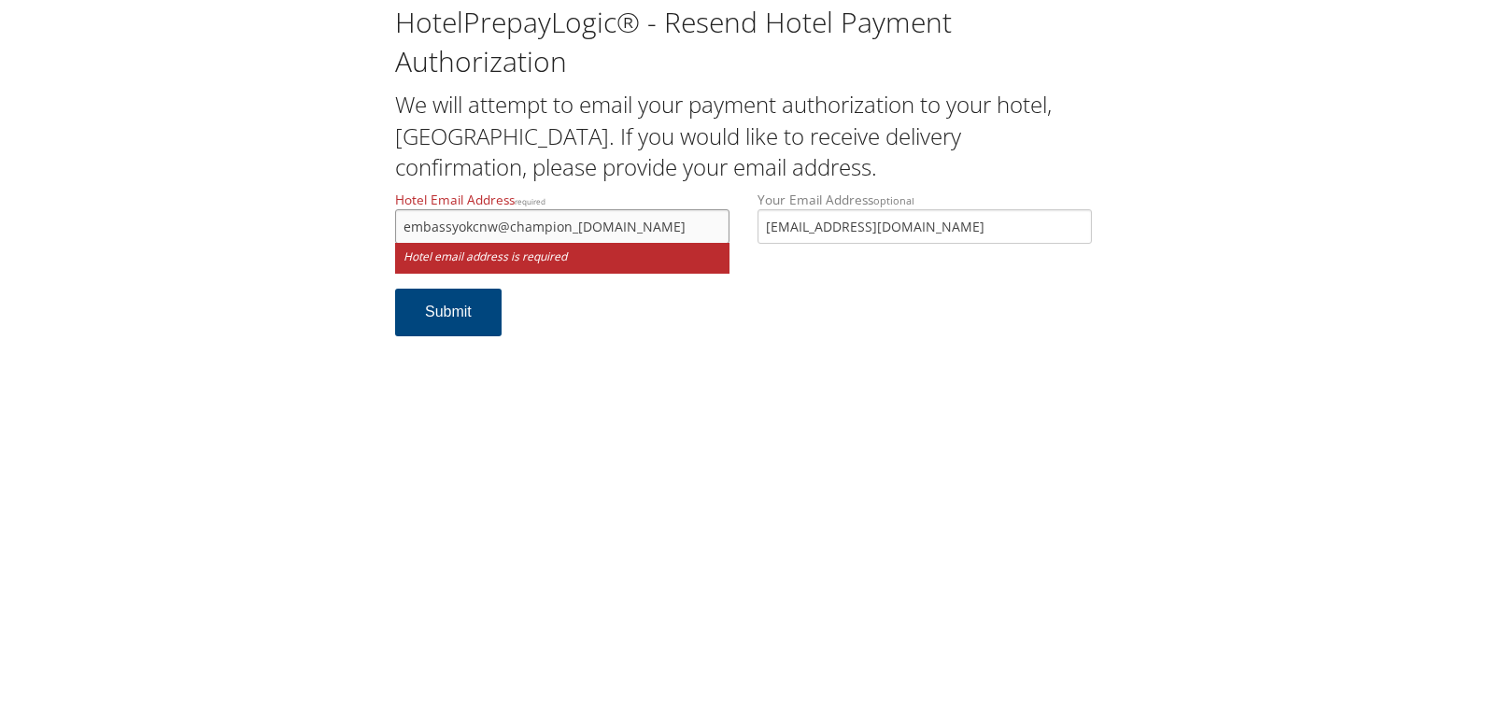
click at [665, 217] on input "embassyokcnw@champion_hotel.com" at bounding box center [562, 226] width 334 height 35
click at [536, 223] on input "embassyokcnw@champion_hotel.com" at bounding box center [562, 226] width 334 height 35
click at [658, 234] on input "embassyokcnw@champion_hotel.com" at bounding box center [562, 226] width 334 height 35
click at [405, 240] on input "embassyokcnw@champion_hotel.com" at bounding box center [562, 226] width 334 height 35
click at [662, 230] on input "embassyokcnw@champion_hotel.com" at bounding box center [562, 226] width 334 height 35
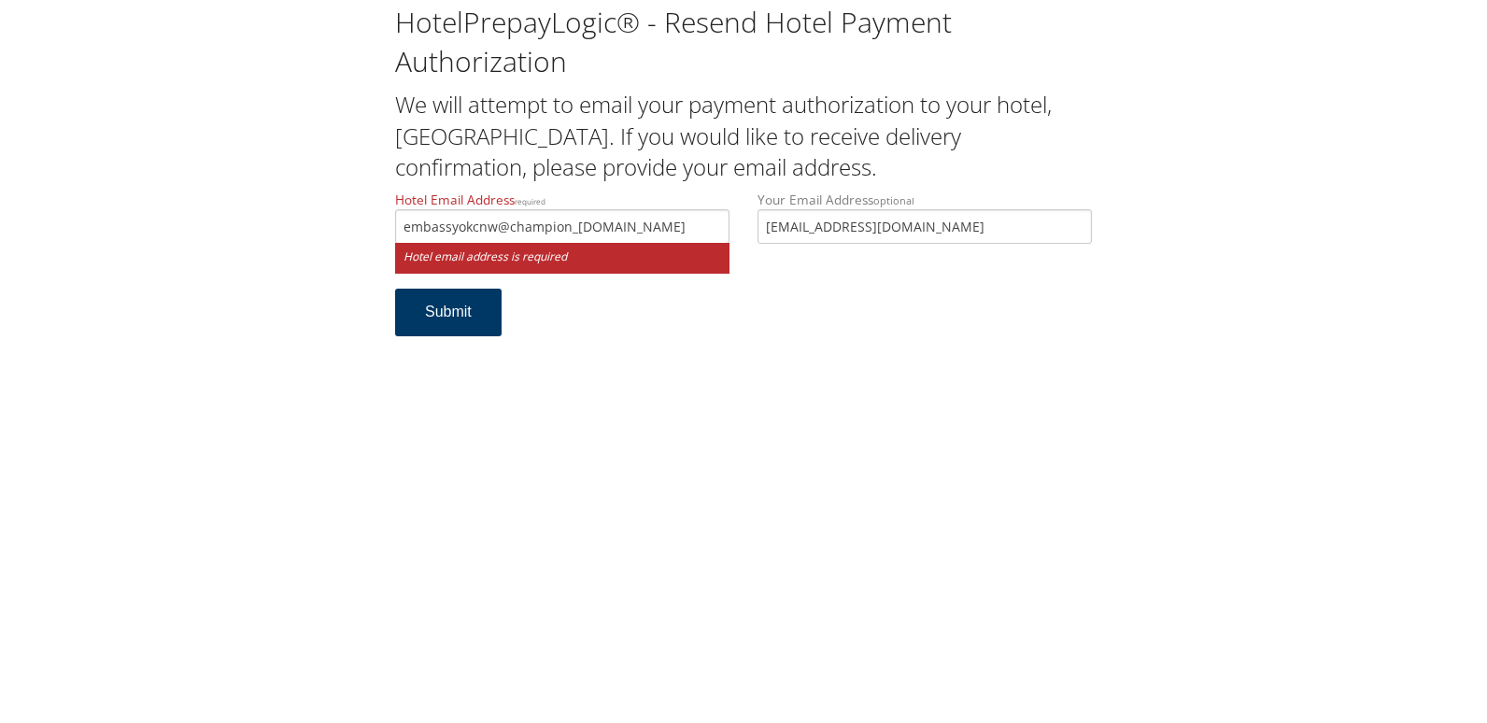
click at [469, 301] on button "Submit" at bounding box center [448, 313] width 107 height 48
click at [441, 221] on input "embassyokcnw@champion_hotel.com" at bounding box center [562, 226] width 334 height 35
click at [641, 245] on small "Hotel email address is required" at bounding box center [562, 258] width 334 height 31
click at [651, 229] on input "embassyokcnw@champion_hotel.com" at bounding box center [562, 226] width 334 height 35
click at [662, 232] on input "embassyokcnw@champion_hotel.com" at bounding box center [562, 226] width 334 height 35
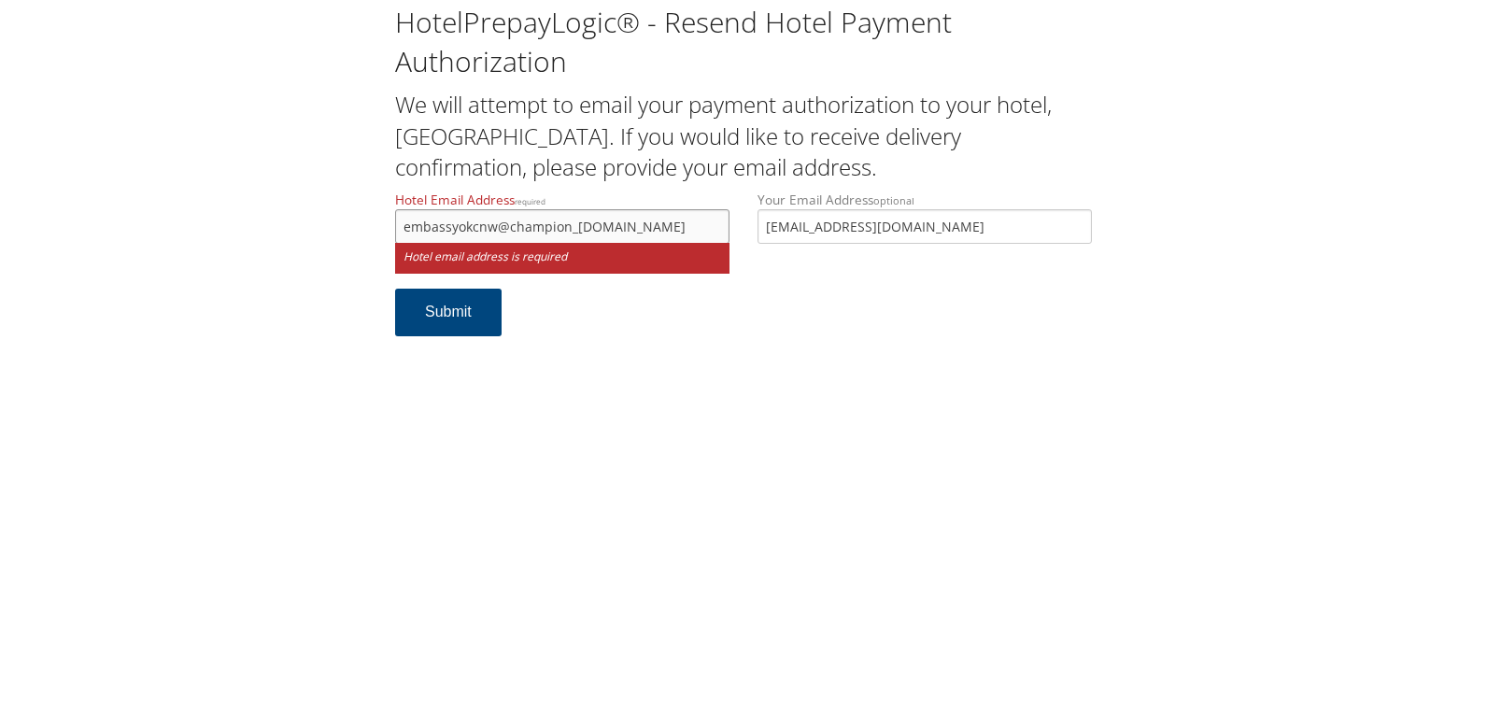
click at [458, 229] on input "embassyokcnw@champion_hotel.com" at bounding box center [562, 226] width 334 height 35
click at [634, 220] on input "embassyokcnw@champion_hotel.com" at bounding box center [562, 226] width 334 height 35
click at [461, 231] on input "embassyokcnw@champion_hotel.co\" at bounding box center [562, 226] width 334 height 35
click at [696, 225] on input "embassysuitesokcnw@champion_hotel.co\" at bounding box center [562, 226] width 334 height 35
click at [476, 229] on input "embassysuitesokcnw@champion_hotel.com" at bounding box center [562, 226] width 334 height 35
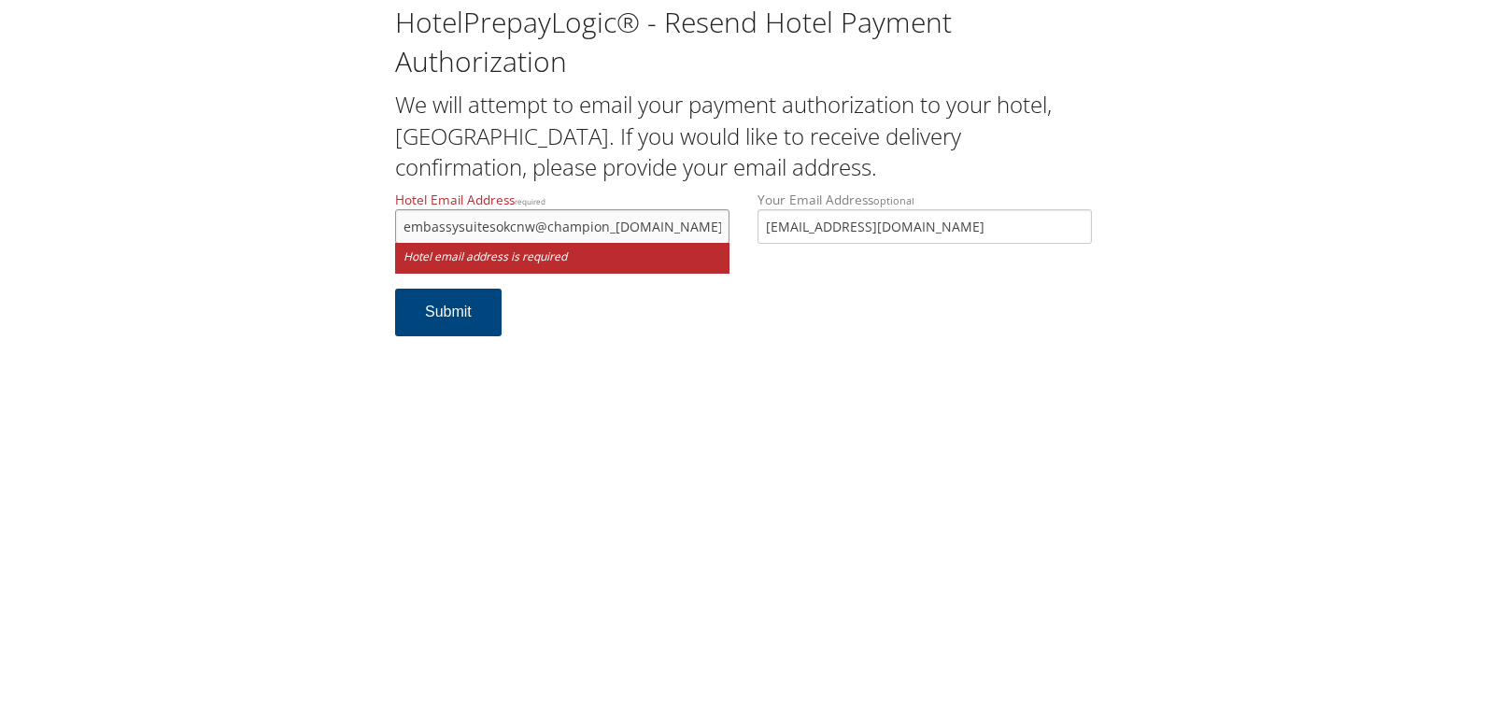
click at [476, 229] on input "embassysuitesokcnw@champion_hotel.com" at bounding box center [562, 226] width 334 height 35
click at [492, 228] on input "embassysuitesokcnw@champion_hotel.com" at bounding box center [562, 226] width 334 height 35
click at [788, 597] on div "HotelPrepayLogic® - Resend Hotel Payment Authorization We will attempt to email…" at bounding box center [743, 361] width 1487 height 723
drag, startPoint x: 654, startPoint y: 223, endPoint x: 367, endPoint y: 224, distance: 286.8
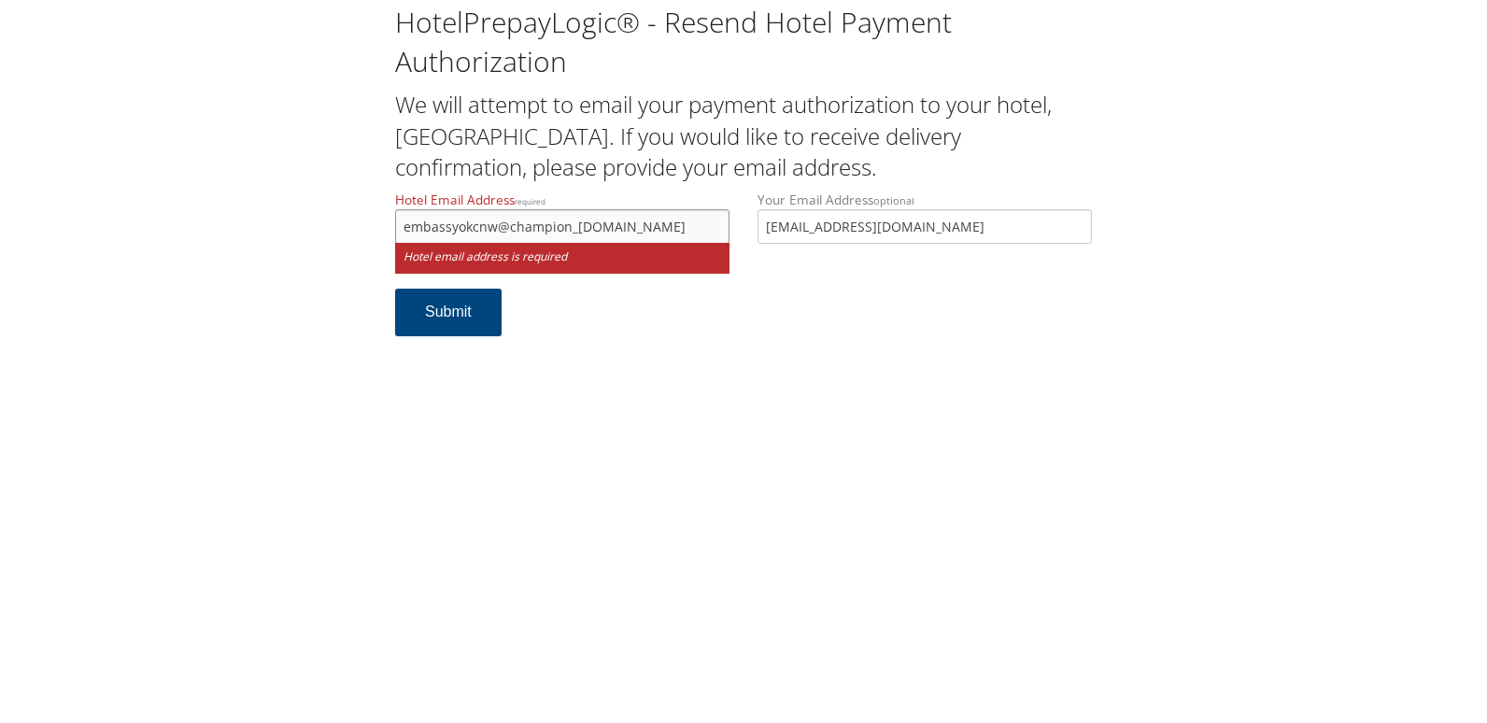
click at [367, 224] on div "HotelPrepayLogic® - Resend Hotel Payment Authorization We will attempt to email…" at bounding box center [744, 177] width 1450 height 355
click at [575, 225] on input "embassyokcnw@champion_hotel.com" at bounding box center [562, 226] width 334 height 35
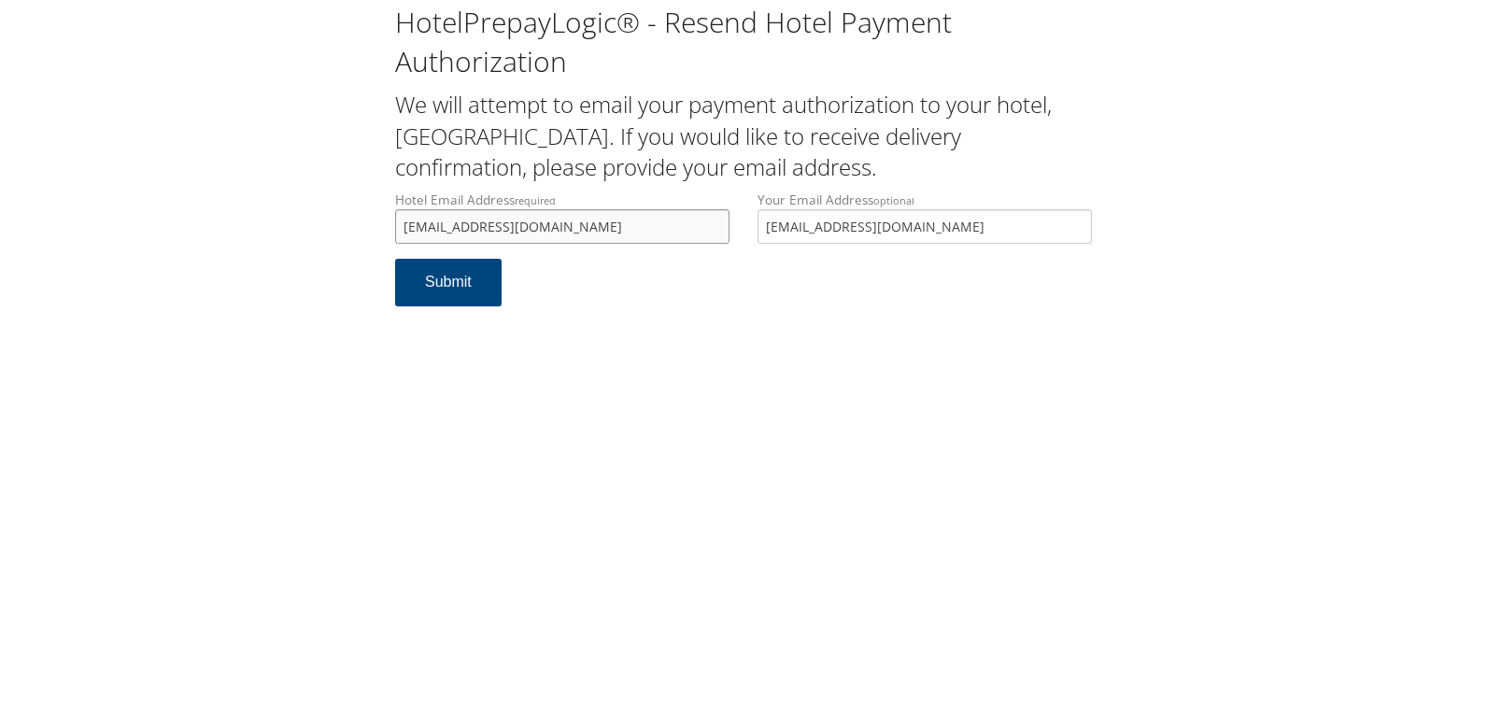
drag, startPoint x: 650, startPoint y: 226, endPoint x: 177, endPoint y: 221, distance: 473.7
click at [177, 221] on div "HotelPrepayLogic® - Resend Hotel Payment Authorization We will attempt to email…" at bounding box center [744, 162] width 1450 height 325
type input "embassyokcnw@champion-hotel.com"
click at [466, 291] on button "Submit" at bounding box center [448, 283] width 107 height 48
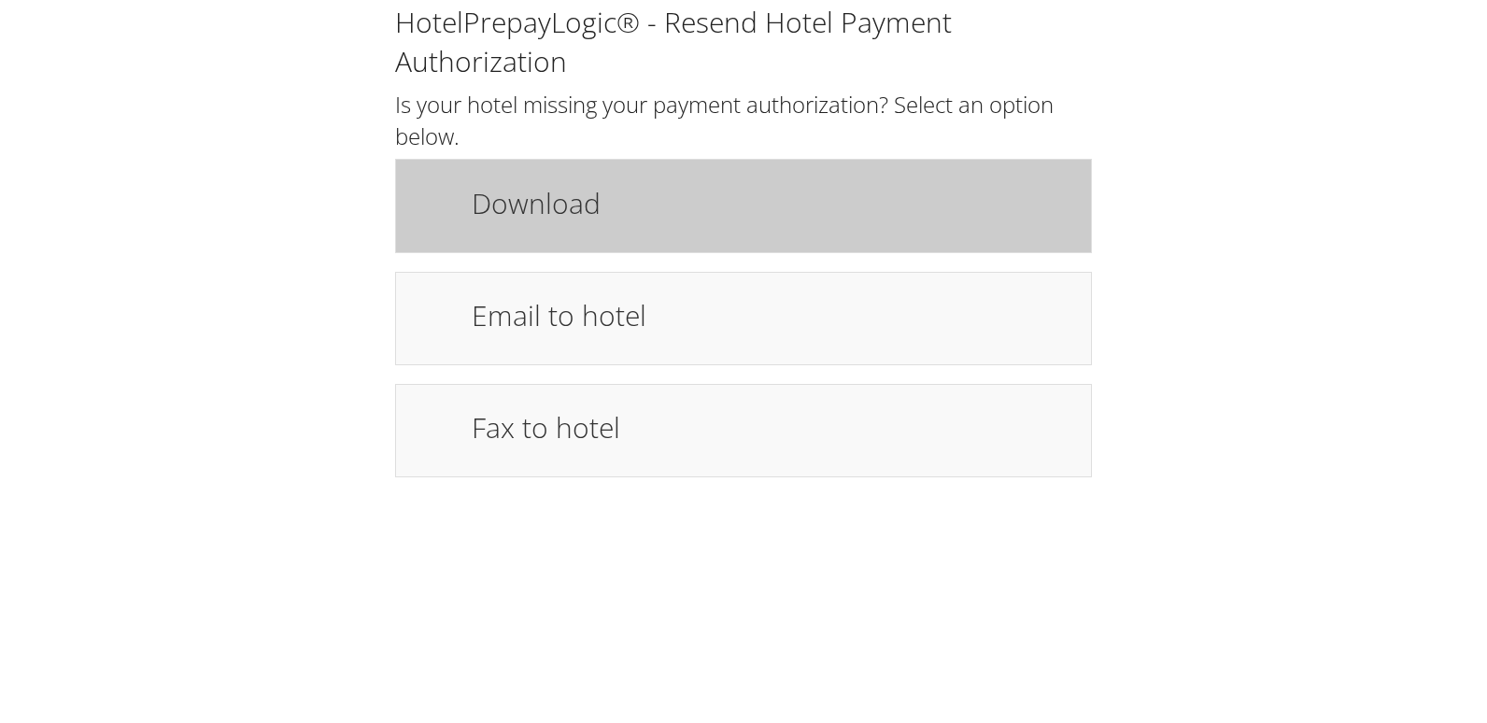
click at [642, 198] on h1 "Download" at bounding box center [772, 203] width 601 height 42
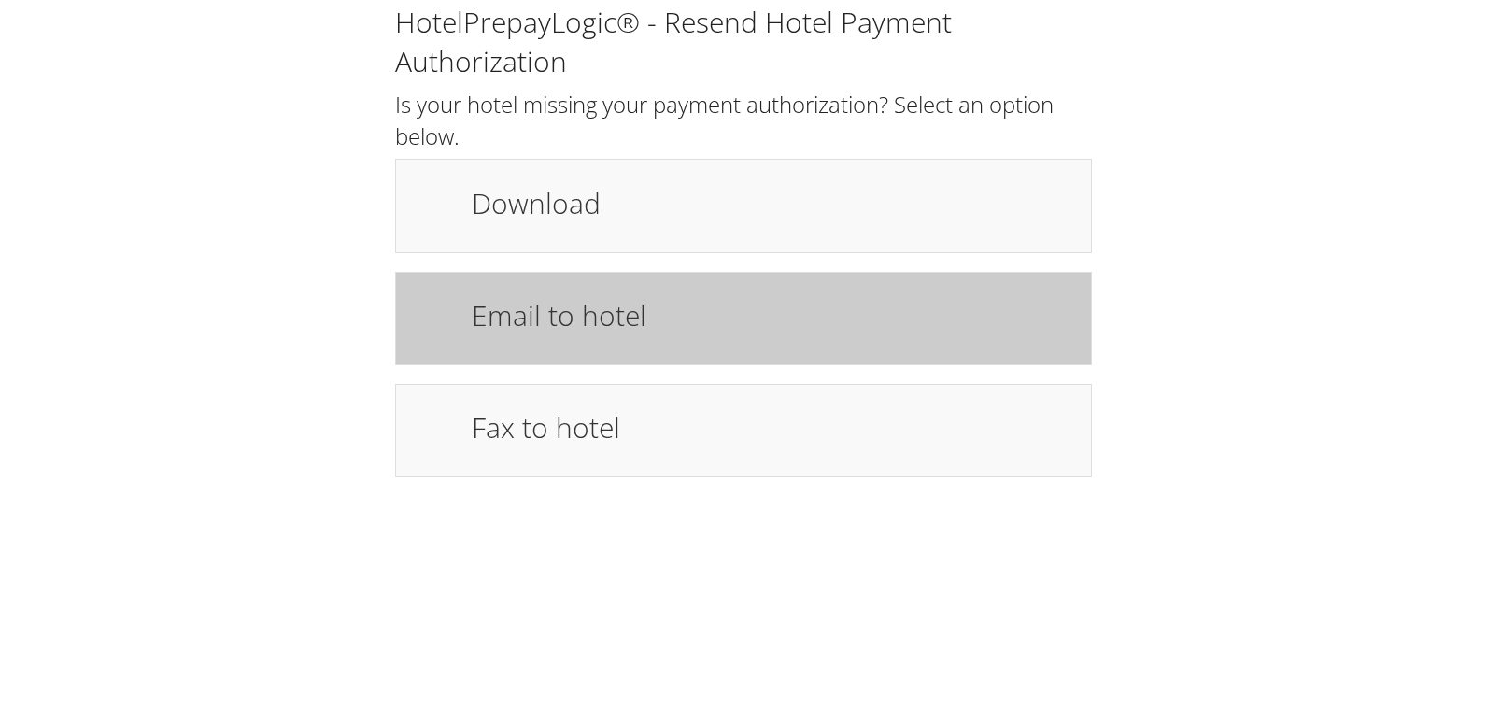
click at [648, 296] on h1 "Email to hotel" at bounding box center [772, 315] width 601 height 42
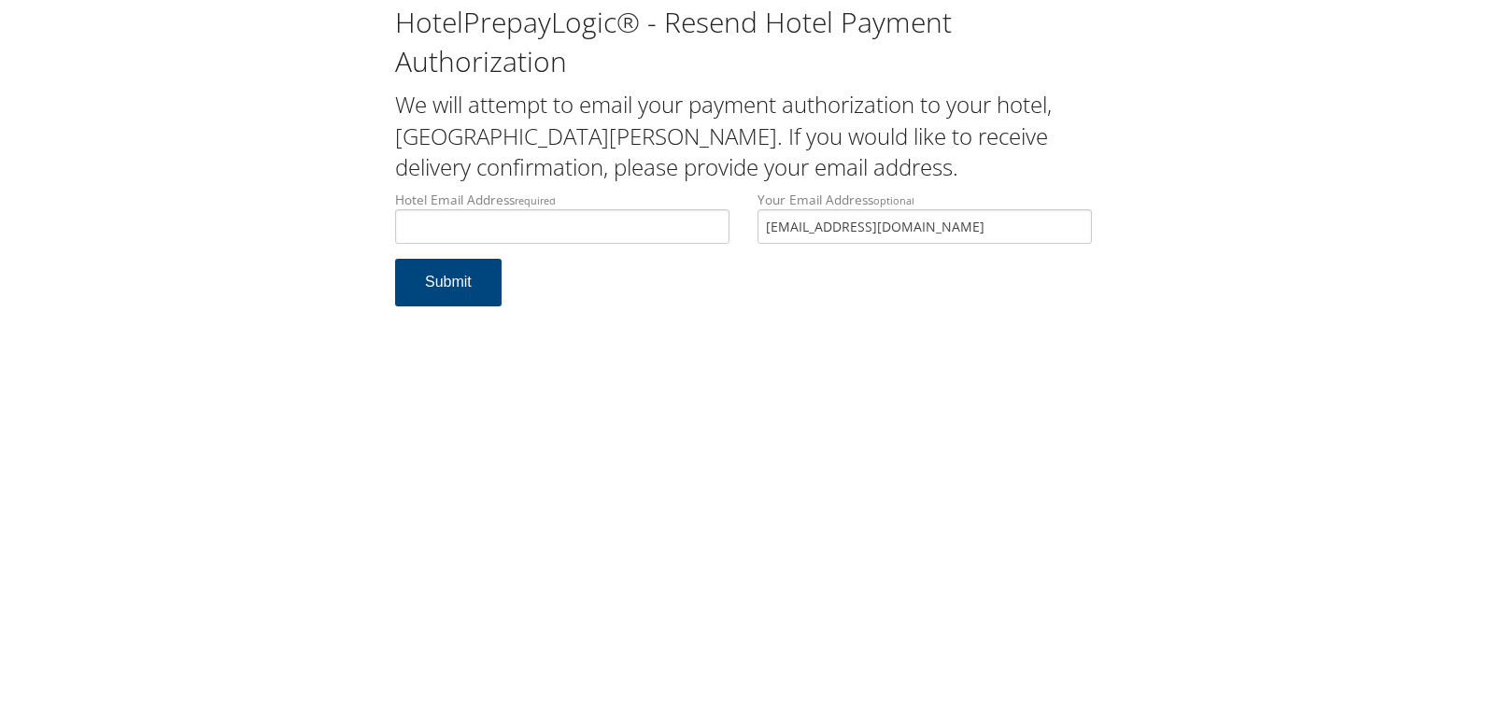
type input "[EMAIL_ADDRESS][DOMAIN_NAME]"
click at [437, 287] on button "Submit" at bounding box center [448, 283] width 107 height 48
click at [606, 225] on input "[EMAIL_ADDRESS][DOMAIN_NAME]" at bounding box center [562, 226] width 334 height 35
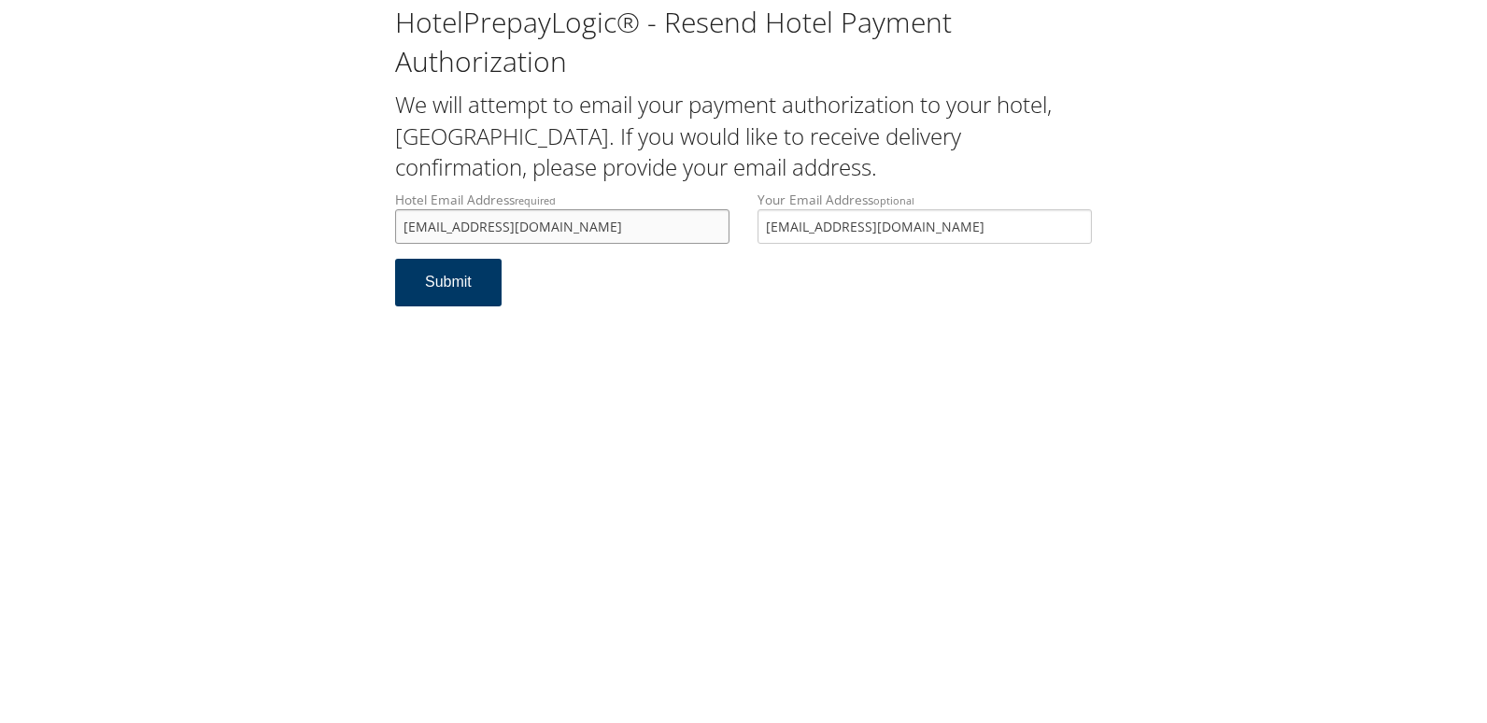
type input "[EMAIL_ADDRESS][DOMAIN_NAME]"
click at [469, 284] on button "Submit" at bounding box center [448, 283] width 107 height 48
click at [607, 225] on input "ecare@chghealthcare.com" at bounding box center [562, 226] width 334 height 35
click at [413, 287] on button "Submit" at bounding box center [448, 283] width 107 height 48
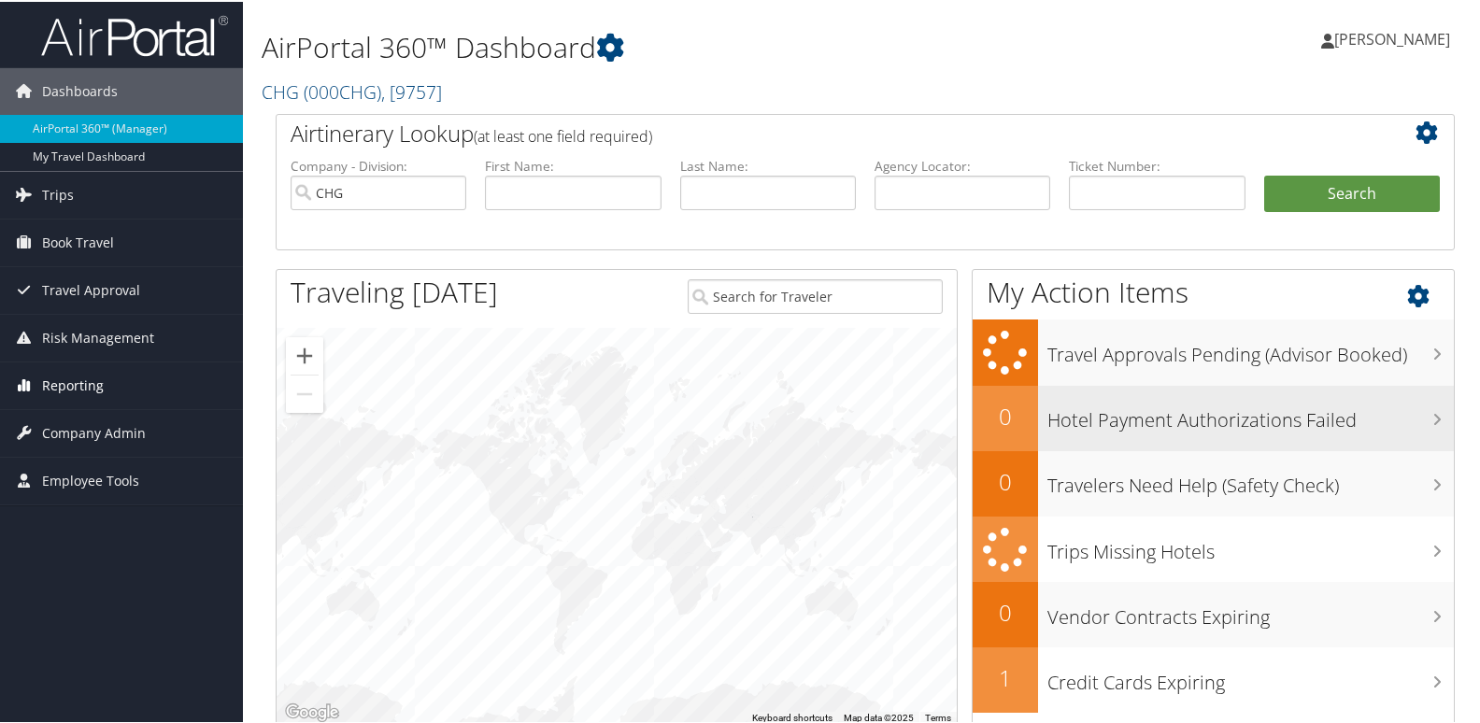
click at [107, 382] on link "Reporting" at bounding box center [121, 384] width 243 height 47
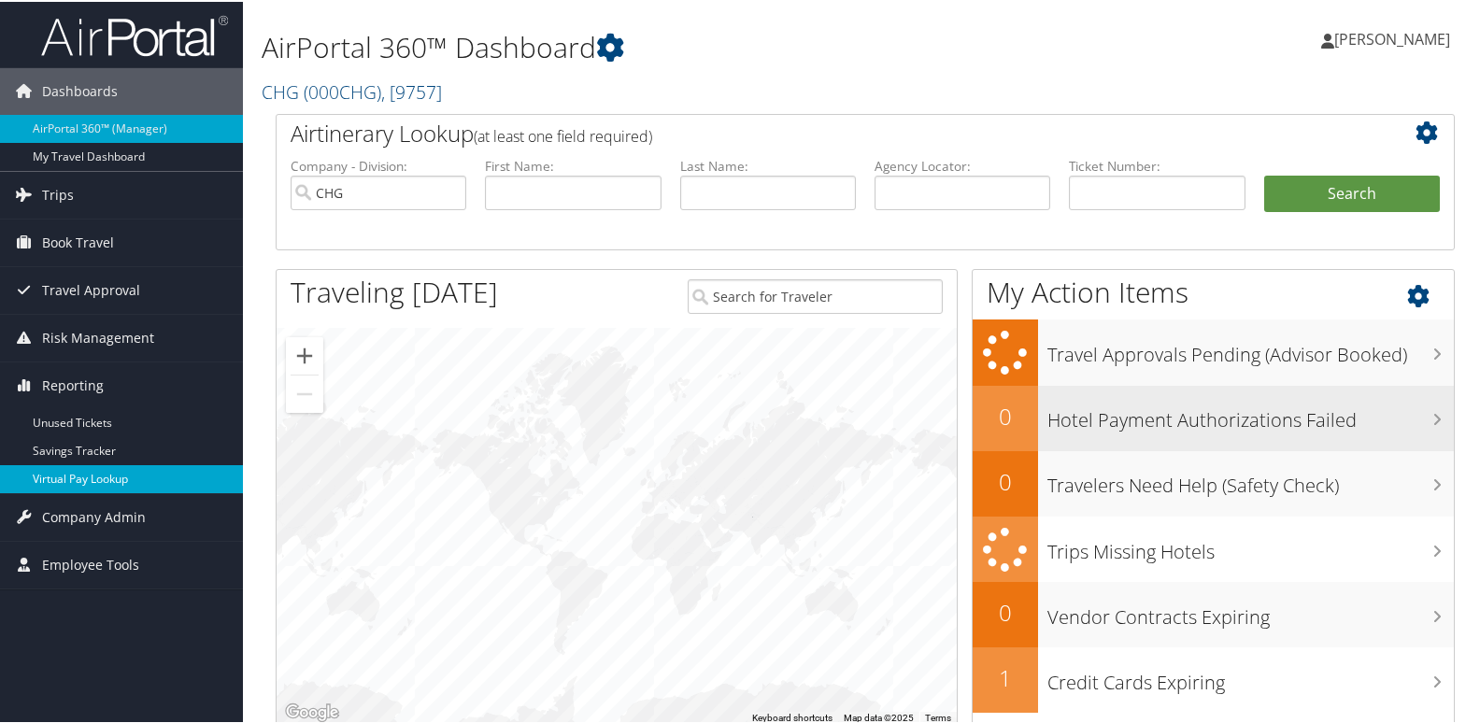
click at [93, 490] on link "Virtual Pay Lookup" at bounding box center [121, 477] width 243 height 28
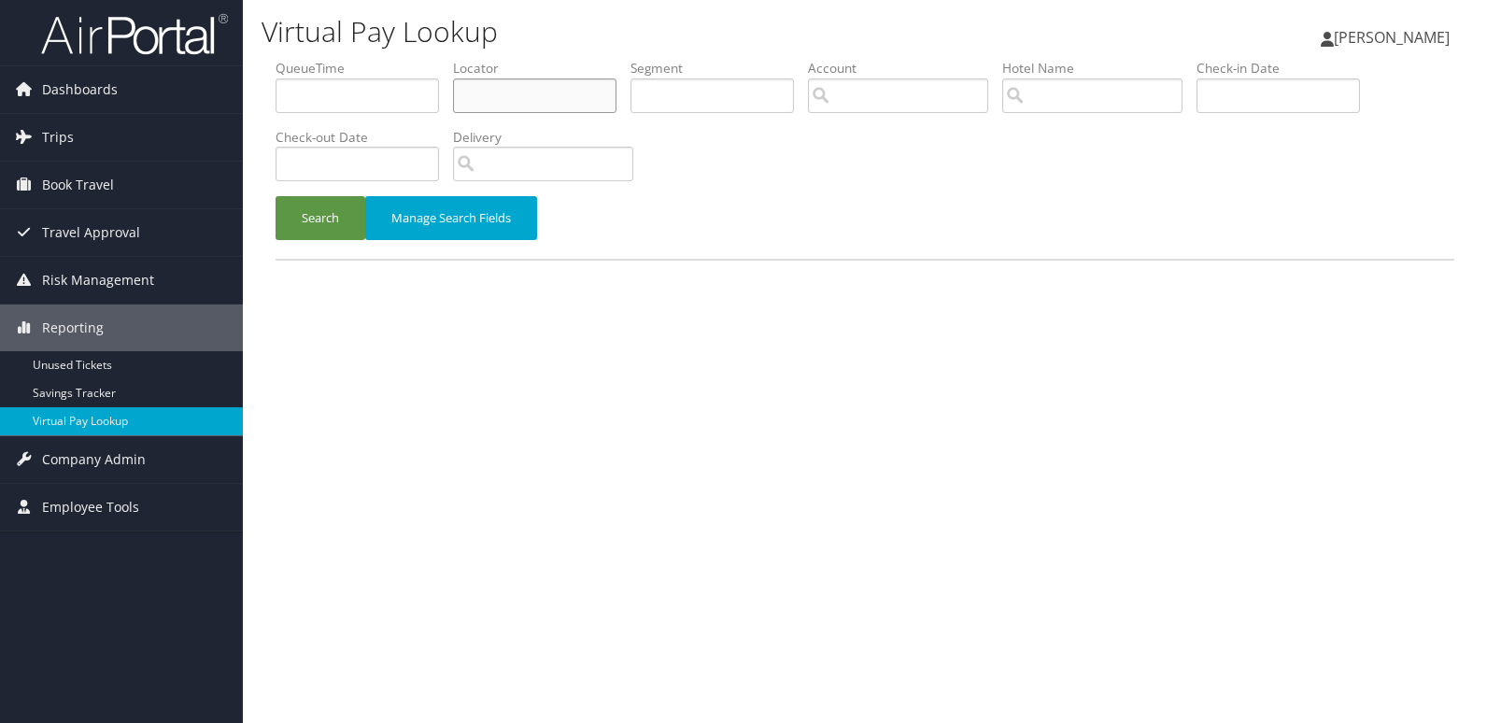
click at [498, 95] on input "text" at bounding box center [534, 95] width 163 height 35
paste input "COYIFV"
type input "COYIFV"
click at [337, 210] on button "Search" at bounding box center [321, 218] width 90 height 44
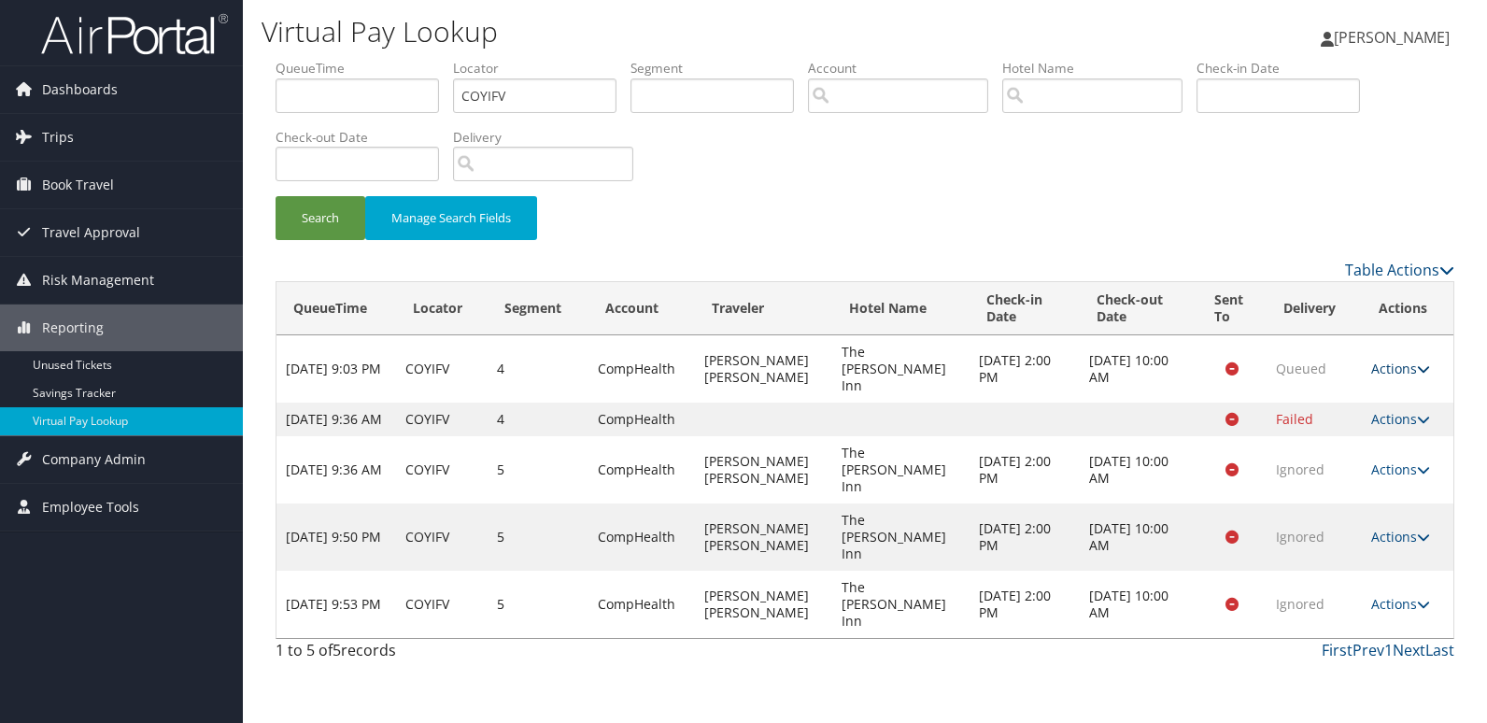
click at [1411, 360] on link "Actions" at bounding box center [1400, 369] width 59 height 18
click at [1390, 409] on link "Logs" at bounding box center [1363, 420] width 118 height 32
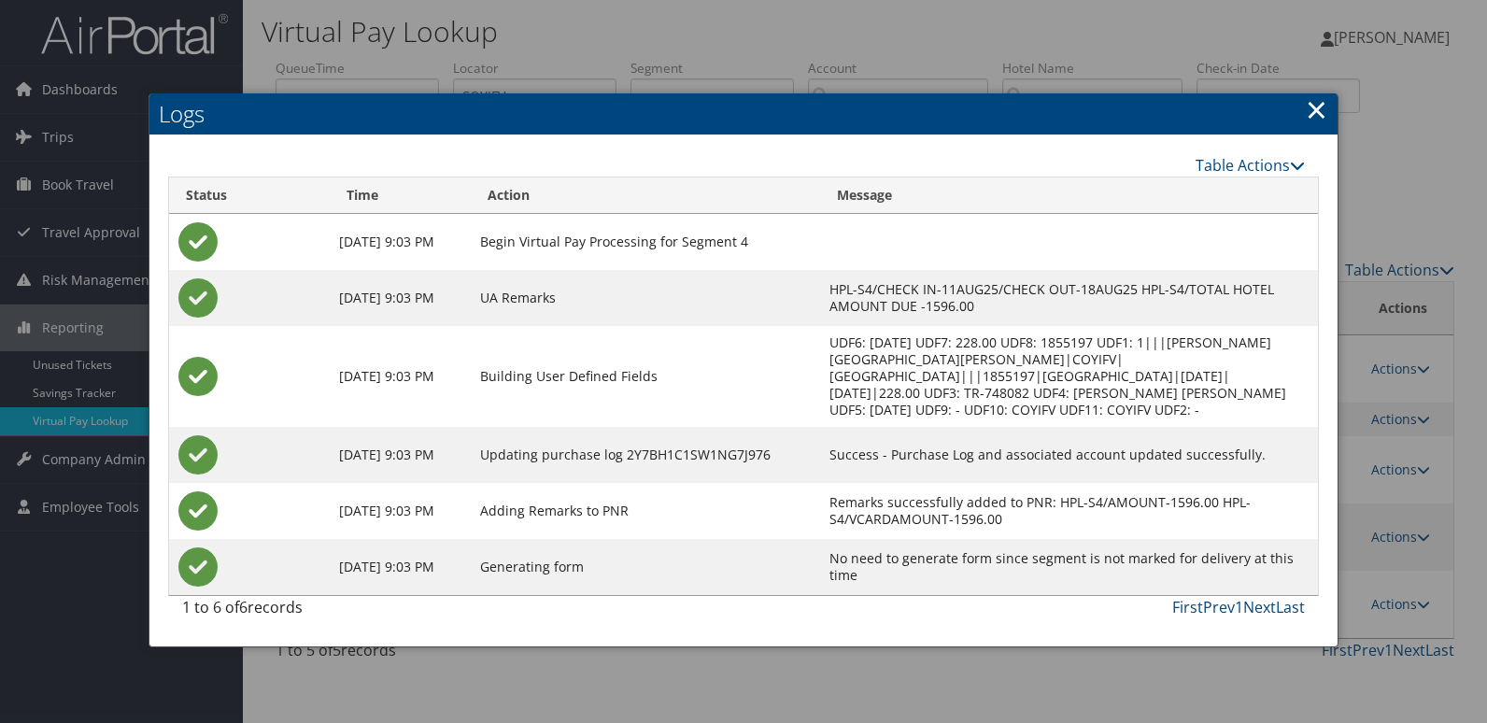
click at [1318, 118] on link "×" at bounding box center [1316, 109] width 21 height 37
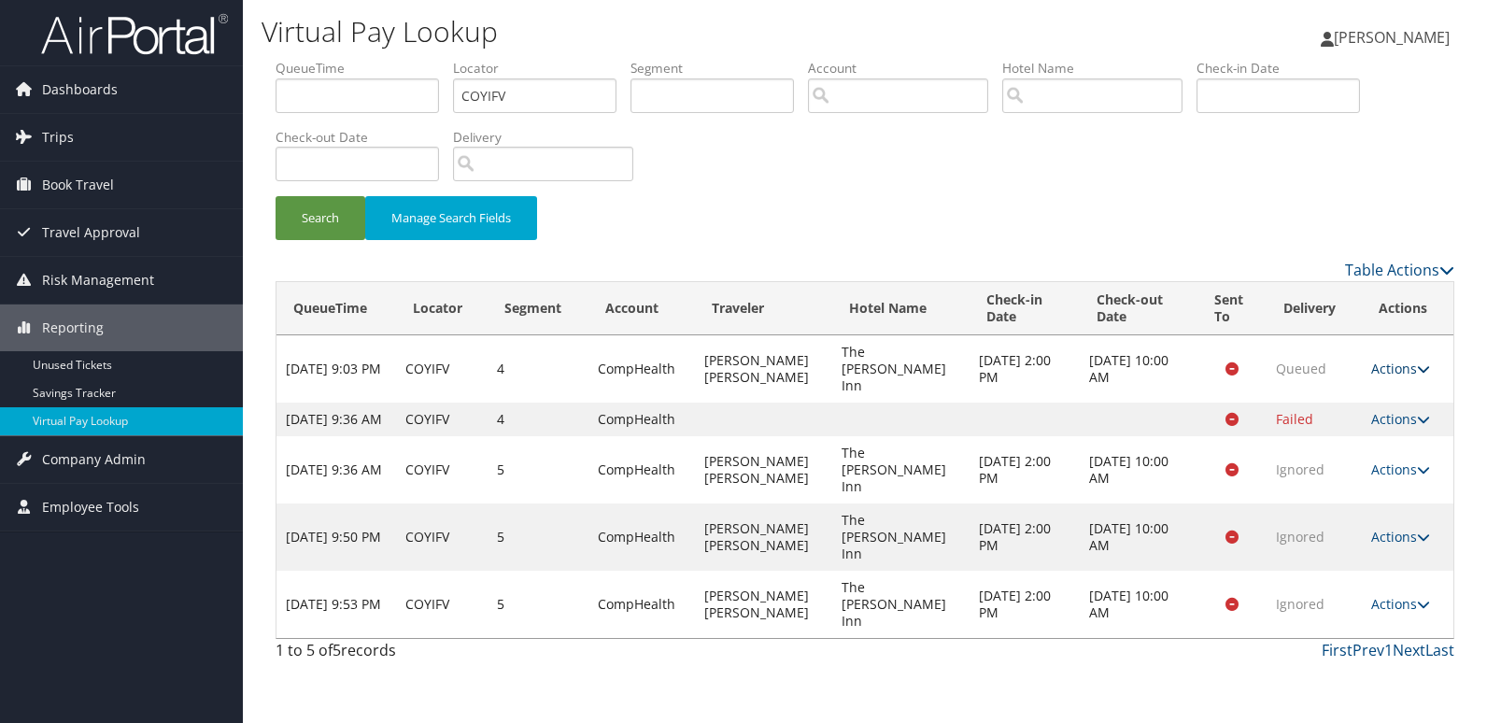
click at [1423, 363] on icon at bounding box center [1423, 368] width 13 height 13
click at [1342, 390] on link "Resend" at bounding box center [1363, 388] width 118 height 32
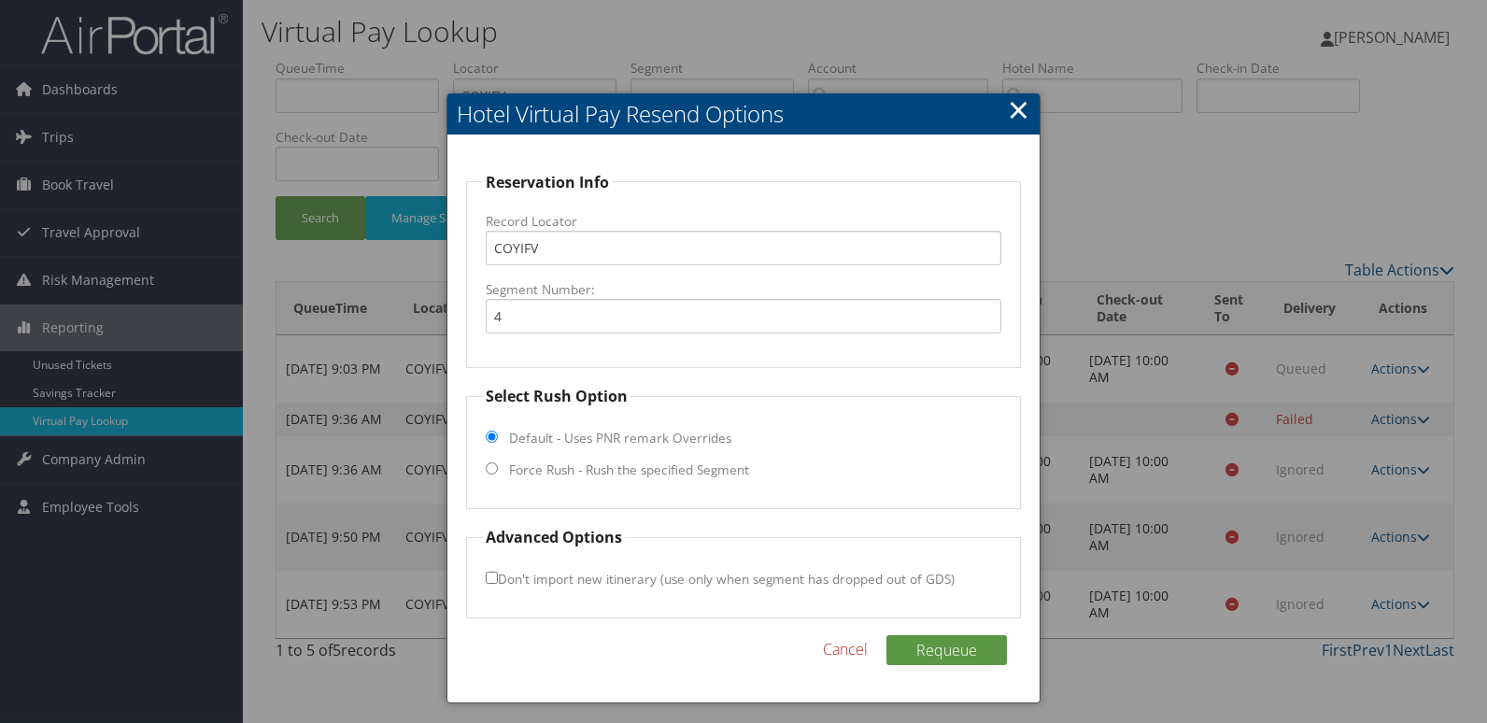
click at [541, 471] on label "Force Rush - Rush the specified Segment" at bounding box center [629, 470] width 240 height 19
click at [498, 471] on input "Force Rush - Rush the specified Segment" at bounding box center [492, 468] width 12 height 12
radio input "true"
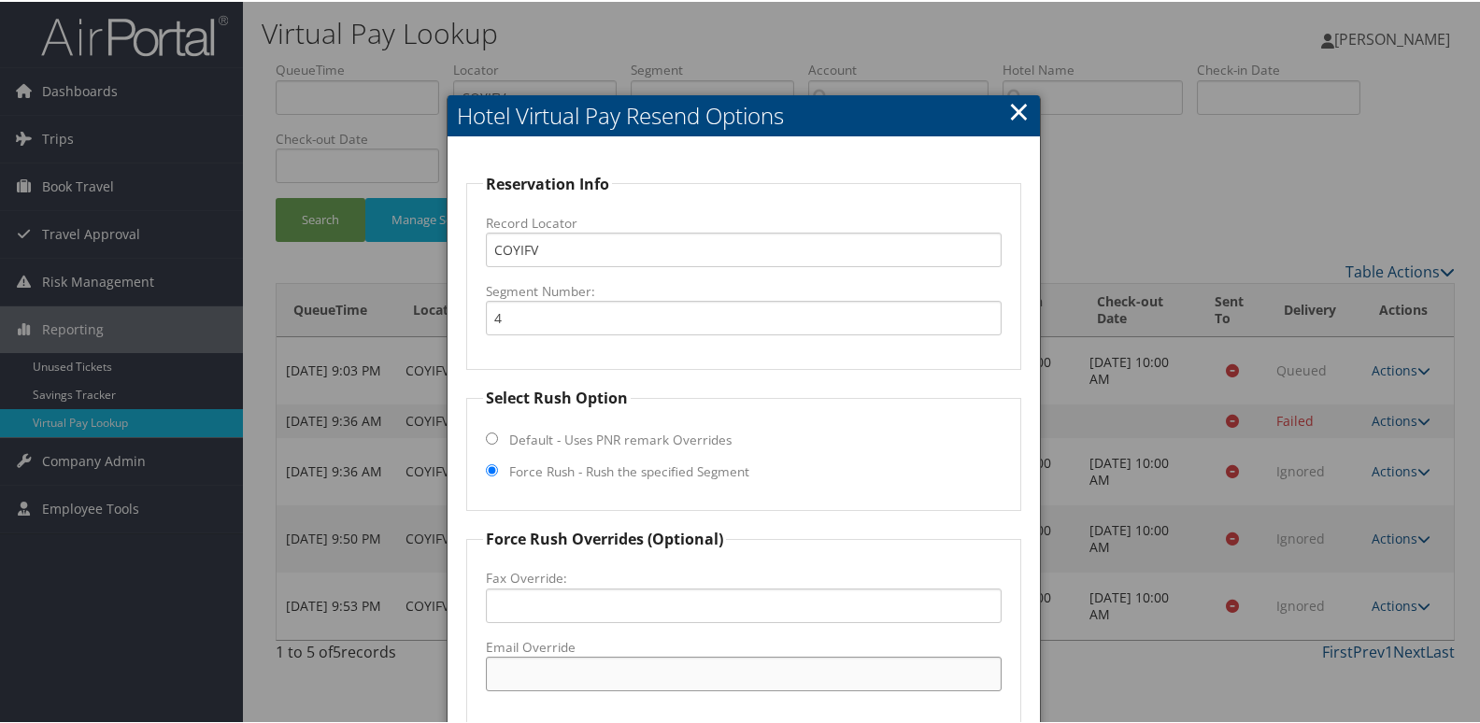
click at [534, 676] on input "Email Override" at bounding box center [744, 672] width 517 height 35
type input "[EMAIL_ADDRESS][DOMAIN_NAME]"
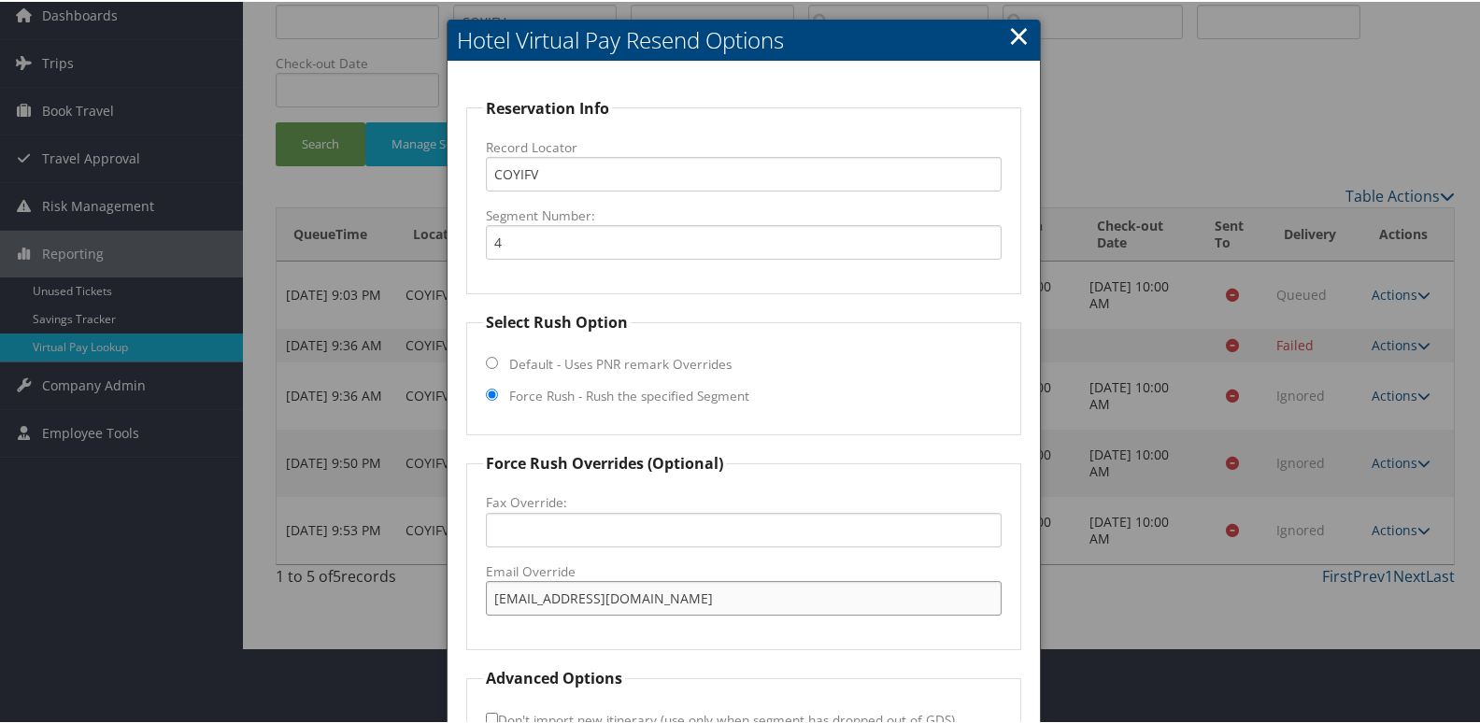
scroll to position [195, 0]
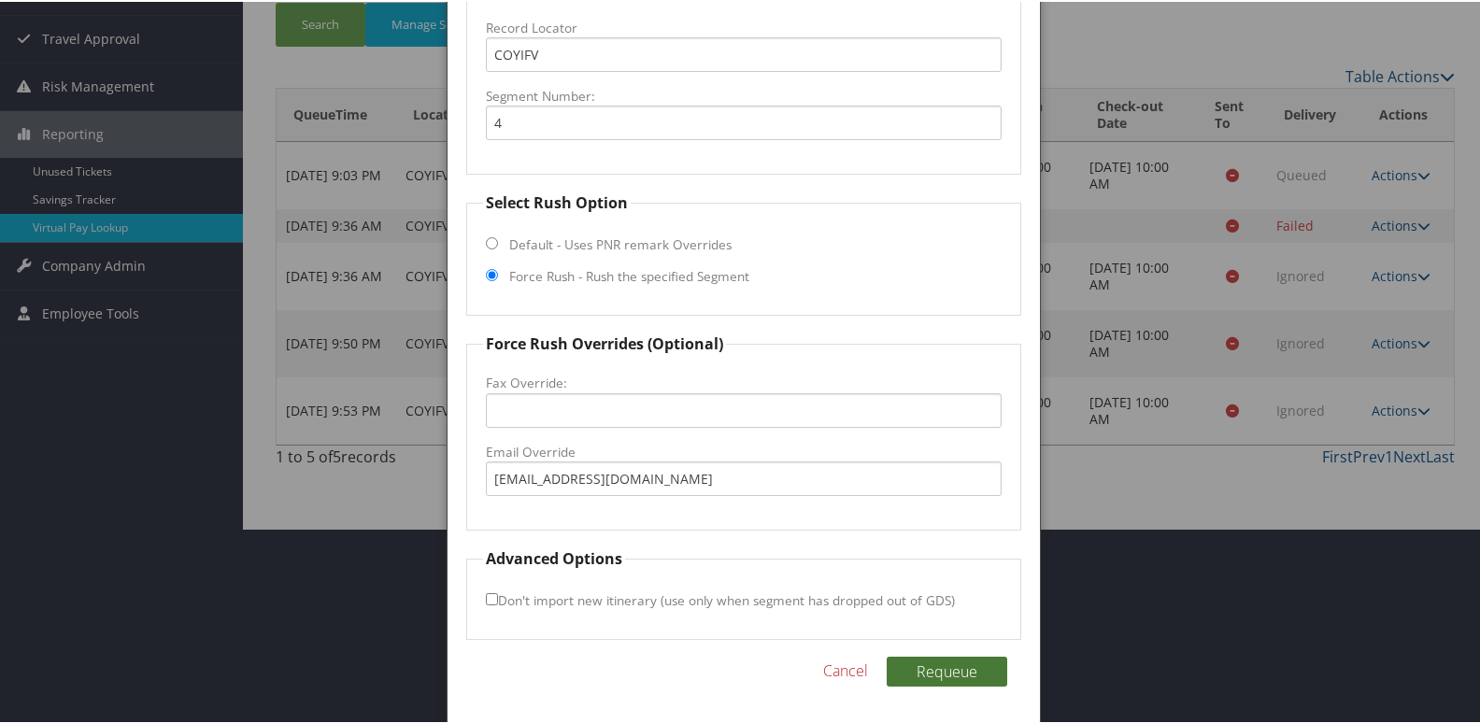
click at [931, 676] on button "Requeue" at bounding box center [947, 670] width 121 height 30
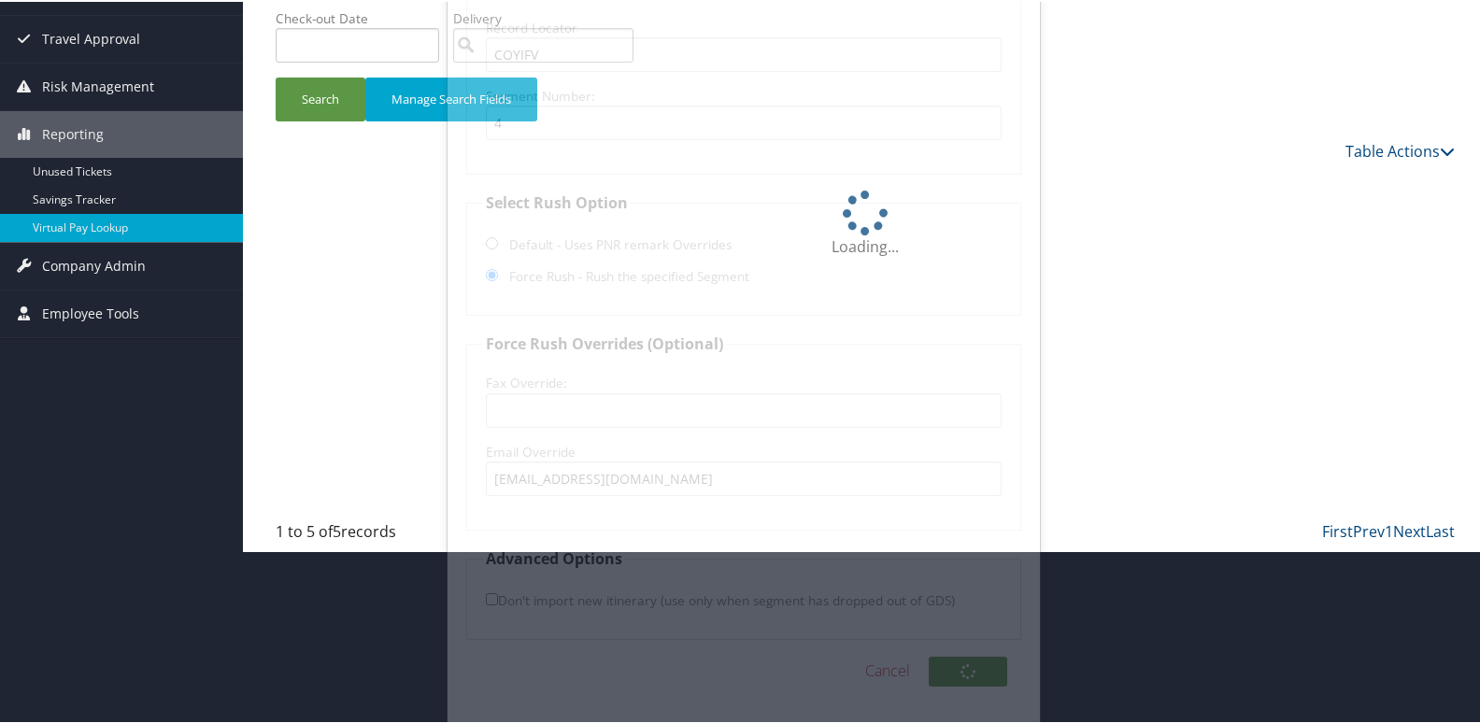
scroll to position [73, 0]
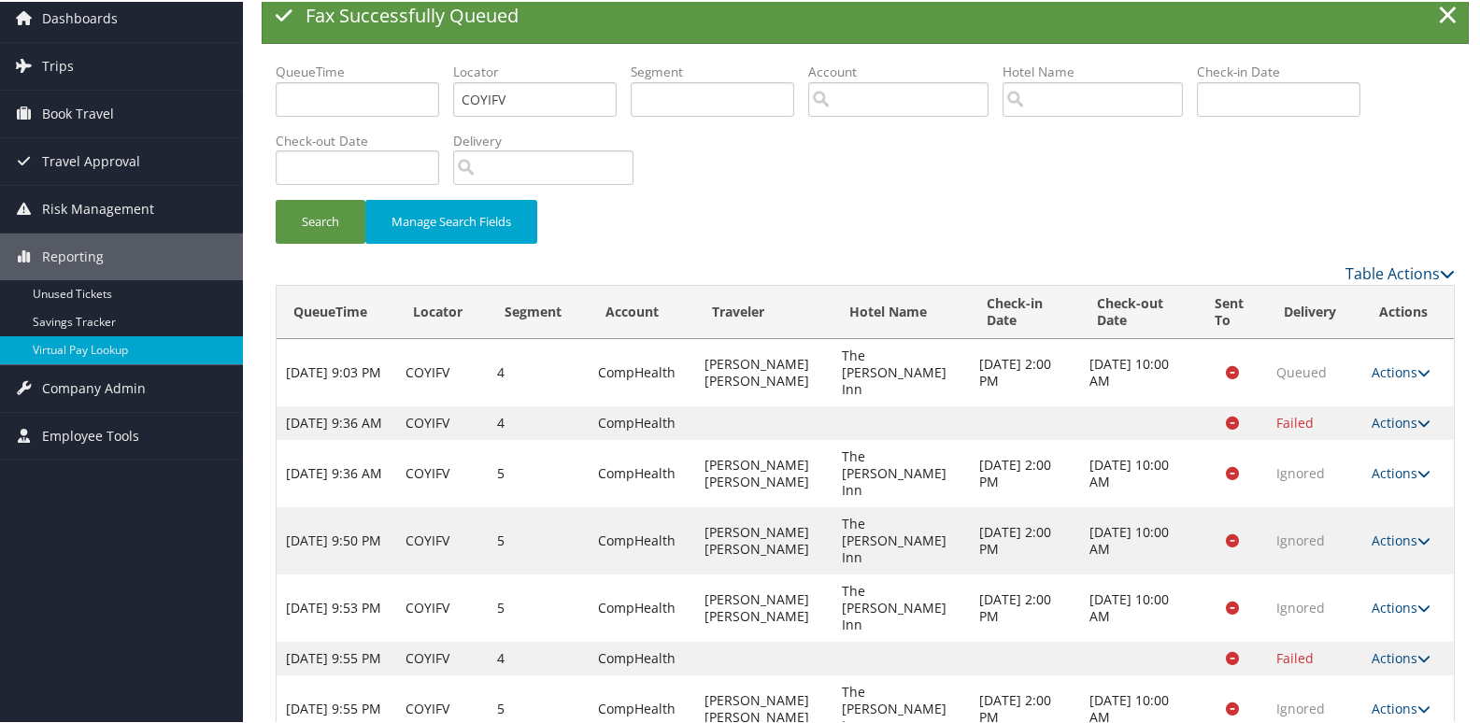
click at [1422, 674] on td "Actions Resend Logs View Itinerary" at bounding box center [1408, 707] width 92 height 67
click at [1396, 698] on link "Actions" at bounding box center [1400, 707] width 59 height 18
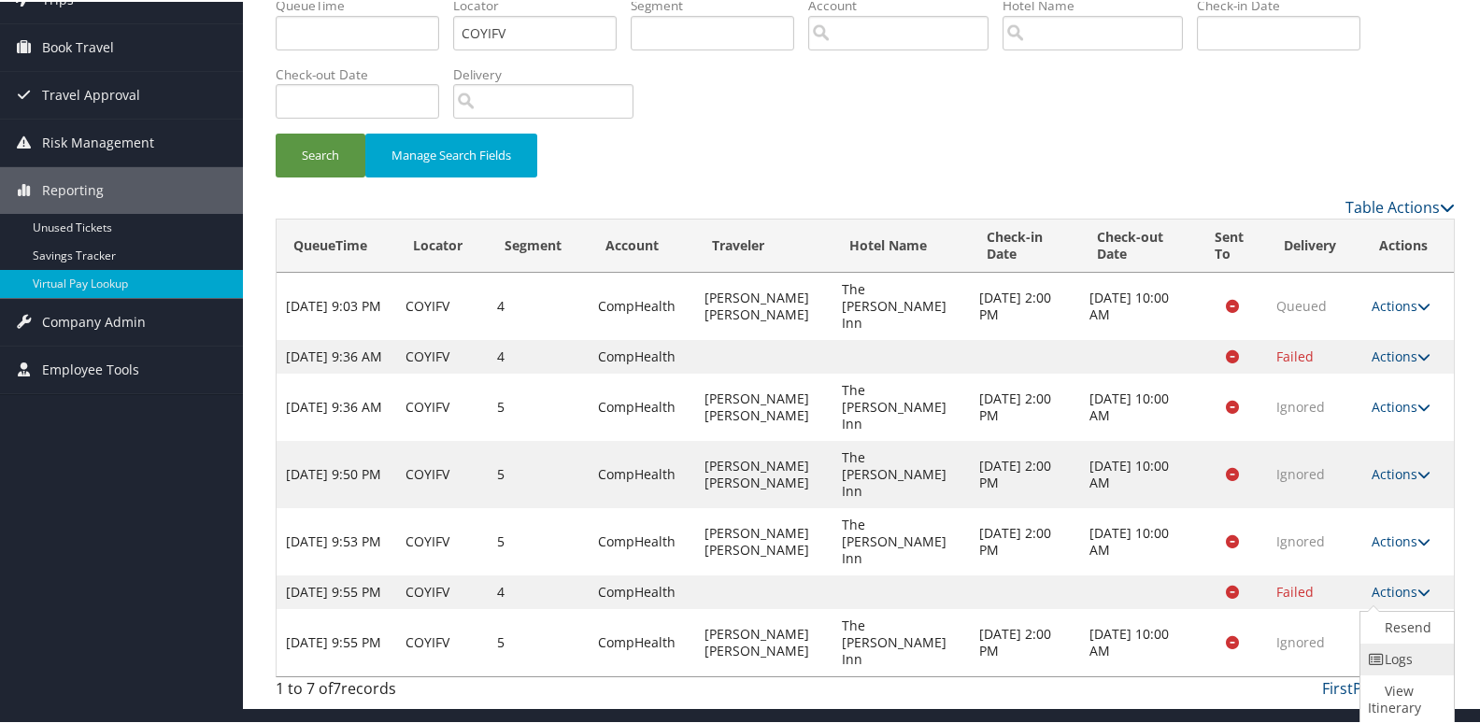
click at [1370, 652] on icon at bounding box center [1376, 657] width 17 height 13
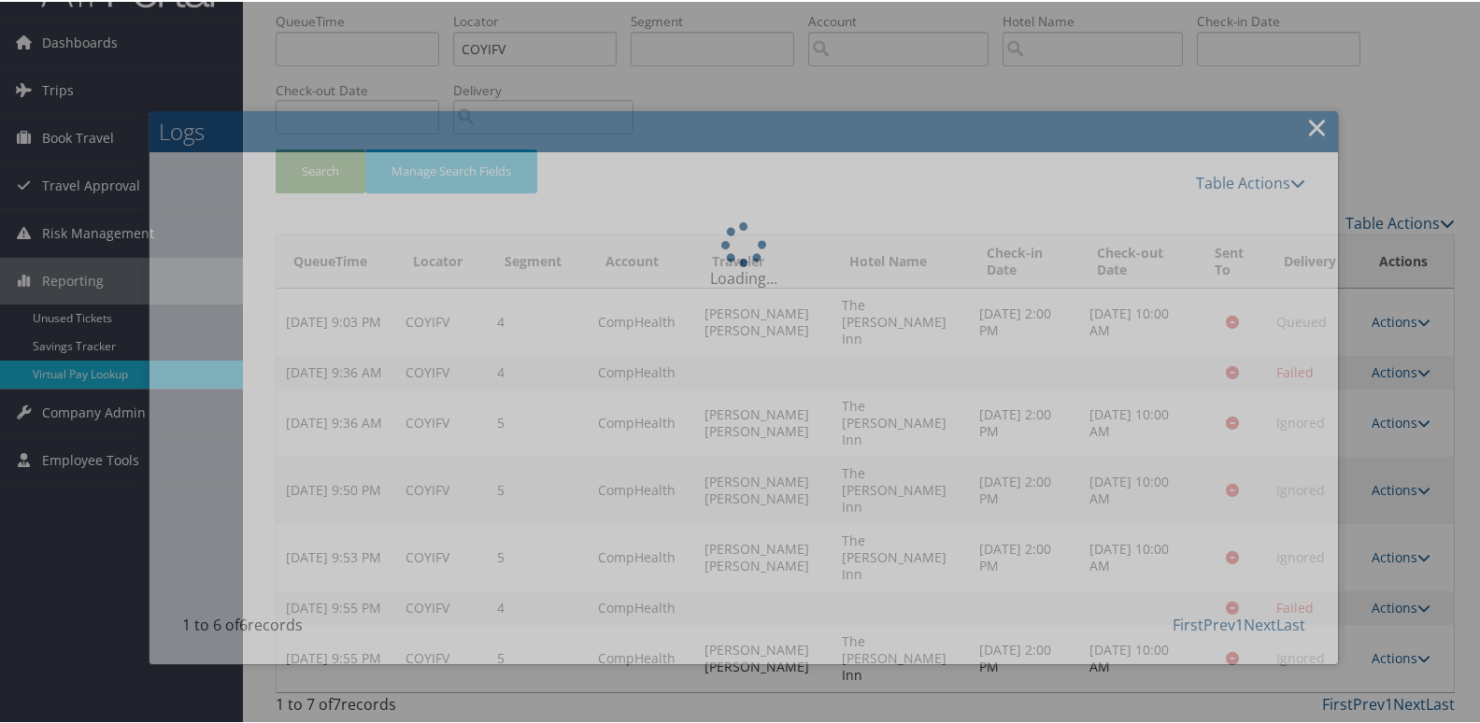
scroll to position [0, 0]
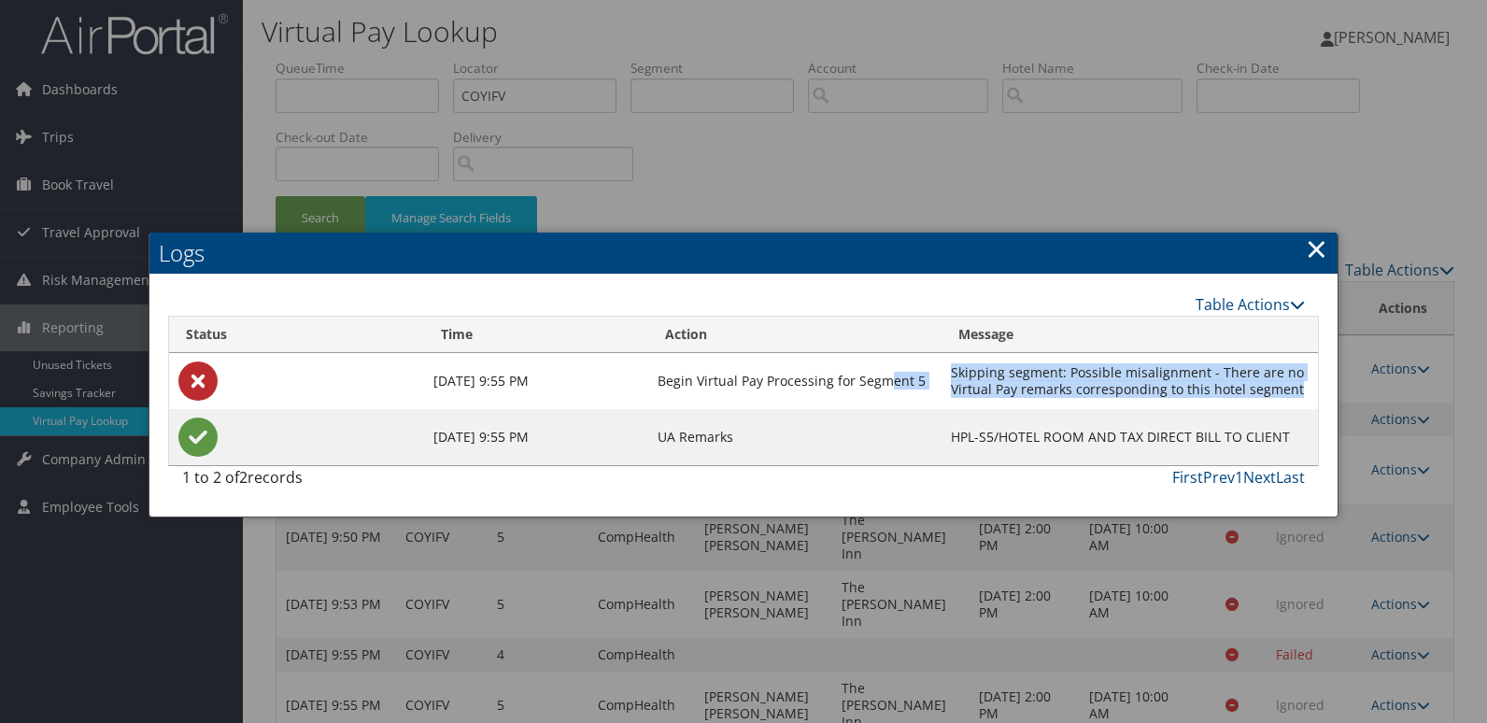
drag, startPoint x: 1299, startPoint y: 393, endPoint x: 898, endPoint y: 366, distance: 402.6
click at [898, 366] on tr "[DATE] 9:55 PM Begin Virtual Pay Processing for Segment 5 Skipping segment: Pos…" at bounding box center [743, 381] width 1149 height 56
click at [1169, 353] on td "Skipping segment: Possible misalignment - There are no Virtual Pay remarks corr…" at bounding box center [1130, 381] width 376 height 56
drag, startPoint x: 1304, startPoint y: 386, endPoint x: 959, endPoint y: 356, distance: 346.0
click at [959, 356] on td "Skipping segment: Possible misalignment - There are no Virtual Pay remarks corr…" at bounding box center [1130, 381] width 376 height 56
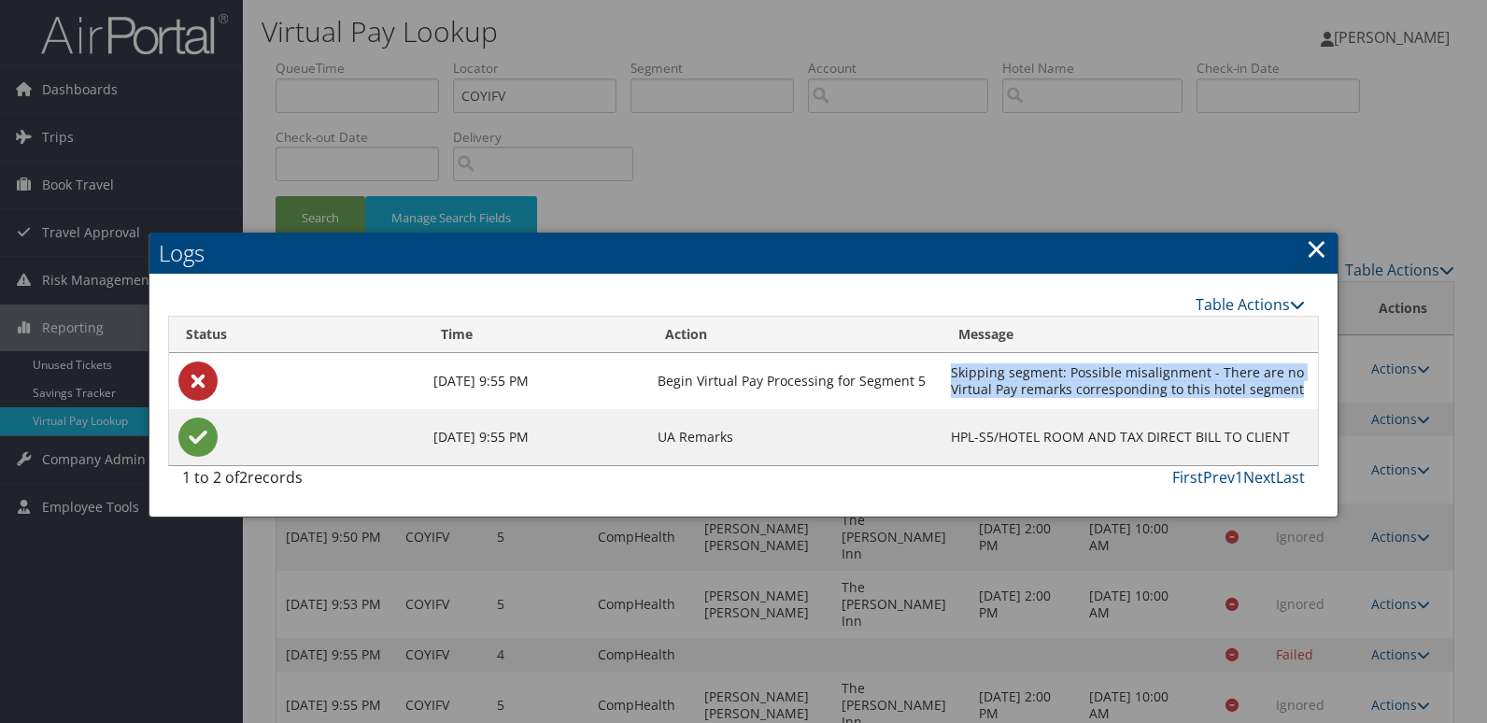
copy td "Skipping segment: Possible misalignment - There are no Virtual Pay remarks corr…"
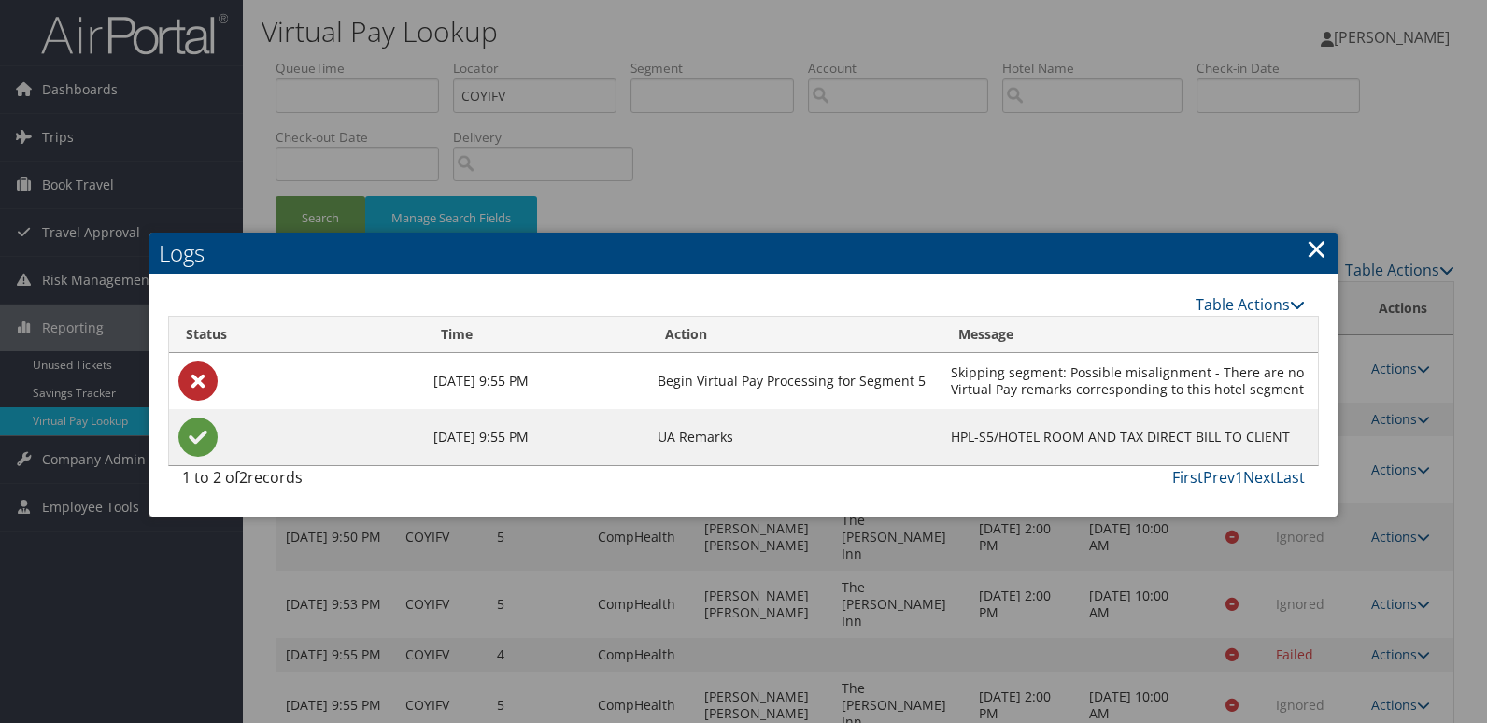
click at [1318, 246] on link "×" at bounding box center [1316, 248] width 21 height 37
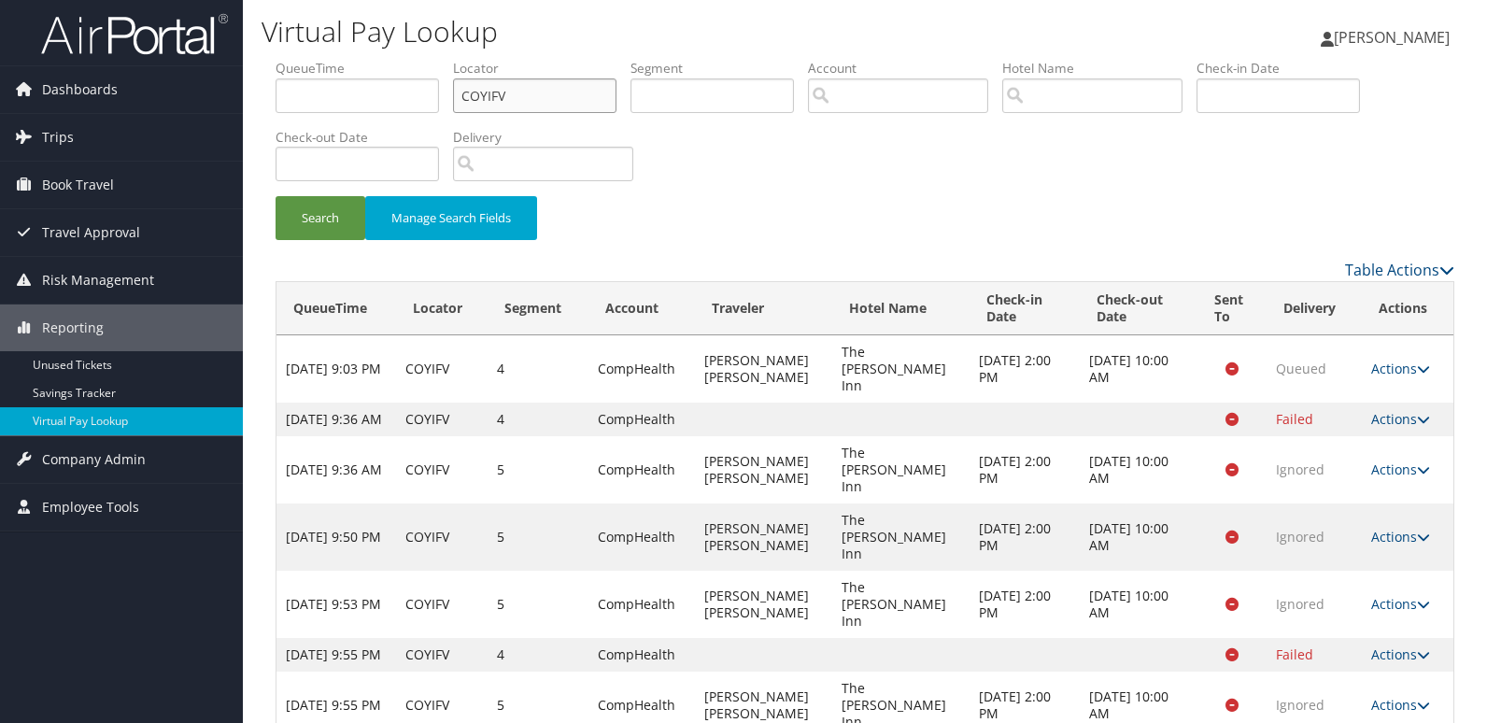
click at [488, 95] on input "COYIFV" at bounding box center [534, 95] width 163 height 35
paste input "HLYQKO"
click at [305, 214] on button "Search" at bounding box center [321, 218] width 90 height 44
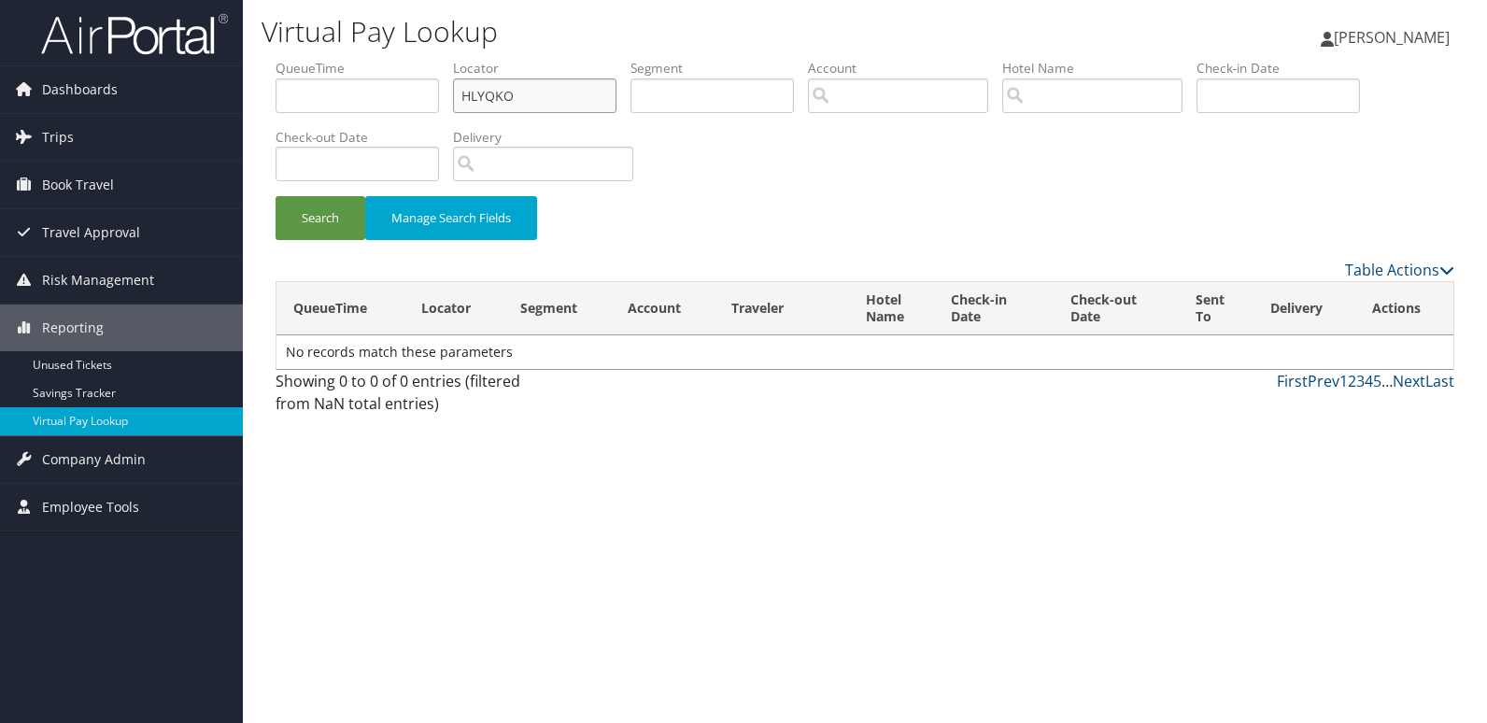
drag, startPoint x: 496, startPoint y: 99, endPoint x: 490, endPoint y: 147, distance: 48.1
click at [498, 99] on input "HLYQKO" at bounding box center [534, 95] width 163 height 35
type input "HLYQKO"
click at [333, 228] on button "Search" at bounding box center [321, 218] width 90 height 44
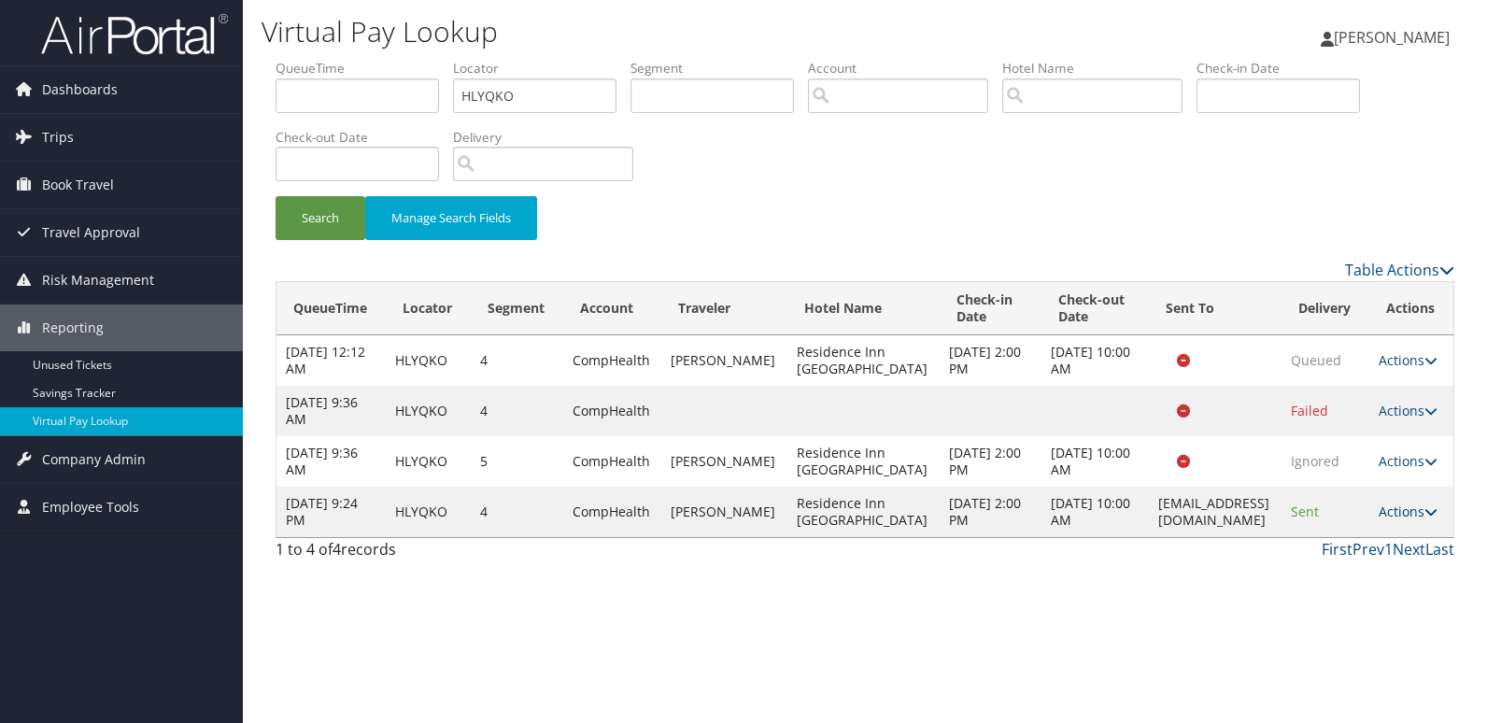
click at [1418, 520] on link "Actions" at bounding box center [1408, 512] width 59 height 18
click at [1370, 586] on link "Resend" at bounding box center [1375, 581] width 118 height 32
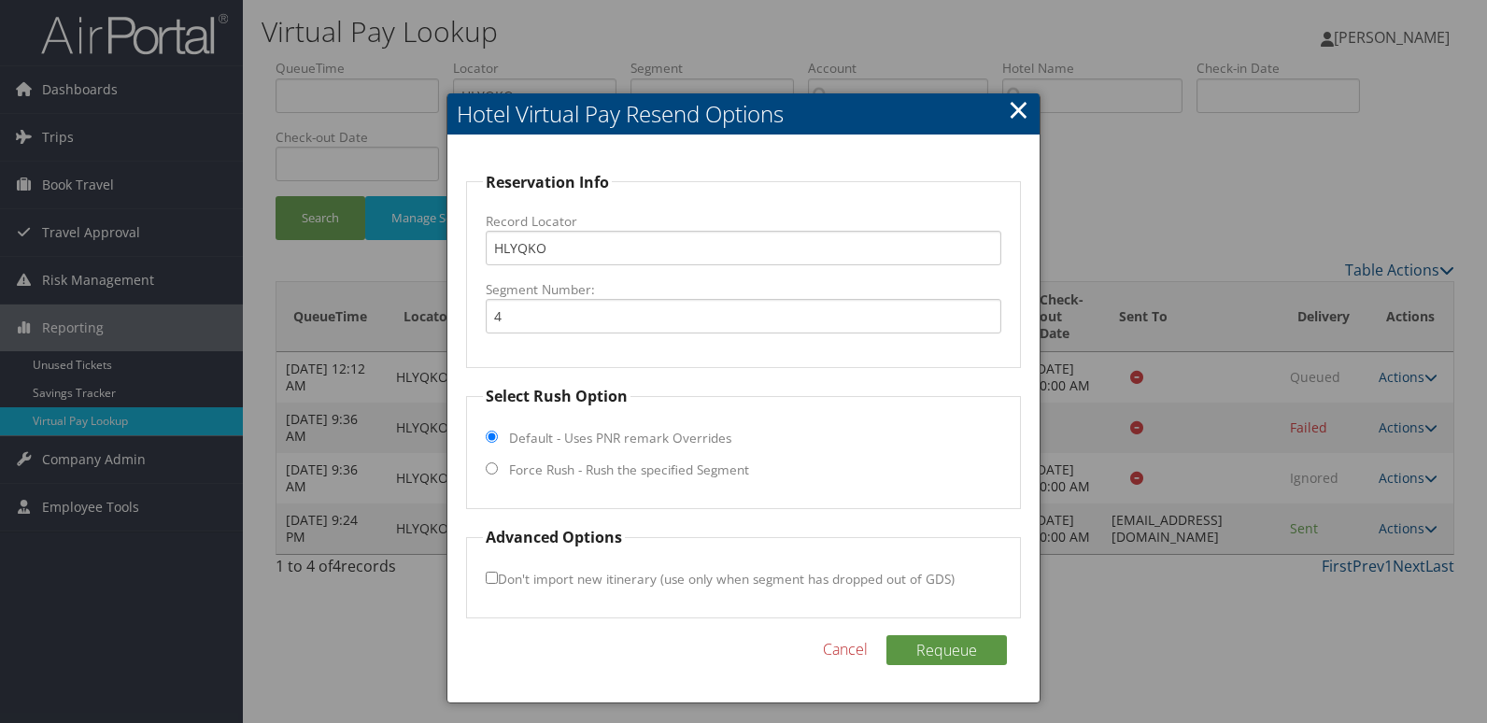
click at [547, 473] on label "Force Rush - Rush the specified Segment" at bounding box center [629, 470] width 240 height 19
click at [498, 473] on input "Force Rush - Rush the specified Segment" at bounding box center [492, 468] width 12 height 12
radio input "true"
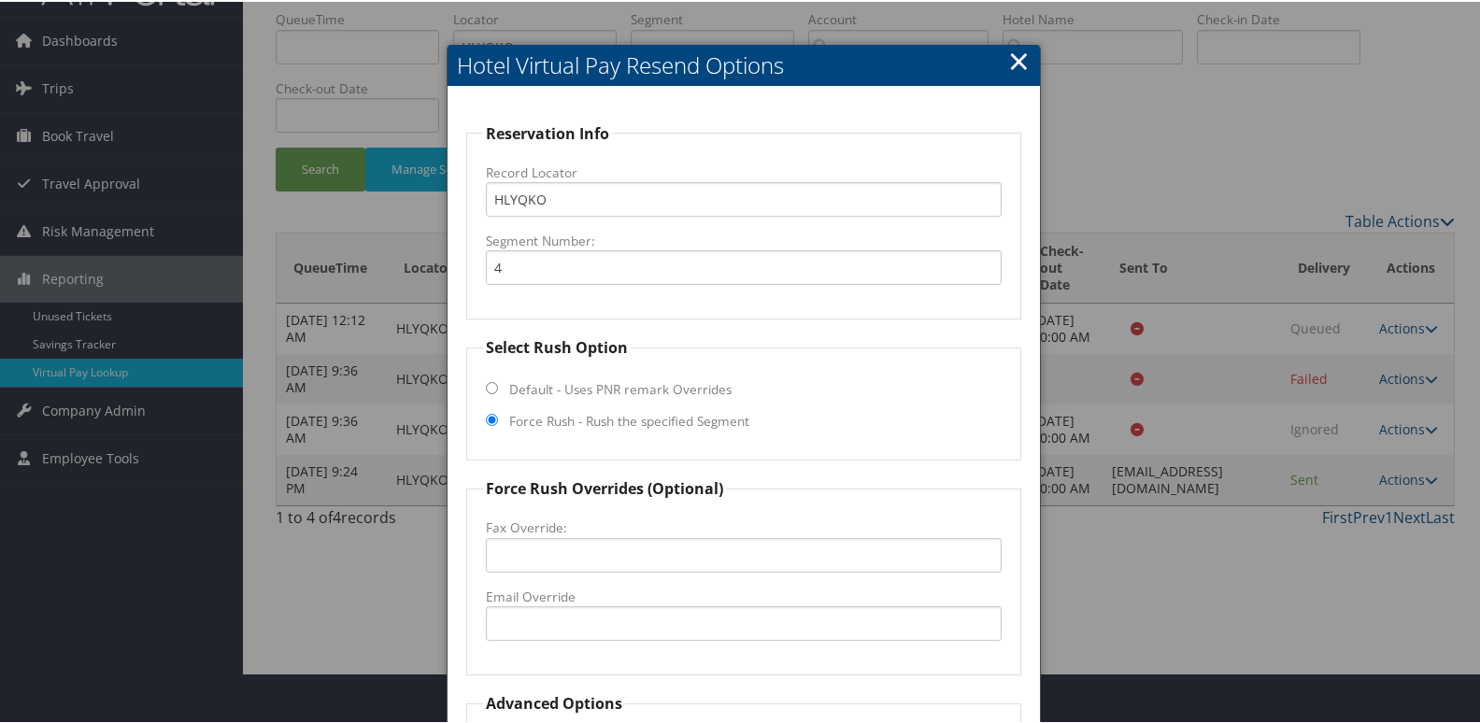
scroll to position [93, 0]
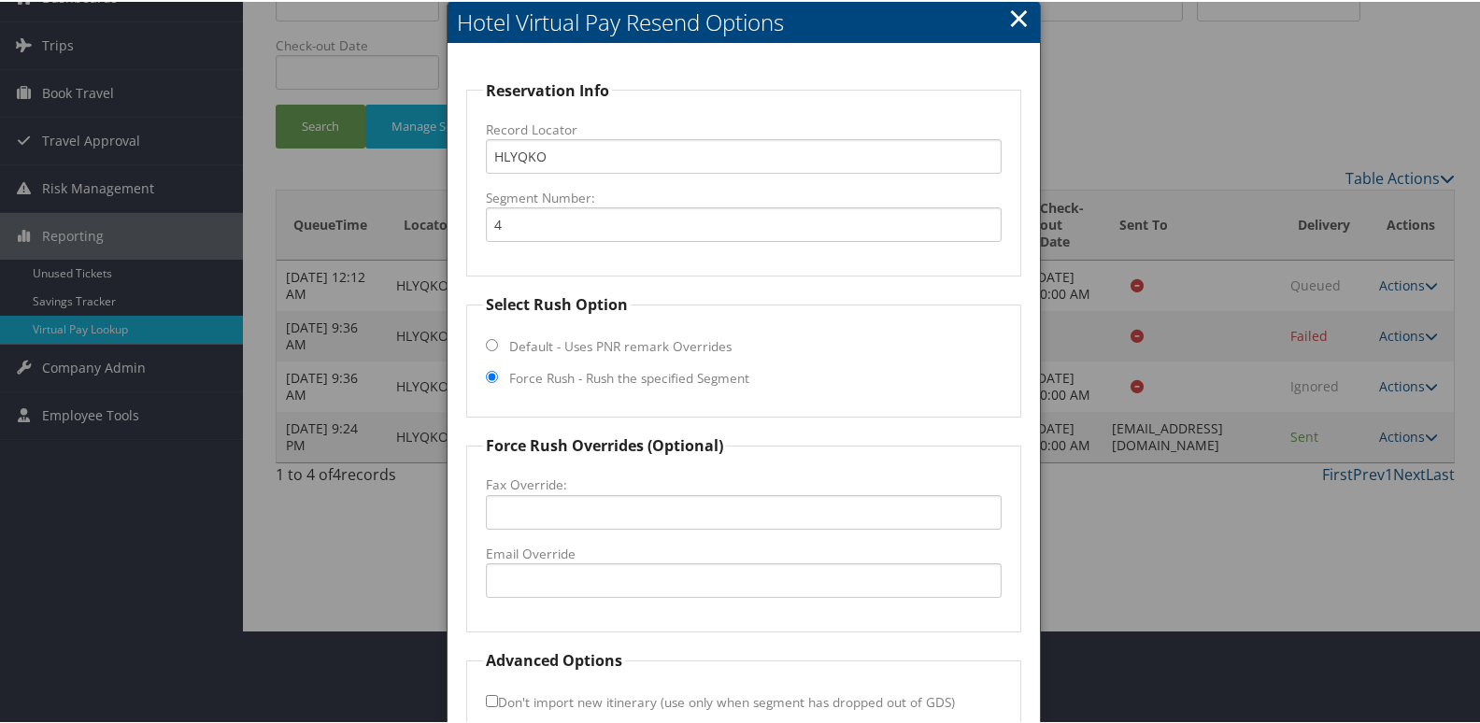
click at [560, 549] on label "Email Override" at bounding box center [744, 552] width 517 height 19
click at [560, 561] on input "Email Override" at bounding box center [744, 578] width 517 height 35
click at [555, 568] on input "Email Override" at bounding box center [744, 578] width 517 height 35
paste input "[EMAIL_ADDRESS][DOMAIN_NAME]"
click at [580, 585] on input "[EMAIL_ADDRESS][DOMAIN_NAME]" at bounding box center [744, 578] width 517 height 35
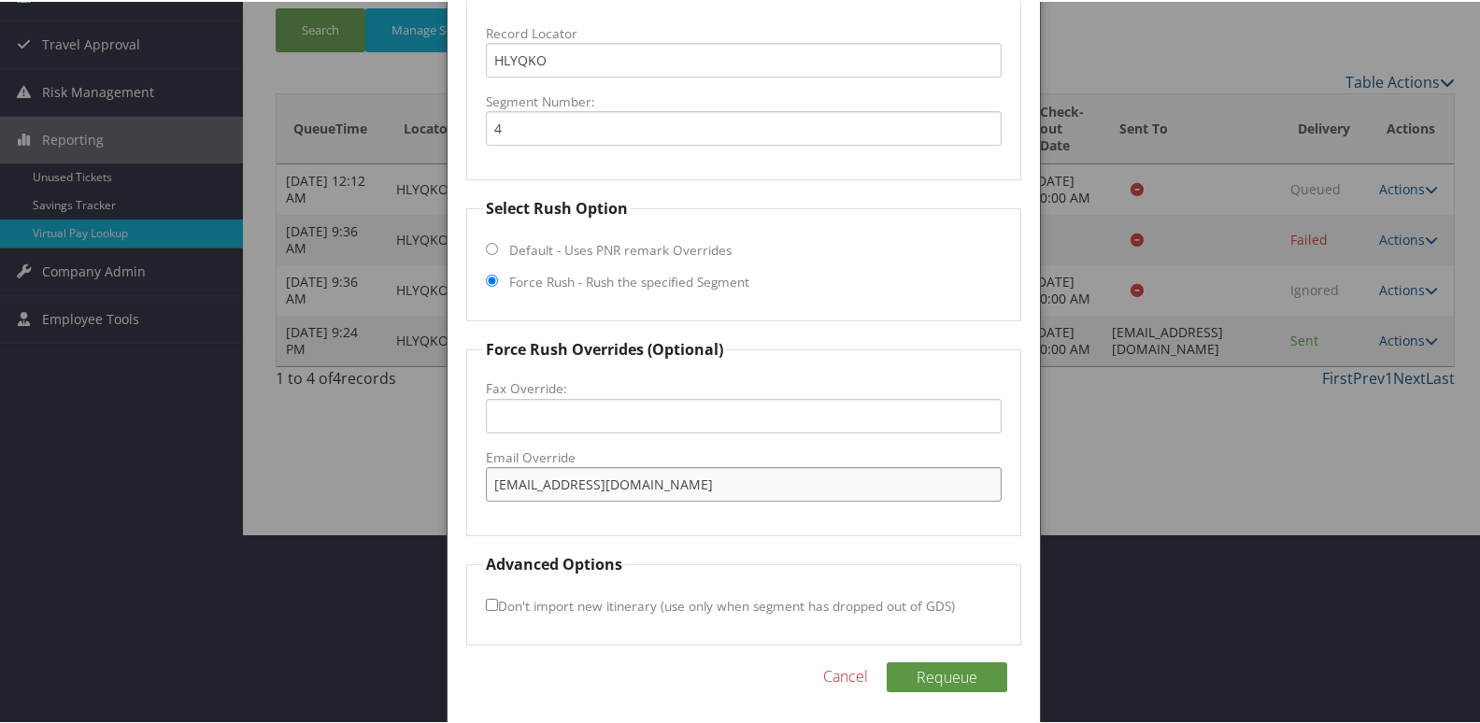
scroll to position [195, 0]
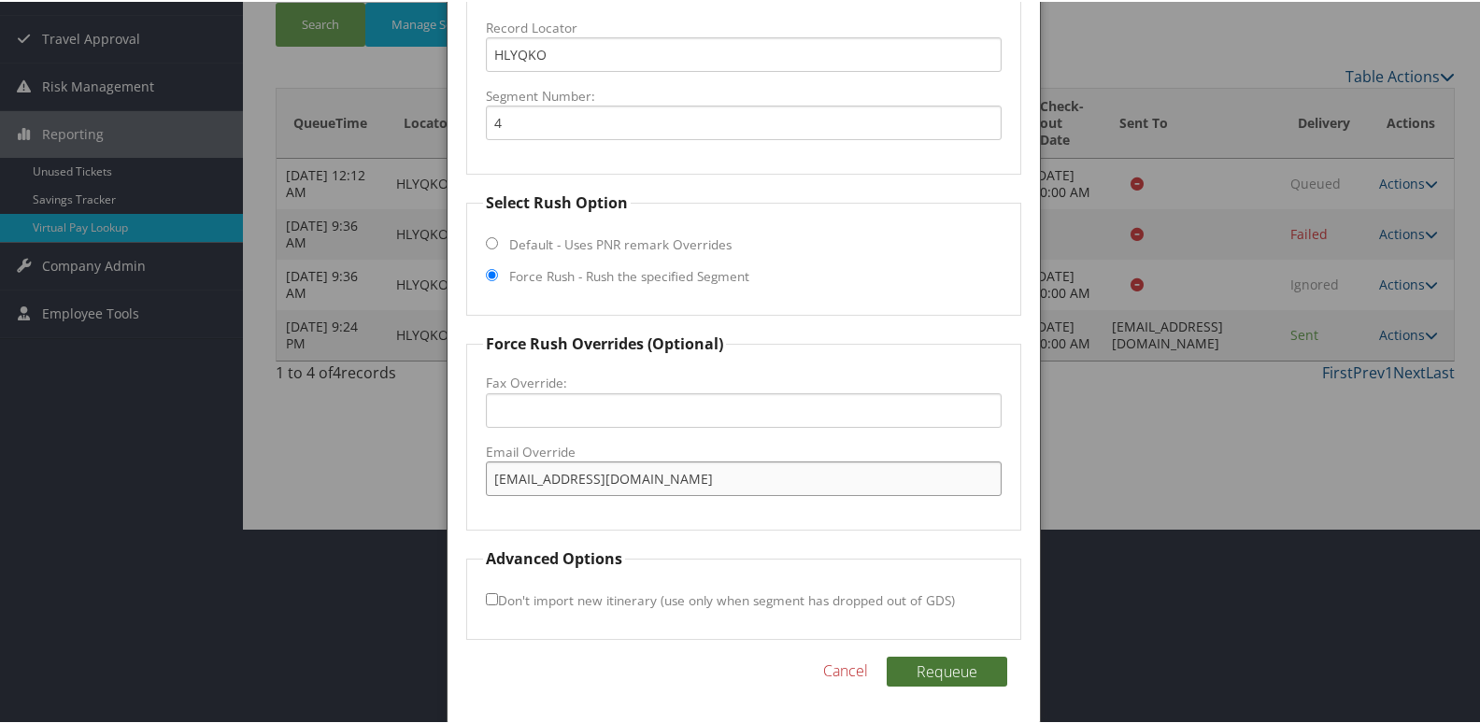
type input "[EMAIL_ADDRESS][DOMAIN_NAME]"
click at [930, 677] on button "Requeue" at bounding box center [947, 670] width 121 height 30
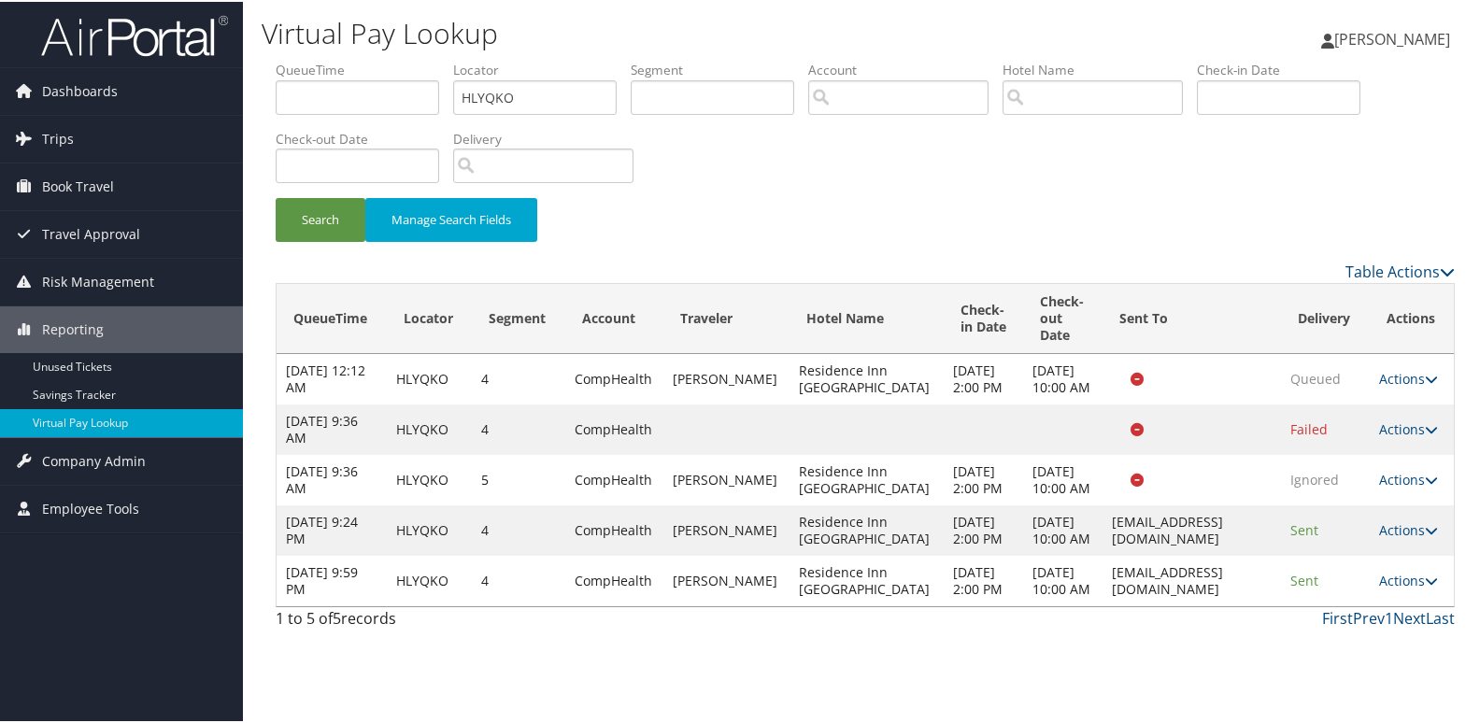
scroll to position [0, 0]
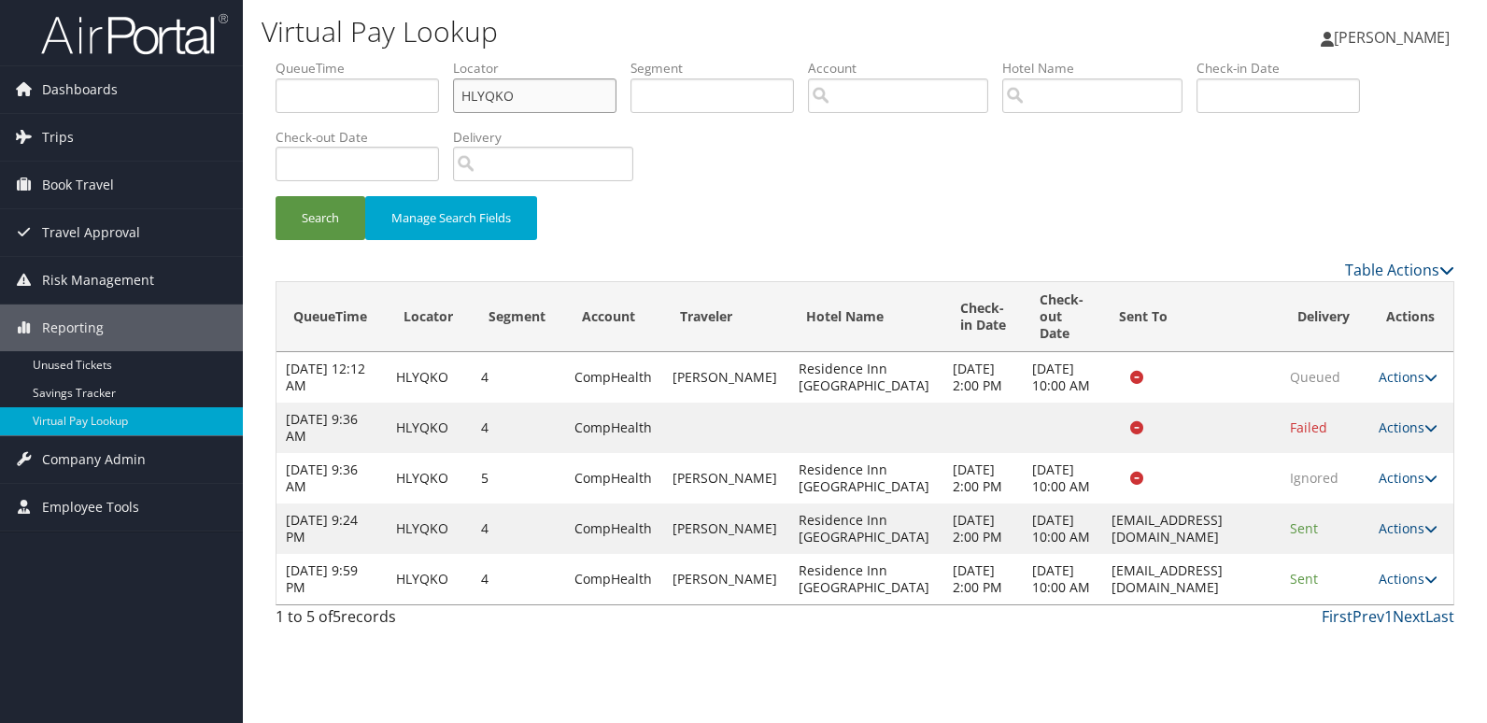
click at [492, 88] on input "HLYQKO" at bounding box center [534, 95] width 163 height 35
paste input "COYIFV"
type input "COYIFV"
click at [321, 211] on button "Search" at bounding box center [321, 218] width 90 height 44
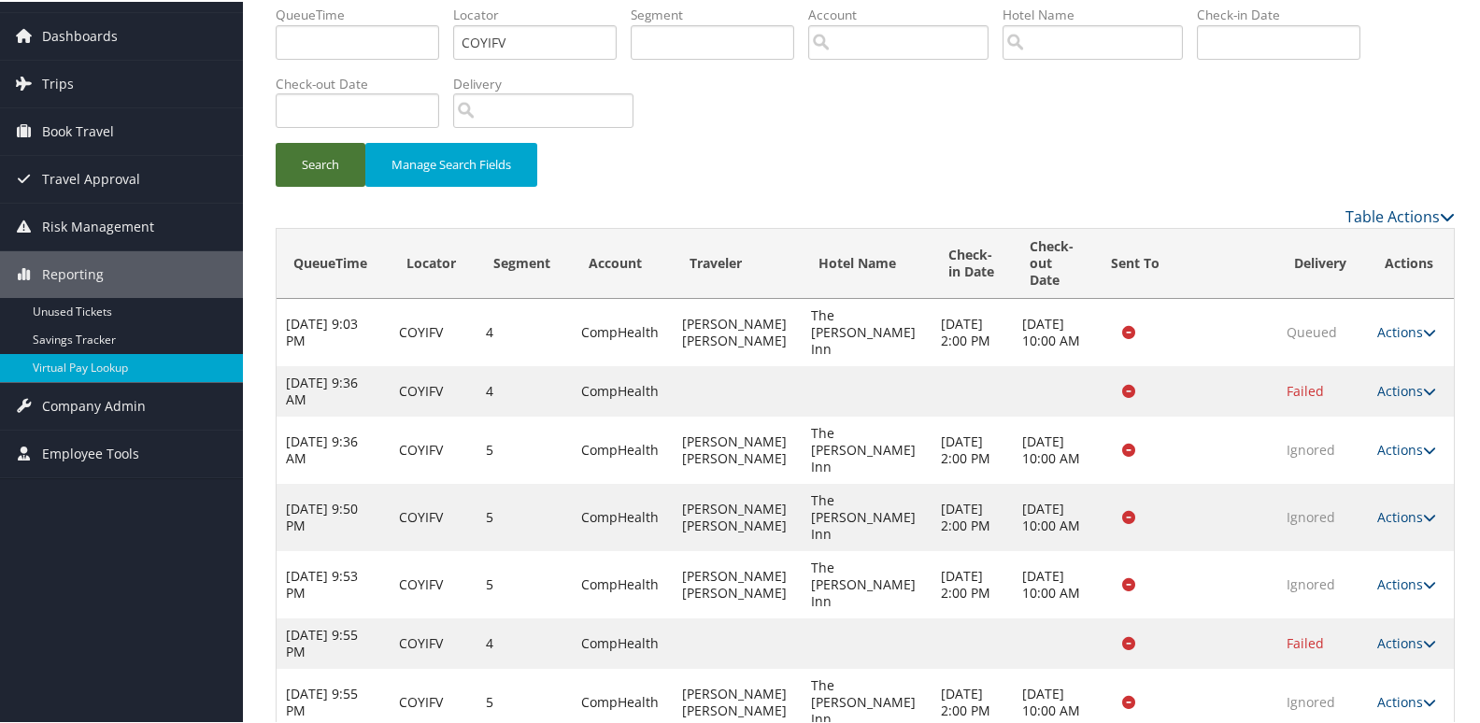
scroll to position [99, 0]
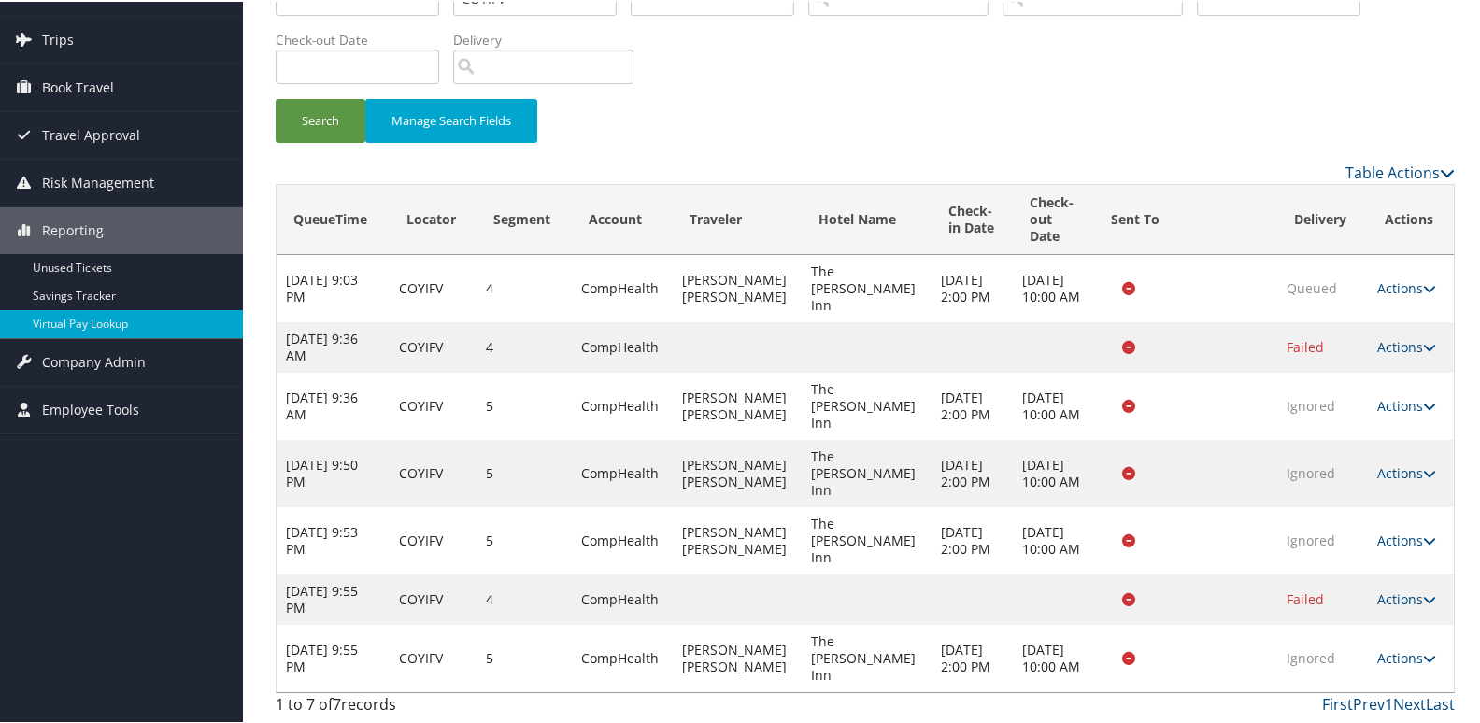
click at [1429, 655] on td "Actions Resend Logs View Itinerary" at bounding box center [1411, 656] width 86 height 67
click at [1423, 655] on icon at bounding box center [1429, 656] width 13 height 13
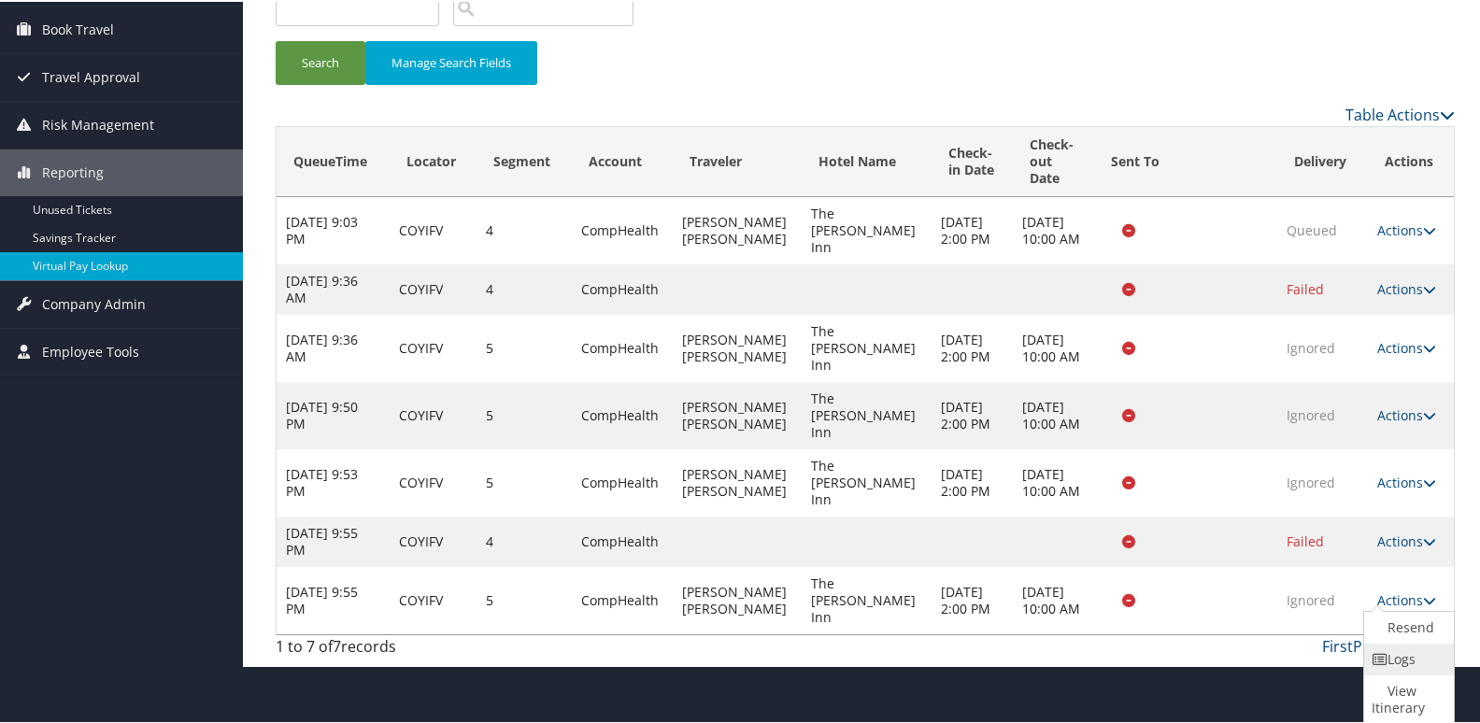
drag, startPoint x: 1408, startPoint y: 662, endPoint x: 1414, endPoint y: 693, distance: 31.5
click at [1407, 662] on link "Logs" at bounding box center [1406, 658] width 85 height 32
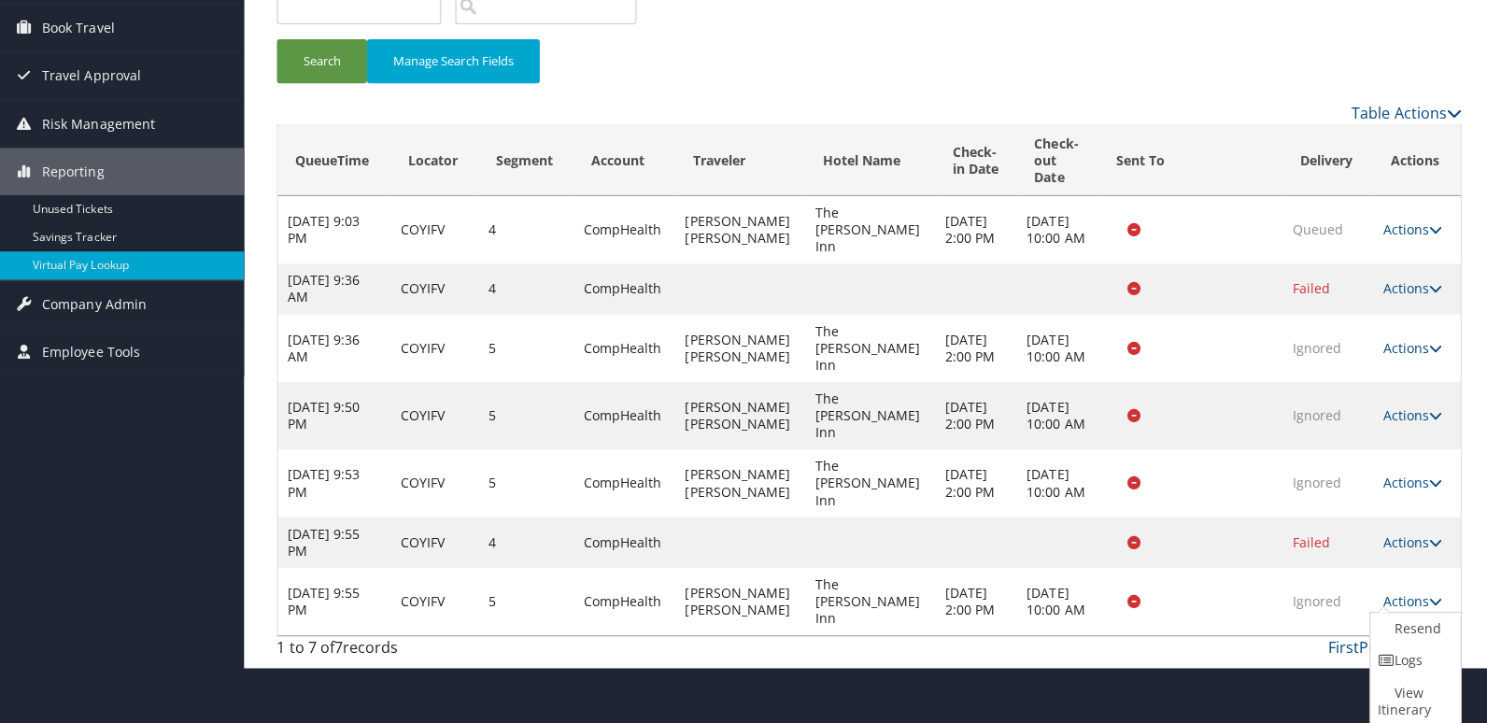
scroll to position [0, 0]
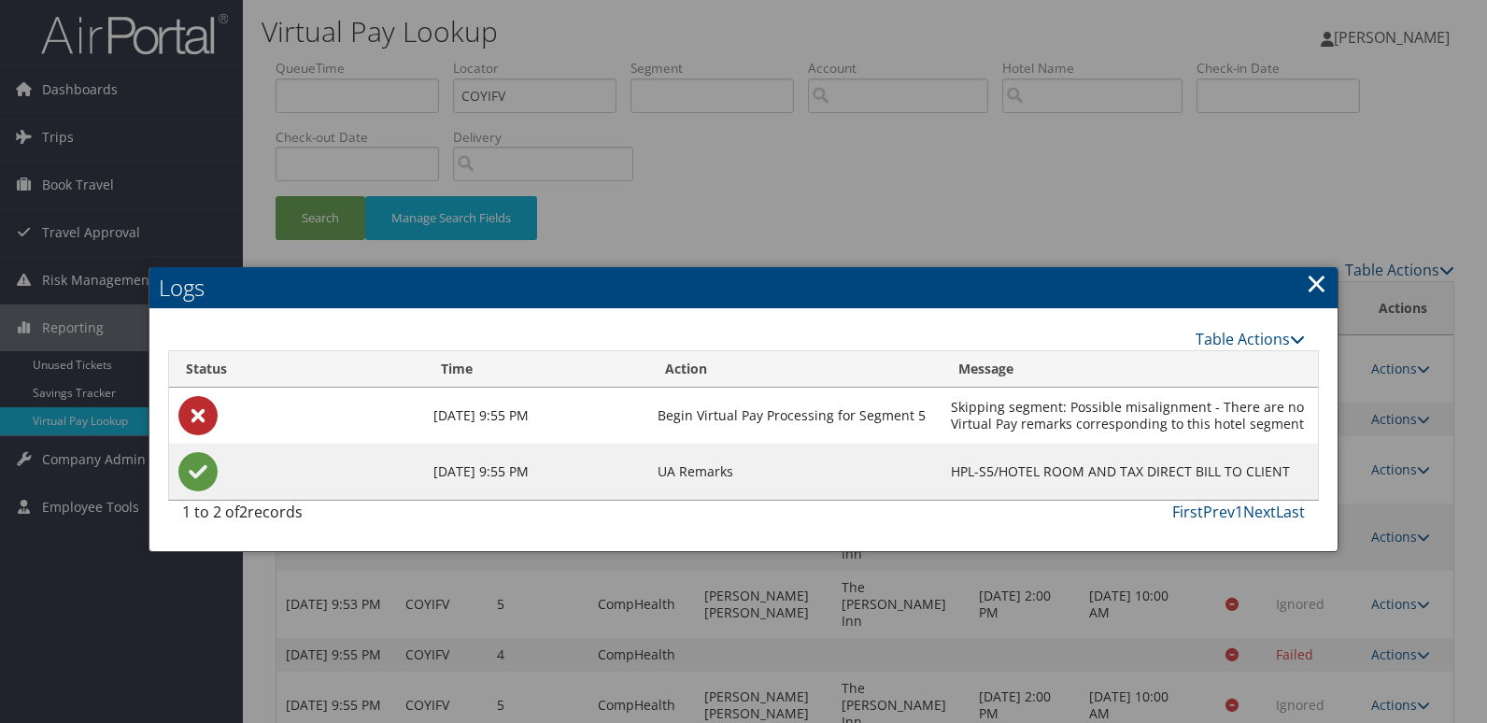
click at [901, 149] on div at bounding box center [743, 361] width 1487 height 723
